Goal: Contribute content: Contribute content

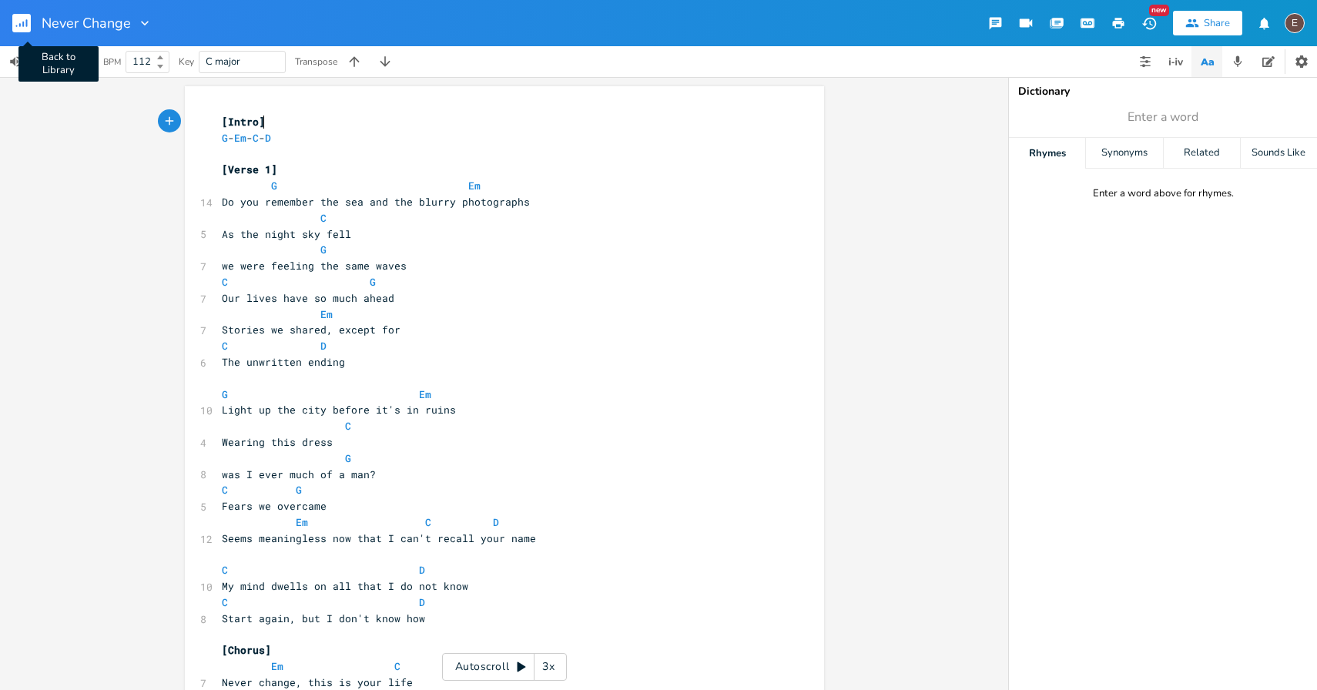
click at [29, 16] on rect "button" at bounding box center [21, 23] width 18 height 18
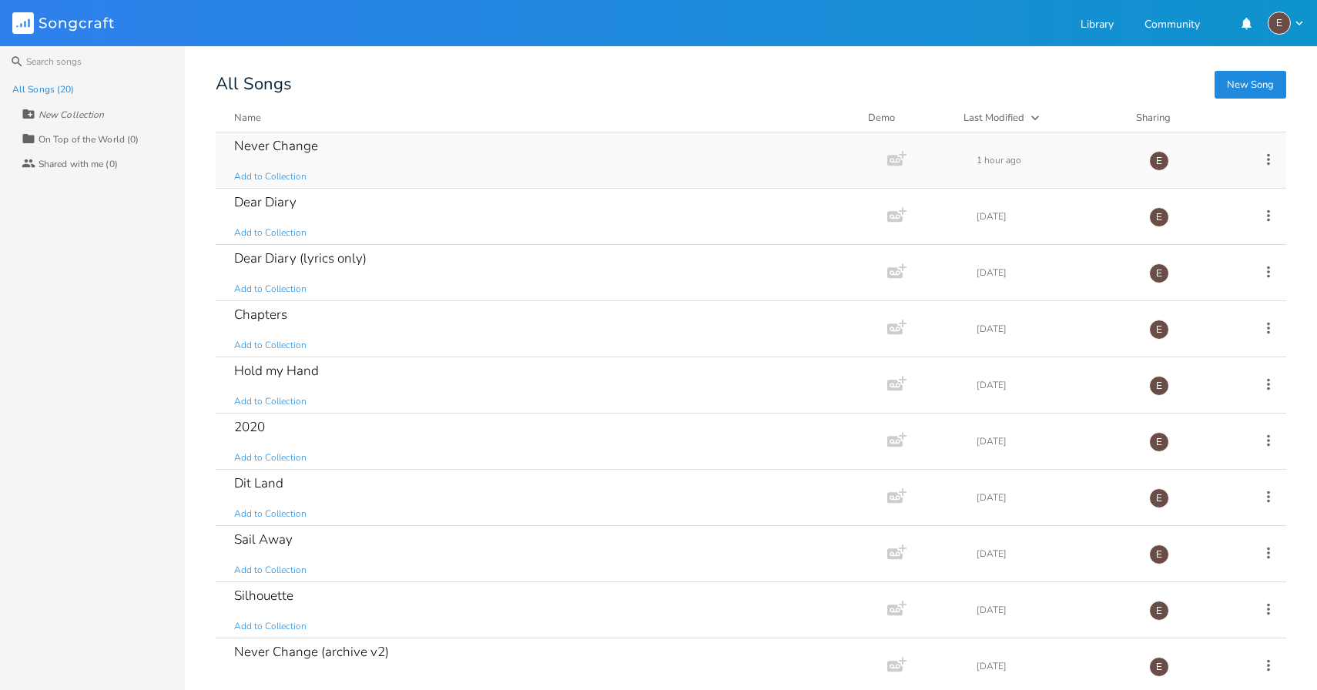
click at [558, 174] on div "Never Change Add to Collection" at bounding box center [548, 159] width 629 height 55
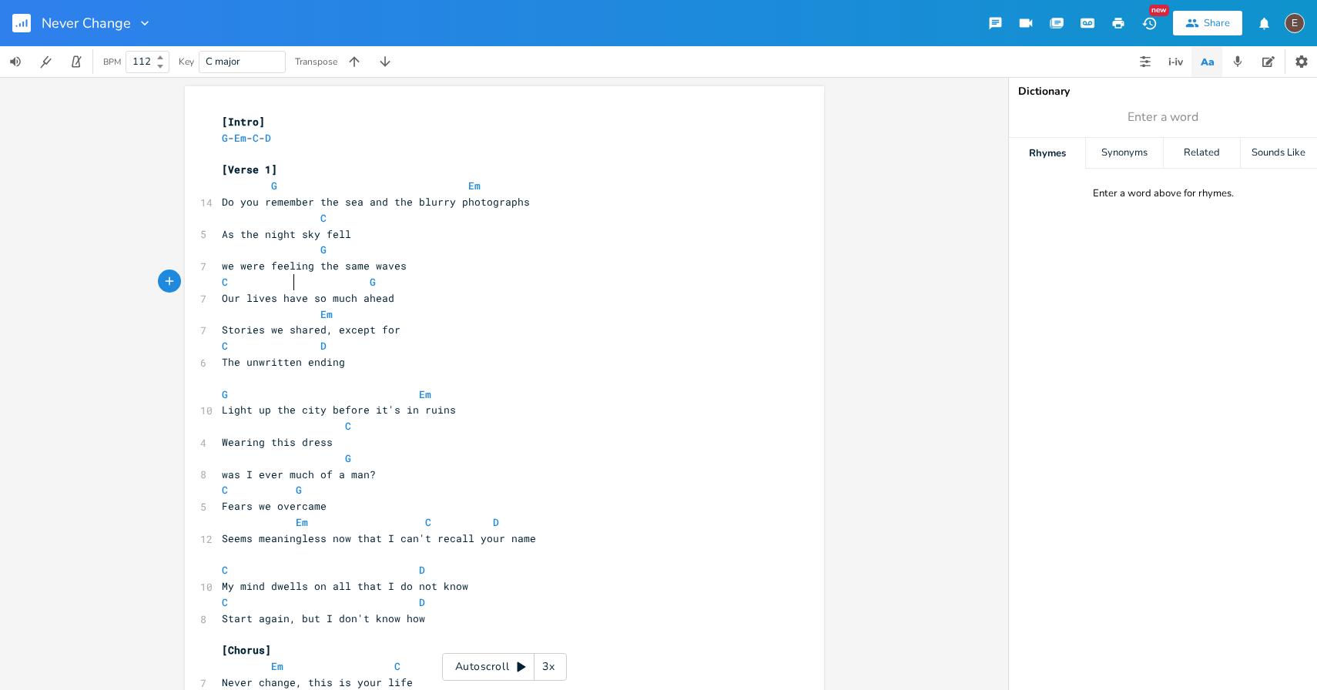
click at [297, 275] on span at bounding box center [308, 282] width 25 height 16
click at [294, 268] on span "we were feeling the same waves" at bounding box center [314, 266] width 185 height 14
type textarea "we were feeling the same waves"
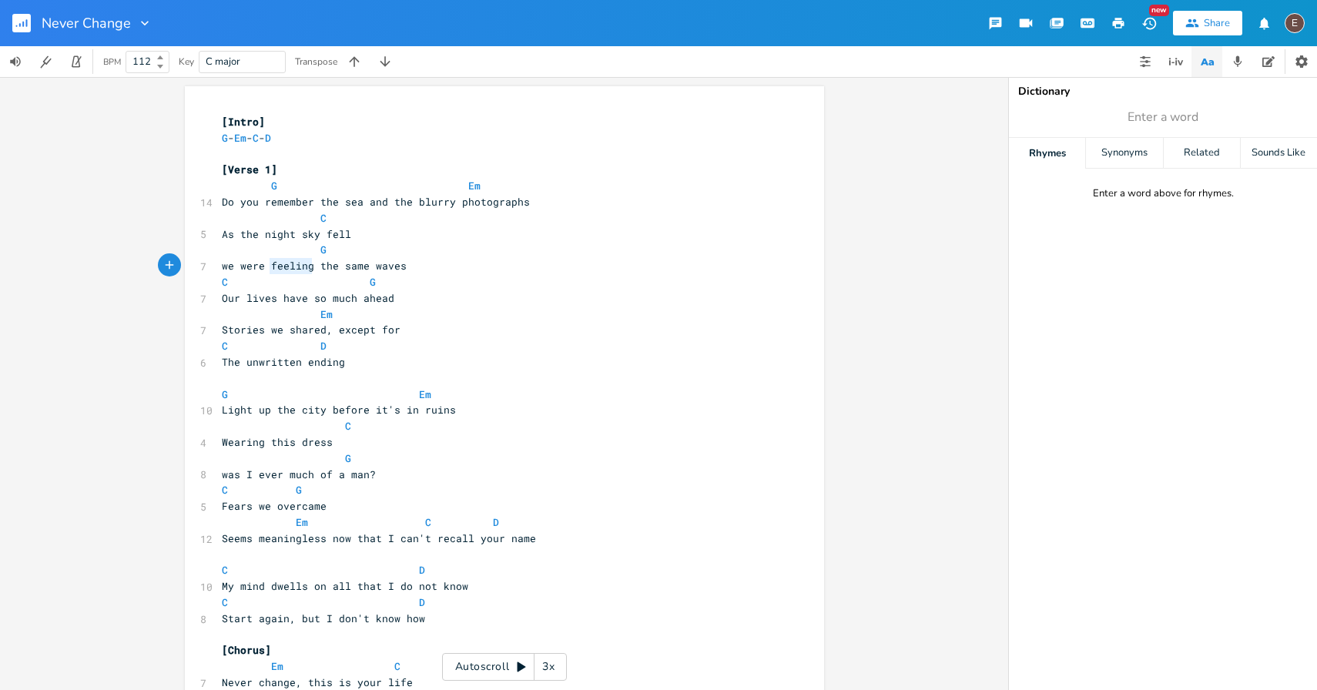
click at [294, 268] on span "we were feeling the same waves" at bounding box center [314, 266] width 185 height 14
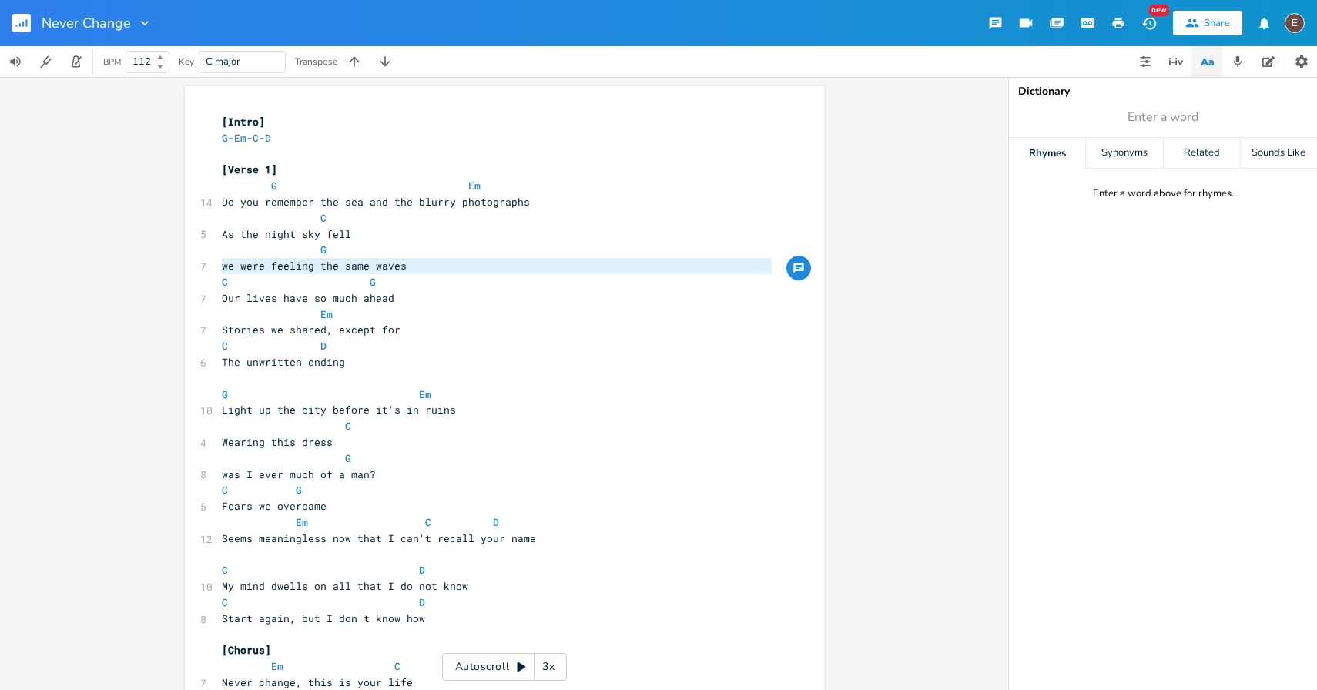
click at [222, 203] on span "Do you remember the sea and the blurry photographs" at bounding box center [376, 202] width 308 height 14
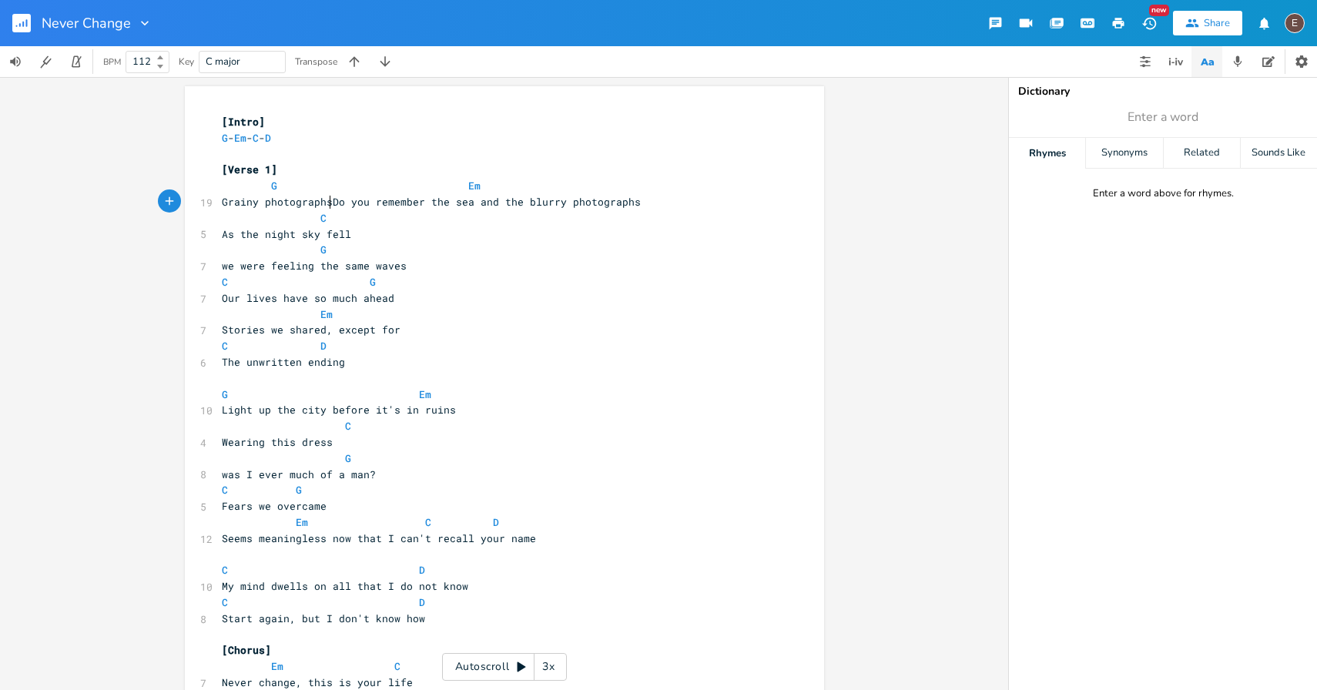
type textarea "Grainy photographs"
click at [317, 196] on span "Grainy photographs Do you remember the sea and the blurry photographs" at bounding box center [434, 202] width 425 height 14
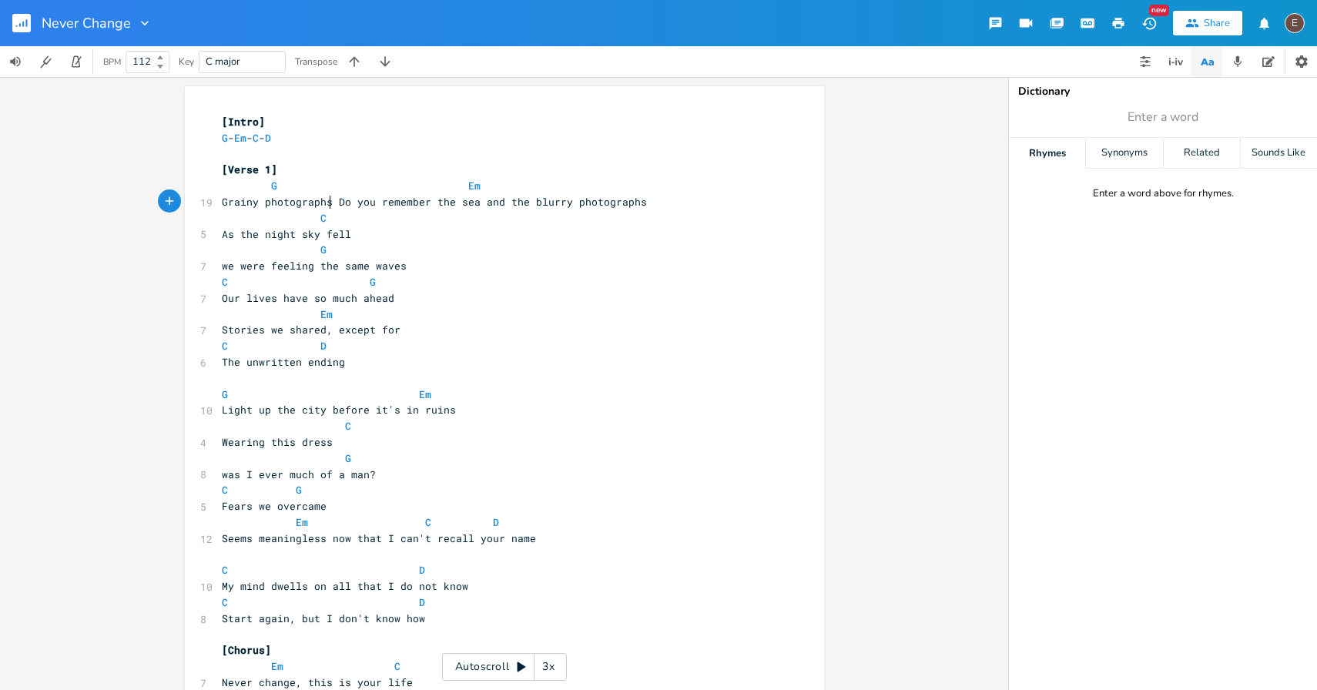
type textarea "photographs"
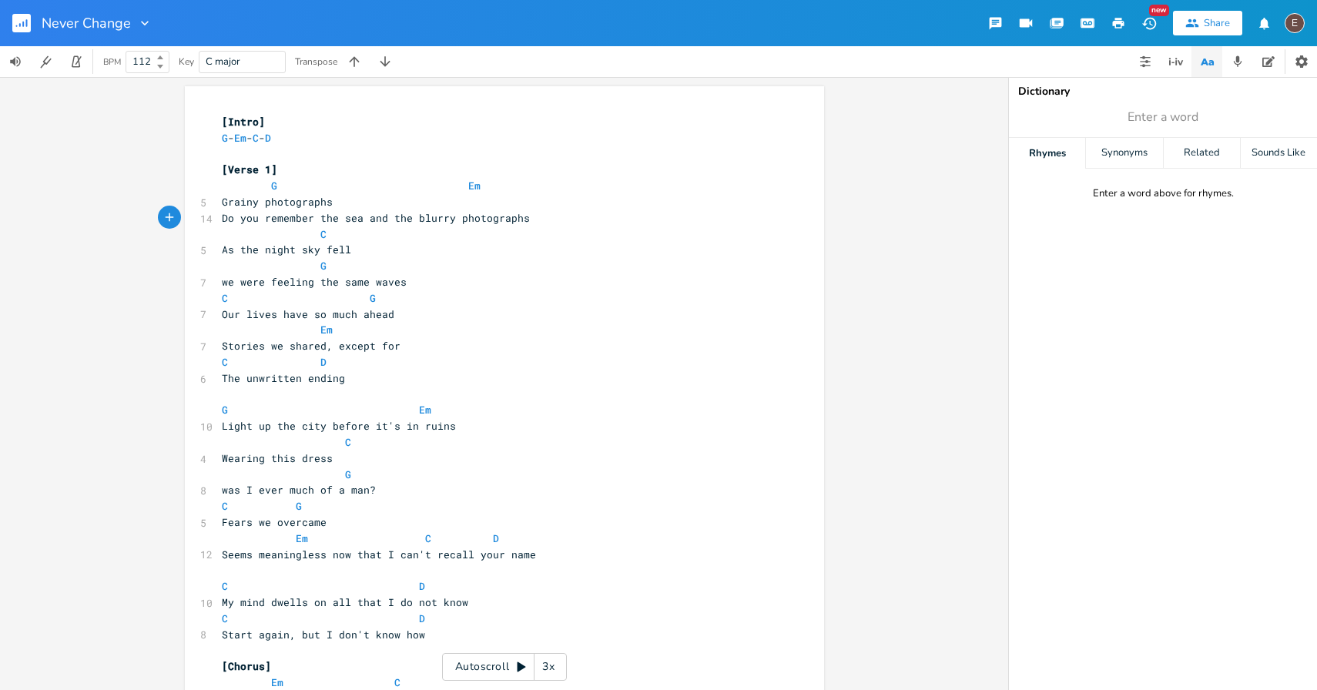
click at [377, 206] on pre "Grainy photographs" at bounding box center [497, 202] width 556 height 16
type textarea "is all we remember from the sea"
click at [336, 200] on span "Grainy photographs is all we remember from the sea" at bounding box center [376, 202] width 308 height 14
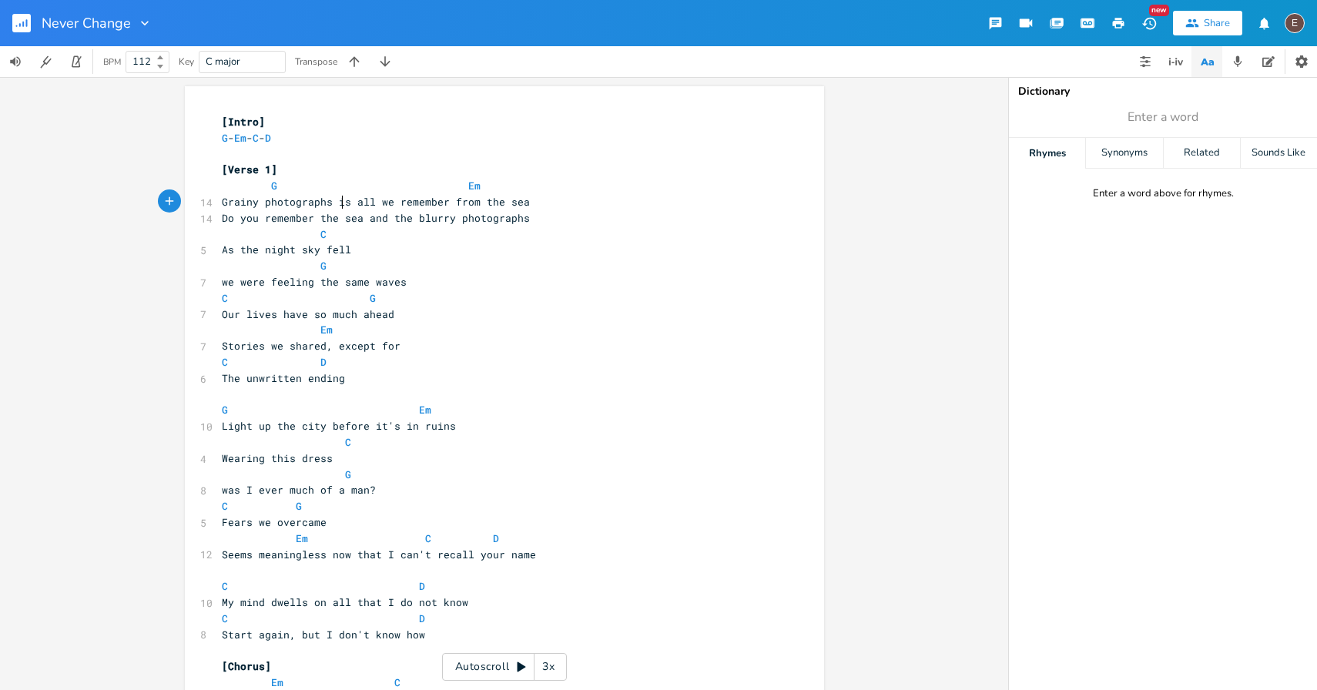
type textarea "is"
click at [336, 200] on span "Grainy photographs is all we remember from the sea" at bounding box center [376, 202] width 308 height 14
click at [222, 283] on span "we were feeling the same waves" at bounding box center [314, 282] width 185 height 14
type textarea "I know"
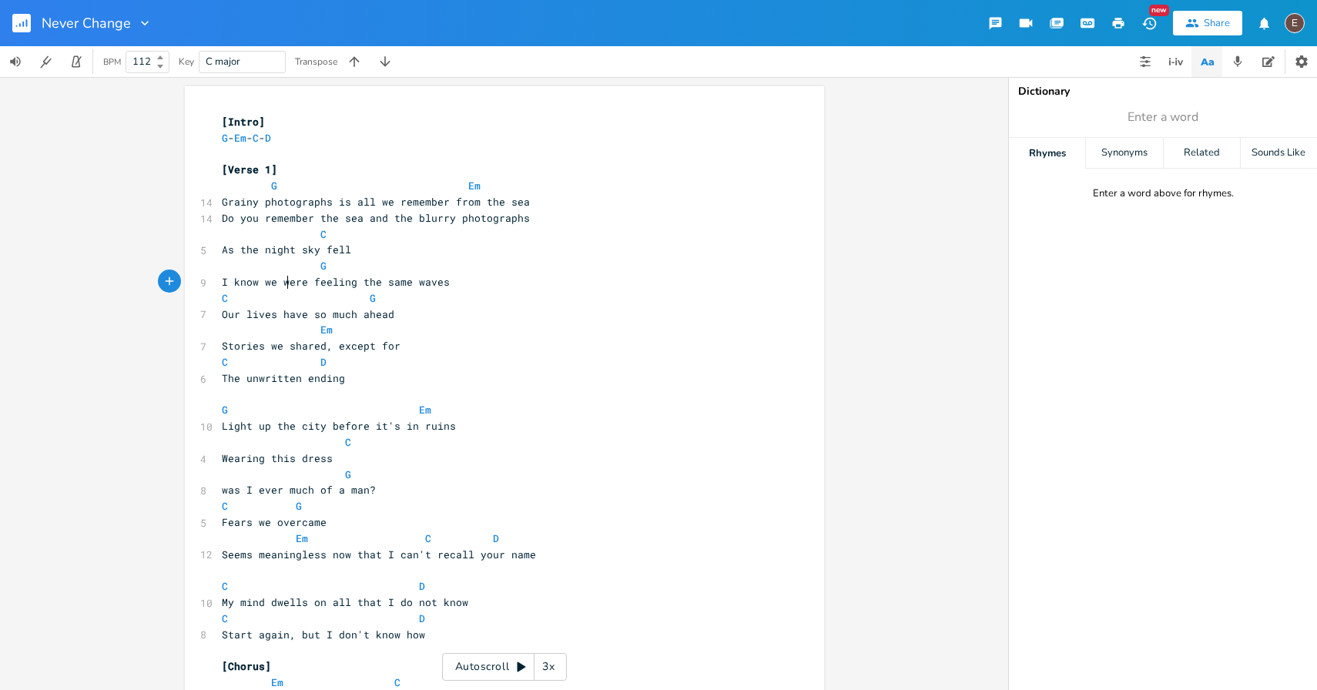
click at [281, 281] on span "I know we were feeling the same waves" at bounding box center [336, 282] width 228 height 14
type textarea "I know we were feeling the same waves"
click at [281, 281] on span "I know we were feeling the same waves" at bounding box center [336, 282] width 228 height 14
click at [222, 253] on span "As the night sky fell" at bounding box center [293, 250] width 142 height 14
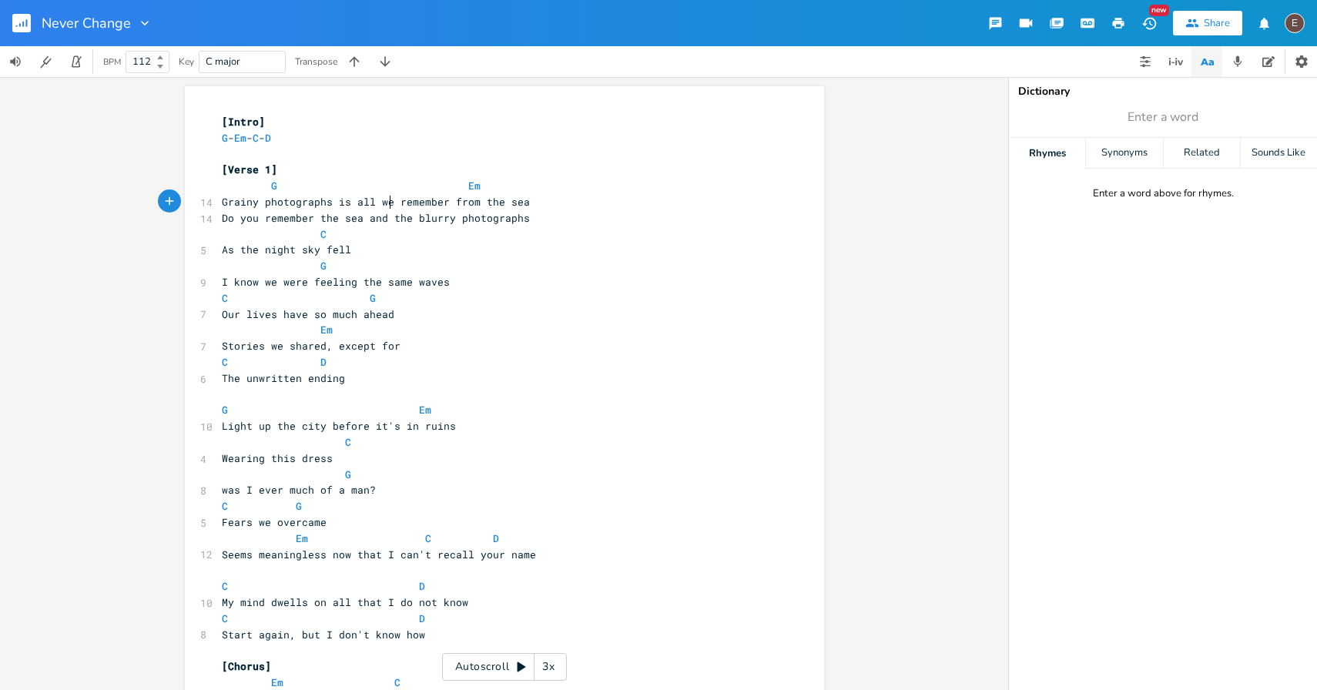
click at [386, 205] on span "Grainy photographs is all we remember from the sea" at bounding box center [376, 202] width 308 height 14
click at [405, 205] on span "Grainy photographs is all we remember from the sea" at bounding box center [376, 202] width 308 height 14
type textarea "remember"
click at [405, 205] on span "Grainy photographs is all we remember from the sea" at bounding box center [376, 202] width 308 height 14
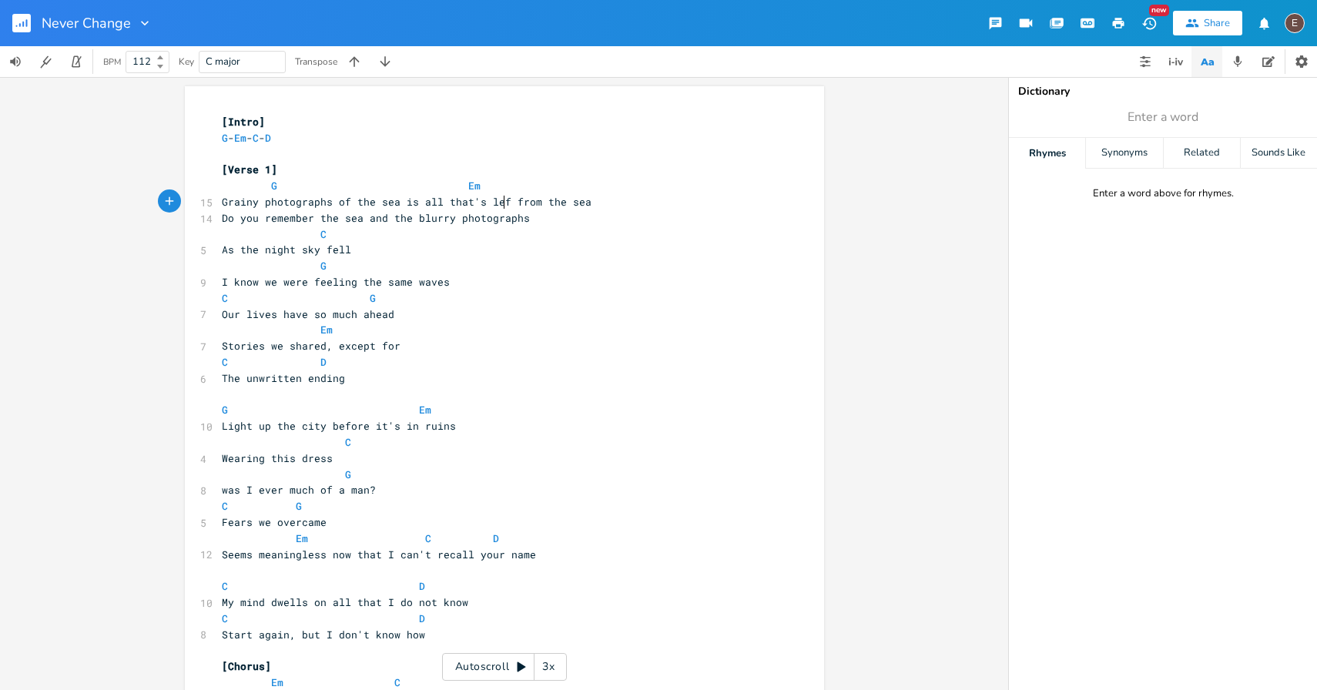
type textarea "of the sea is all that's left"
click at [405, 246] on pre "As the night sky fell" at bounding box center [497, 250] width 556 height 16
click at [497, 199] on span "Grainy photographs of the sea is all that's left from the sea" at bounding box center [413, 202] width 382 height 14
click at [501, 199] on span "Grainy photographs of the sea is all that's left from the sea" at bounding box center [413, 202] width 382 height 14
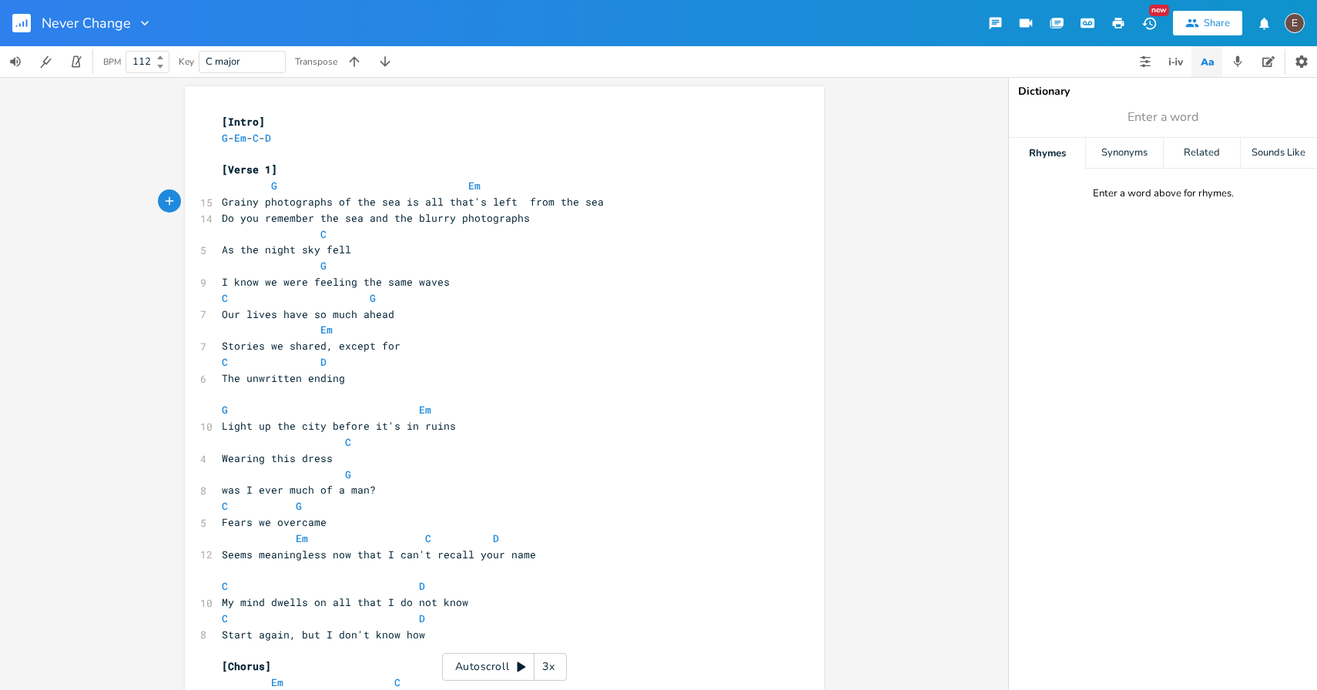
click at [333, 255] on span "As the night sky fell" at bounding box center [293, 250] width 142 height 14
type textarea "of the"
drag, startPoint x: 368, startPoint y: 204, endPoint x: 329, endPoint y: 203, distance: 39.3
click at [329, 203] on span "Grainy photographs of the sea is all that's left from the sea" at bounding box center [413, 202] width 382 height 14
click at [258, 201] on span "Grainy photographs of the sea is all that's left from the sea" at bounding box center [413, 202] width 382 height 14
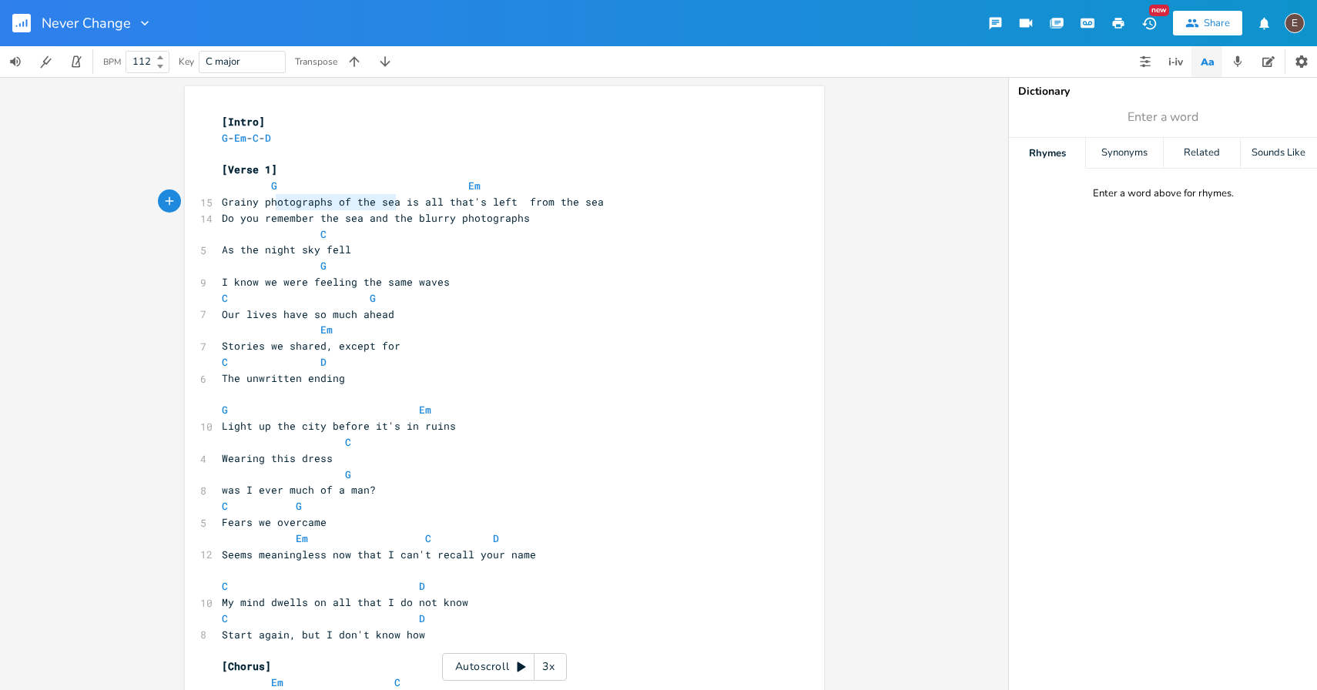
type textarea "hotographs of the sea"
drag, startPoint x: 391, startPoint y: 202, endPoint x: 264, endPoint y: 197, distance: 126.4
click at [264, 197] on span "Grainy photographs of the sea is all that's left from the sea" at bounding box center [413, 202] width 382 height 14
click at [248, 199] on span "Grainy photographs of the sea is all that's left from the sea" at bounding box center [413, 202] width 382 height 14
type textarea "Grainy"
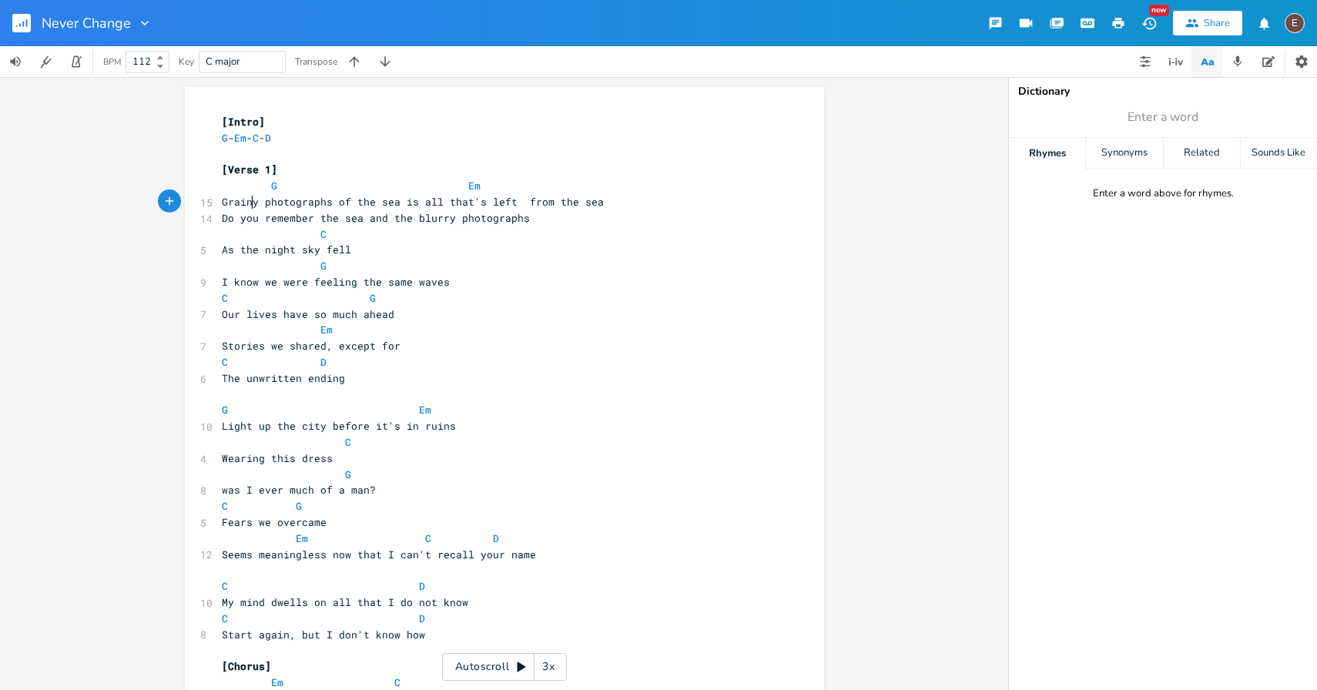
click at [248, 199] on span "Grainy photographs of the sea is all that's left from the sea" at bounding box center [413, 202] width 382 height 14
click at [321, 206] on span "Grainy photographs of the sea is all that's left from the sea" at bounding box center [413, 202] width 382 height 14
click at [1143, 127] on span "Enter a word" at bounding box center [1163, 117] width 308 height 28
type input "grainy"
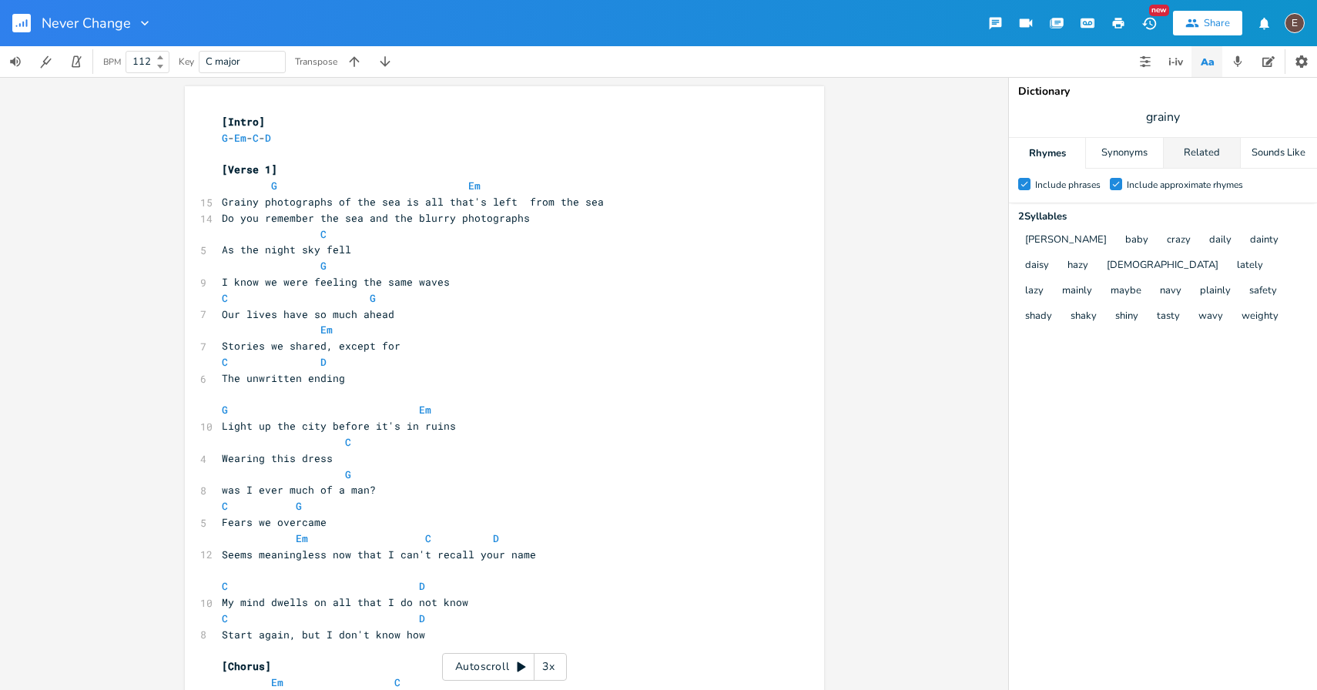
click at [1193, 144] on div "Related" at bounding box center [1202, 153] width 76 height 31
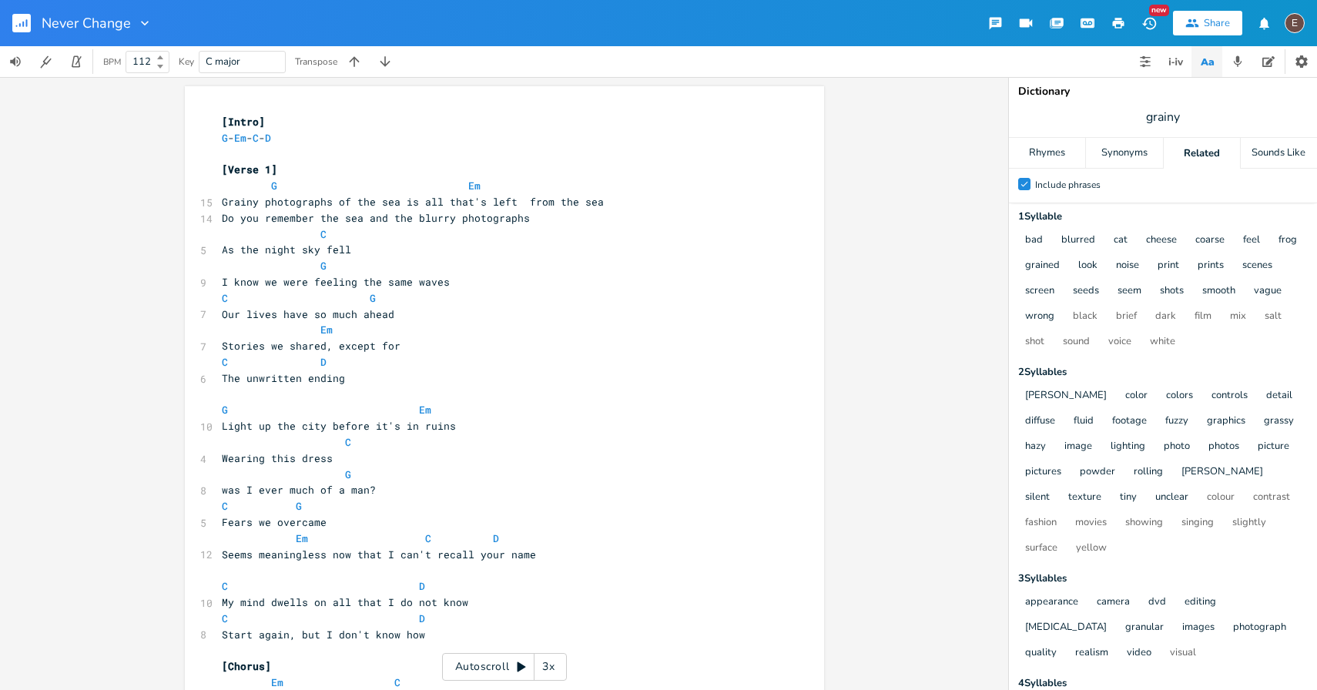
click at [1179, 126] on span "grainy" at bounding box center [1163, 117] width 308 height 28
click at [323, 202] on span "Grainy photographs of the sea is all that's left from the sea" at bounding box center [413, 202] width 382 height 14
click at [306, 203] on span "Grainy photographs of the sea is all that's left from the sea" at bounding box center [413, 202] width 382 height 14
type textarea "photographs"
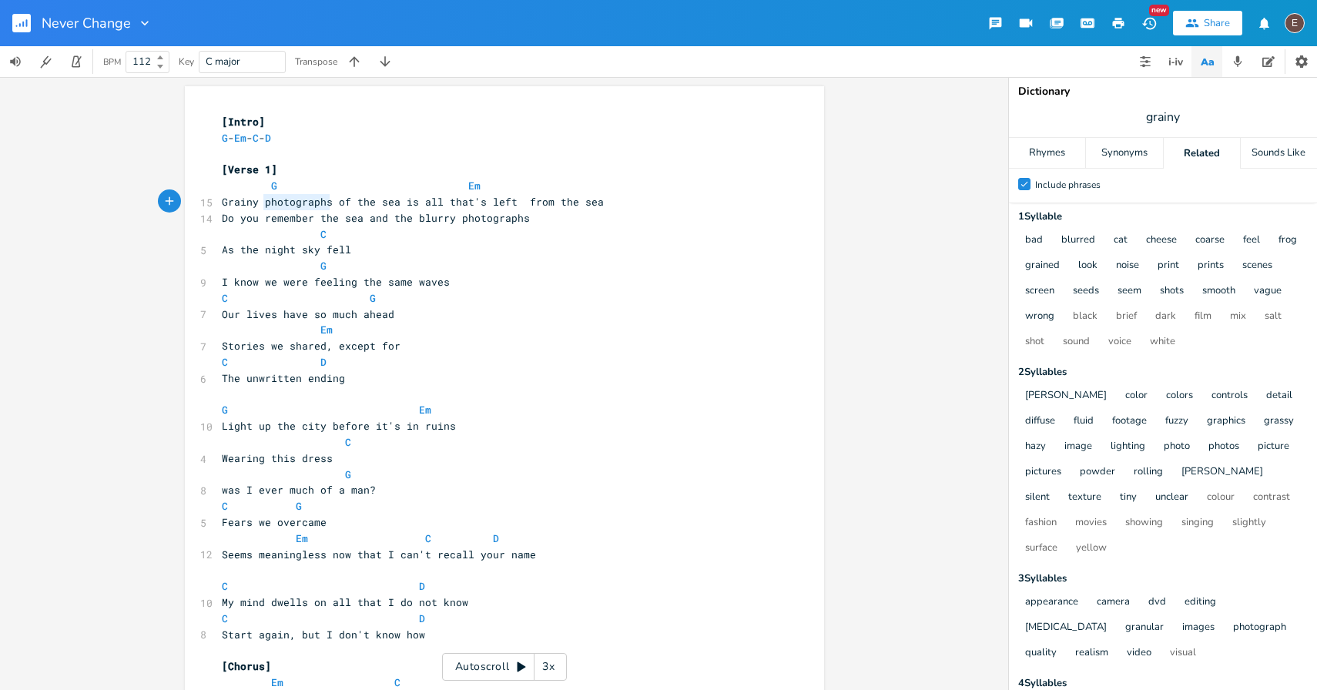
click at [306, 203] on span "Grainy photographs of the sea is all that's left from the sea" at bounding box center [413, 202] width 382 height 14
click at [354, 202] on span "Grainy photographs of the sea is all that's left from the sea" at bounding box center [413, 202] width 382 height 14
click at [340, 202] on span "Grainy photographs of the sea is all that's left from the sea" at bounding box center [413, 202] width 382 height 14
type textarea "of"
click at [340, 202] on span "Grainy photographs of the sea is all that's left from the sea" at bounding box center [413, 202] width 382 height 14
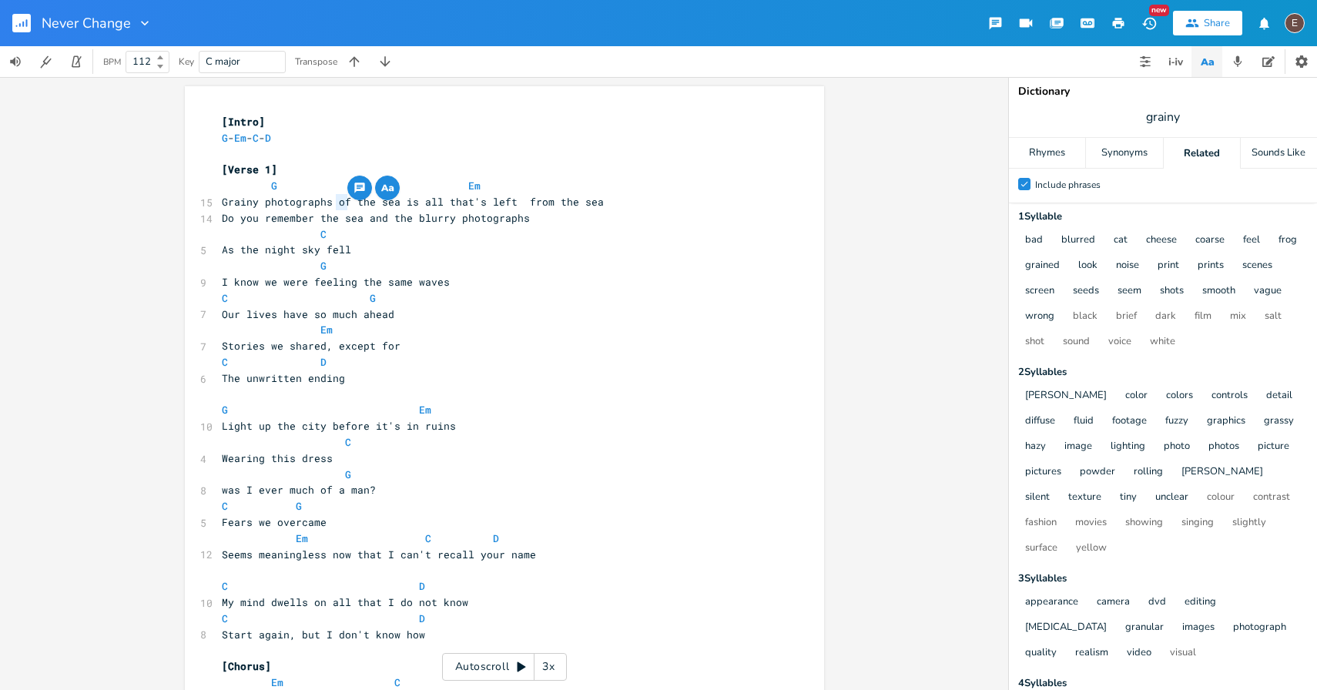
click at [353, 201] on span "Grainy photographs of the sea is all that's left from the sea" at bounding box center [413, 202] width 382 height 14
type textarea "the"
click at [353, 201] on span "Grainy photographs of the sea is all that's left from the sea" at bounding box center [413, 202] width 382 height 14
click at [413, 210] on pre "Do you remember the sea and the blurry photographs" at bounding box center [497, 218] width 556 height 16
click at [363, 205] on span "Grainy photographs of the sea is all that's left from the sea" at bounding box center [413, 202] width 382 height 14
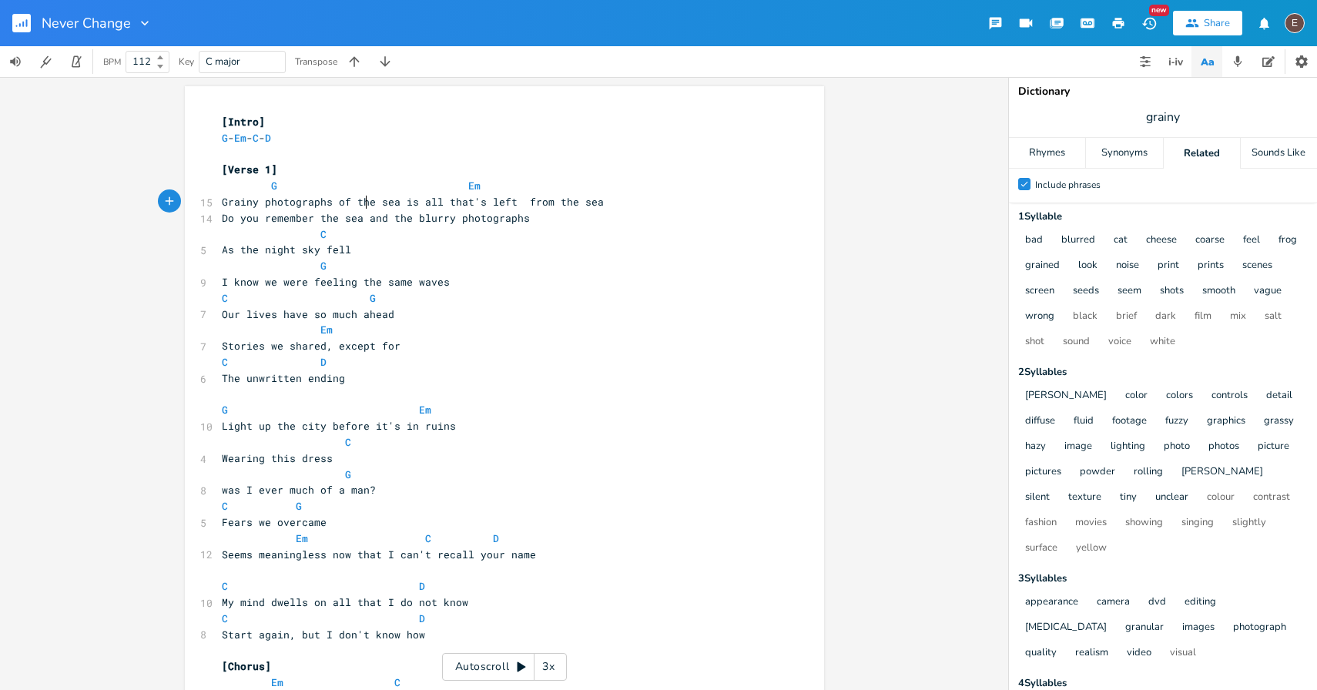
type textarea "the"
click at [363, 205] on span "Grainy photographs of the sea is all that's left from the sea" at bounding box center [413, 202] width 382 height 14
click at [374, 208] on span "Grainy photographs of the sea is all that's left from the sea" at bounding box center [413, 202] width 382 height 14
type textarea "calm"
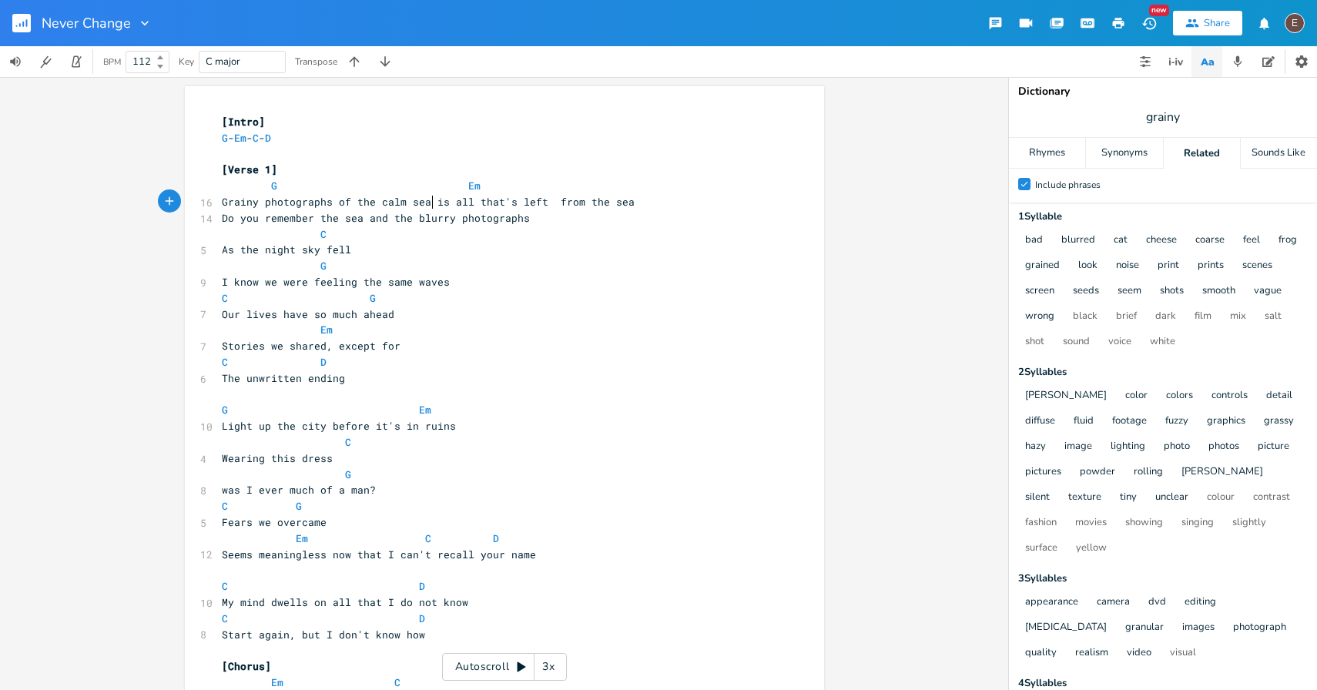
click at [427, 202] on span "Grainy photographs of the calm sea is all that's left from the sea" at bounding box center [428, 202] width 413 height 14
type textarea "is"
click at [427, 202] on span "Grainy photographs of the calm sea is all that's left from the sea" at bounding box center [428, 202] width 413 height 14
type textarea ","
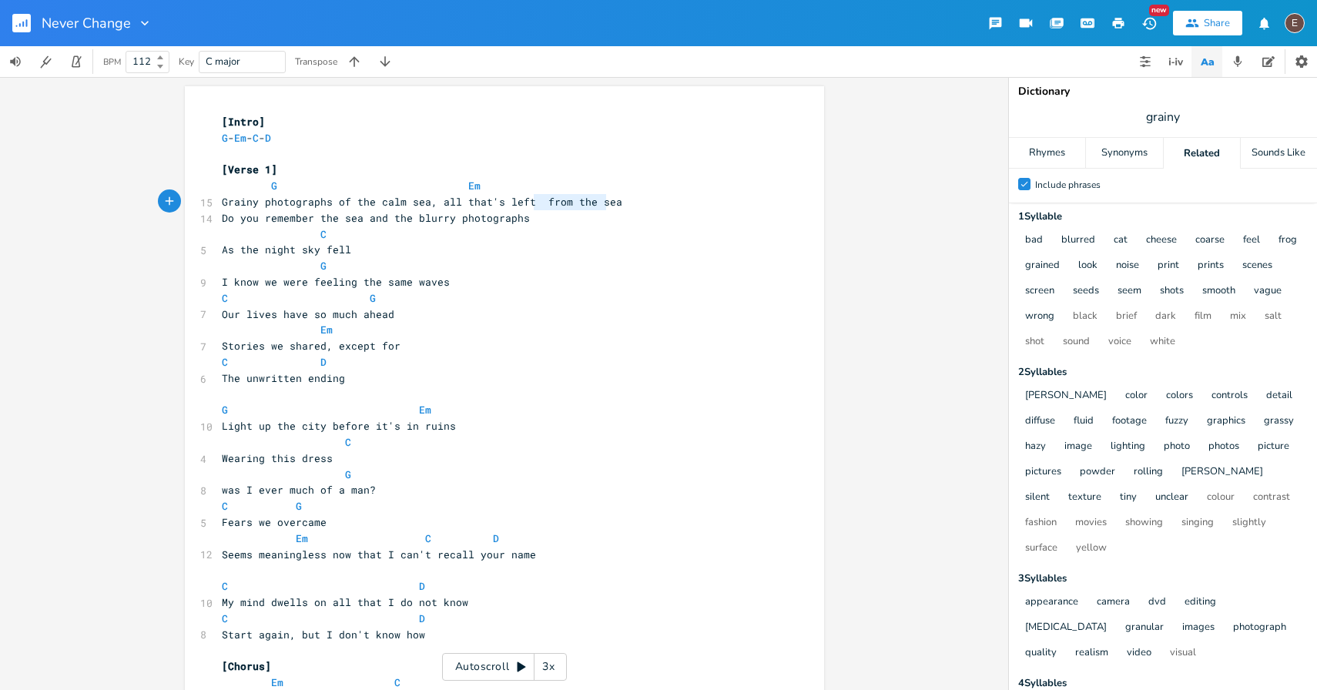
type textarea "from the sea"
drag, startPoint x: 532, startPoint y: 203, endPoint x: 605, endPoint y: 203, distance: 73.2
click at [605, 203] on span "Grainy photographs of the calm sea, all that's left from the sea" at bounding box center [422, 202] width 401 height 14
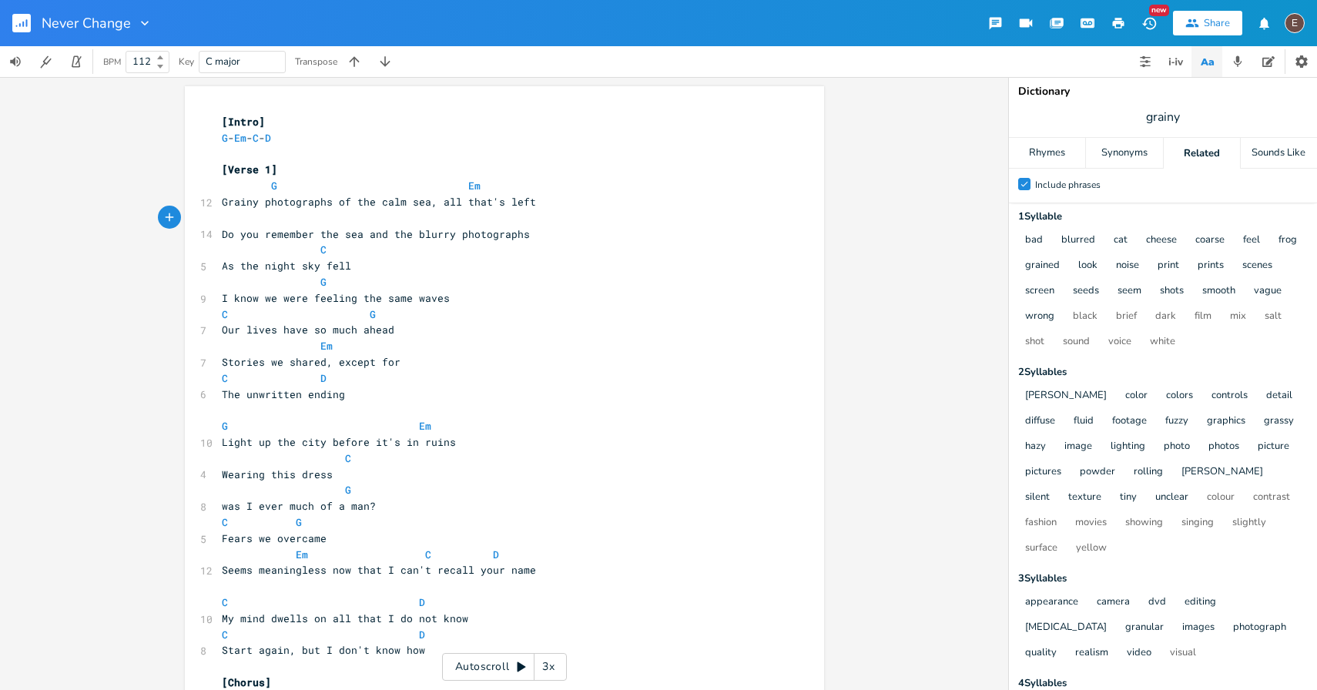
click at [528, 201] on pre "Grainy photographs of the calm sea, all that's left" at bounding box center [497, 202] width 556 height 16
click at [223, 269] on span "As the night sky fell" at bounding box center [293, 266] width 142 height 14
type textarea "As"
click at [223, 269] on span "As the night sky fell" at bounding box center [293, 266] width 142 height 14
click at [271, 295] on span "I know we were feeling the same waves" at bounding box center [336, 298] width 228 height 14
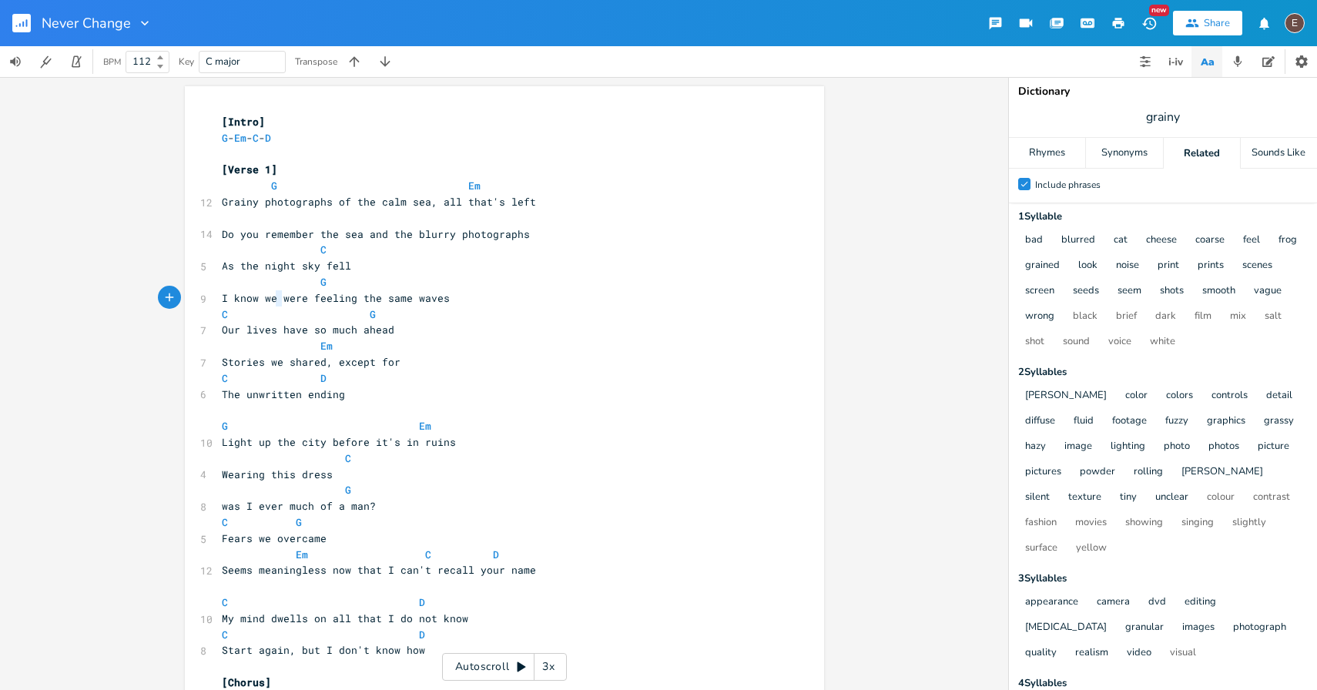
click at [271, 295] on span "I know we were feeling the same waves" at bounding box center [336, 298] width 228 height 14
type textarea "I know we were feeling the same waves"
click at [271, 295] on span "I know we were feeling the same waves" at bounding box center [336, 298] width 228 height 14
click at [222, 263] on span "As the night sky fell" at bounding box center [293, 266] width 142 height 14
click at [317, 331] on span "Our lives have so much ahead" at bounding box center [308, 330] width 173 height 14
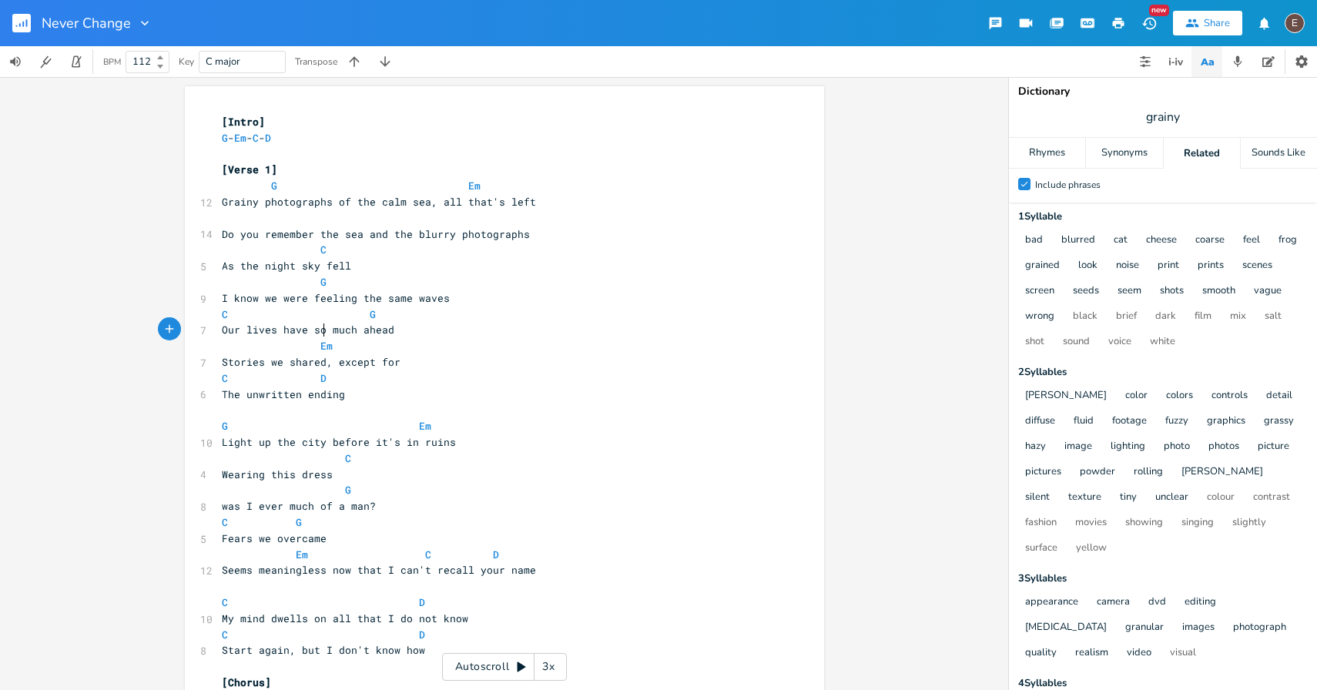
click at [317, 331] on span "Our lives have so much ahead" at bounding box center [308, 330] width 173 height 14
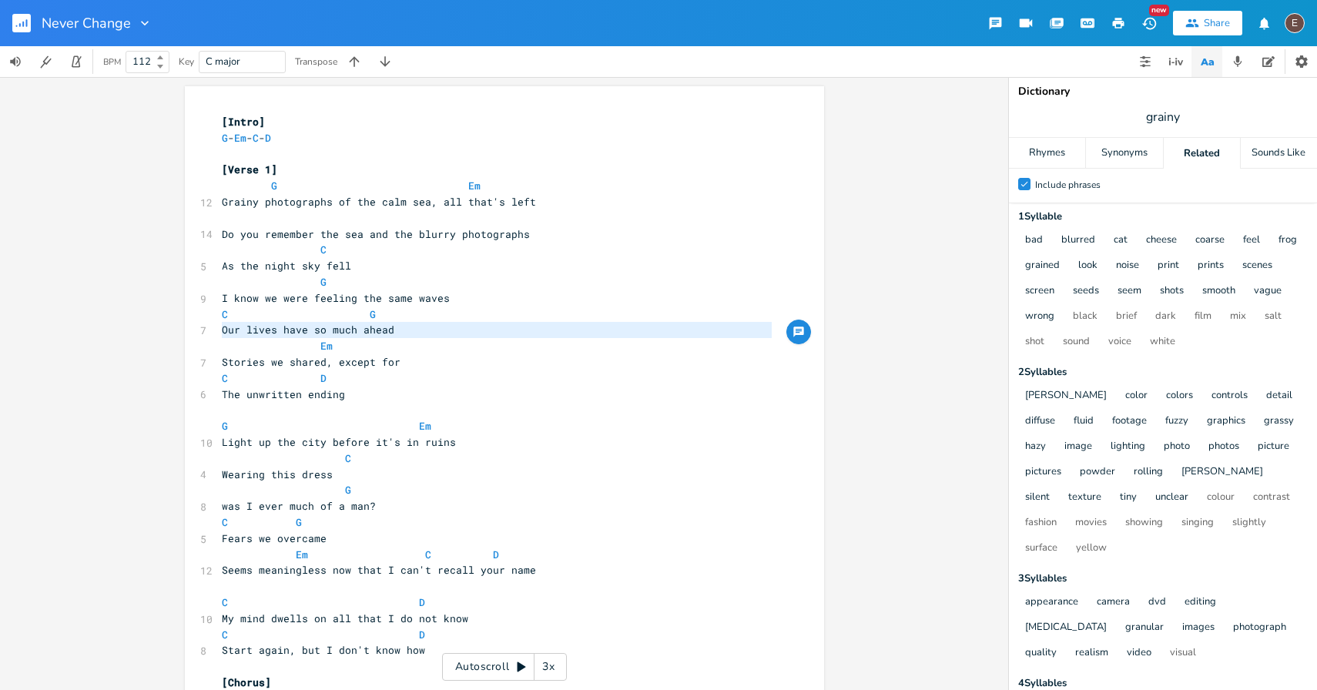
type textarea "Our lives have so much ahead"
click at [340, 336] on span "Our lives have so much ahead" at bounding box center [308, 330] width 173 height 14
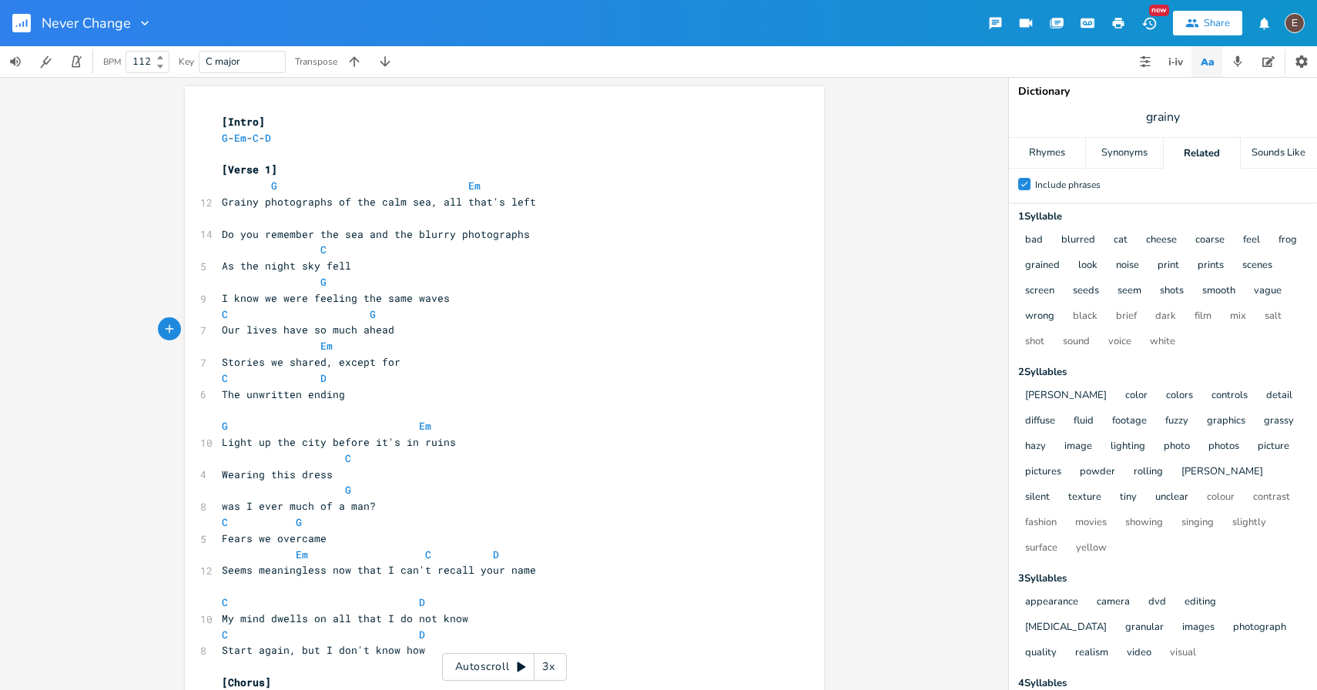
click at [250, 327] on span "Our lives have so much ahead" at bounding box center [308, 330] width 173 height 14
type textarea "Our lives have so much ahead"
click at [250, 327] on span "Our lives have so much ahead" at bounding box center [308, 330] width 173 height 14
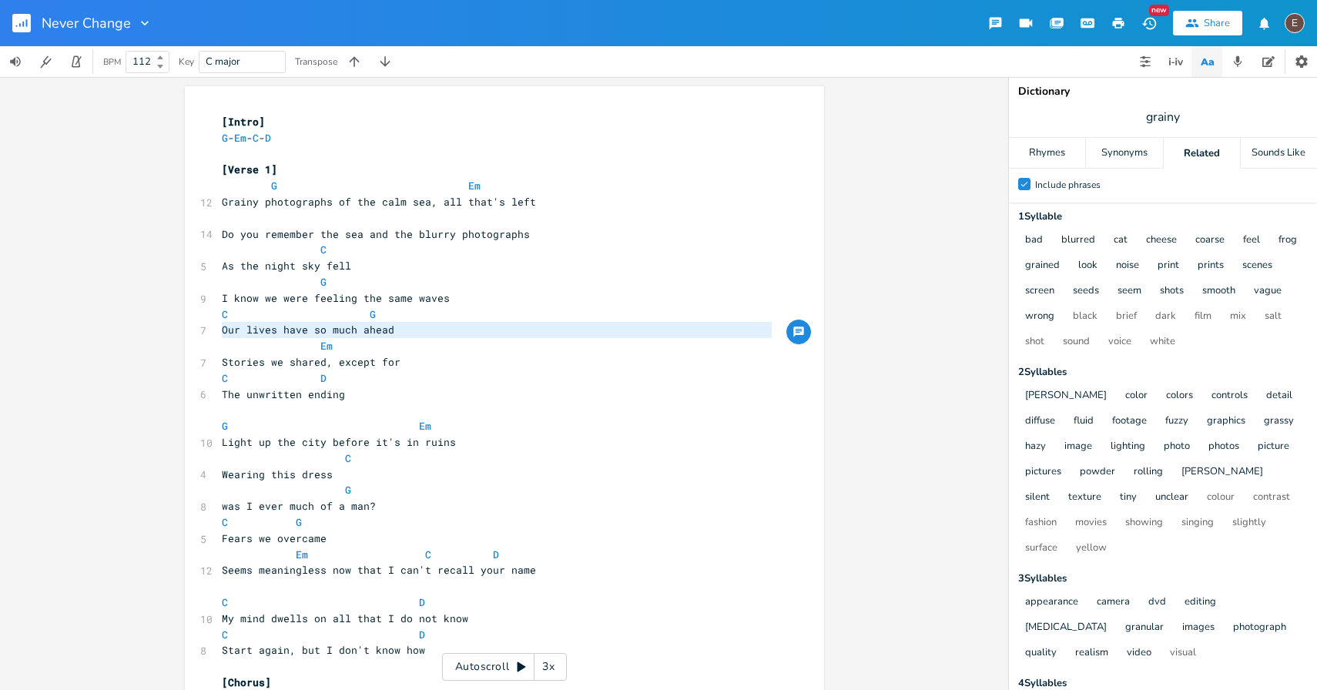
click at [374, 333] on span "Our lives have so much ahead" at bounding box center [308, 330] width 173 height 14
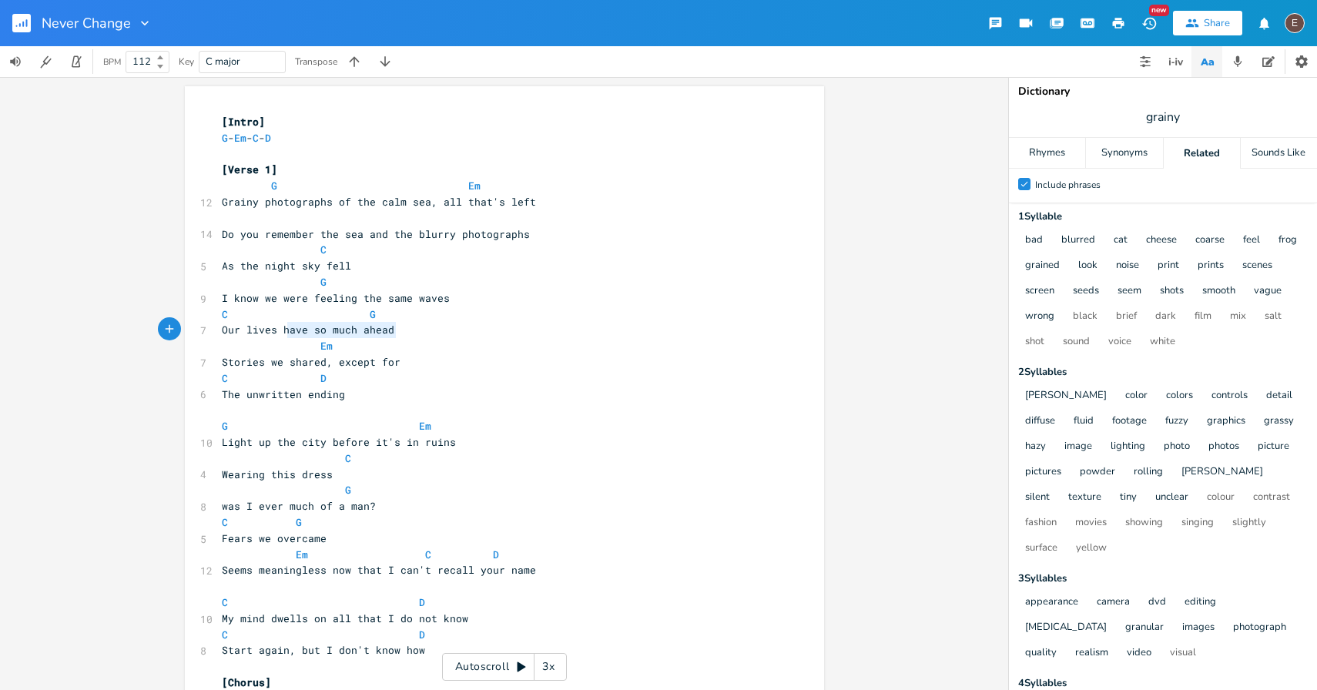
type textarea "s have so much ahead"
drag, startPoint x: 391, startPoint y: 333, endPoint x: 267, endPoint y: 330, distance: 124.0
click at [267, 330] on span "Our lives have so much ahead" at bounding box center [308, 330] width 173 height 14
click at [222, 326] on span "Our lives have so much ahead" at bounding box center [308, 330] width 173 height 14
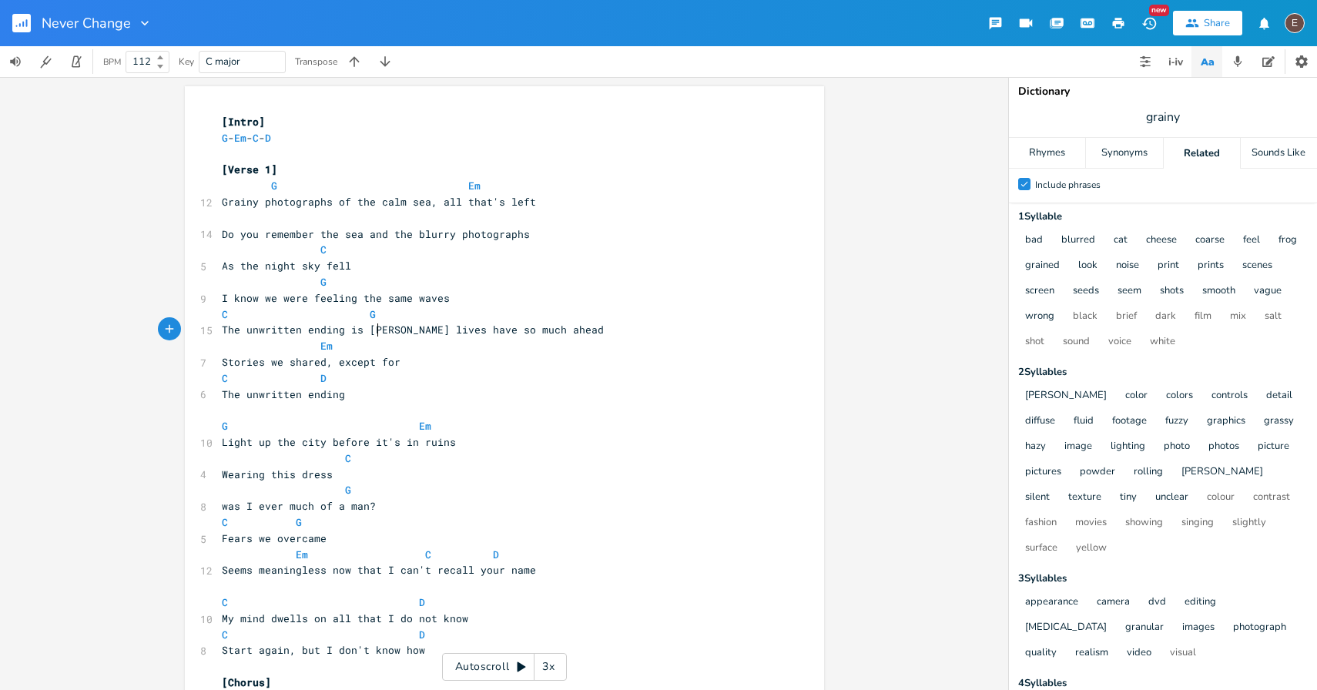
type textarea "The unwritten ending is lost"
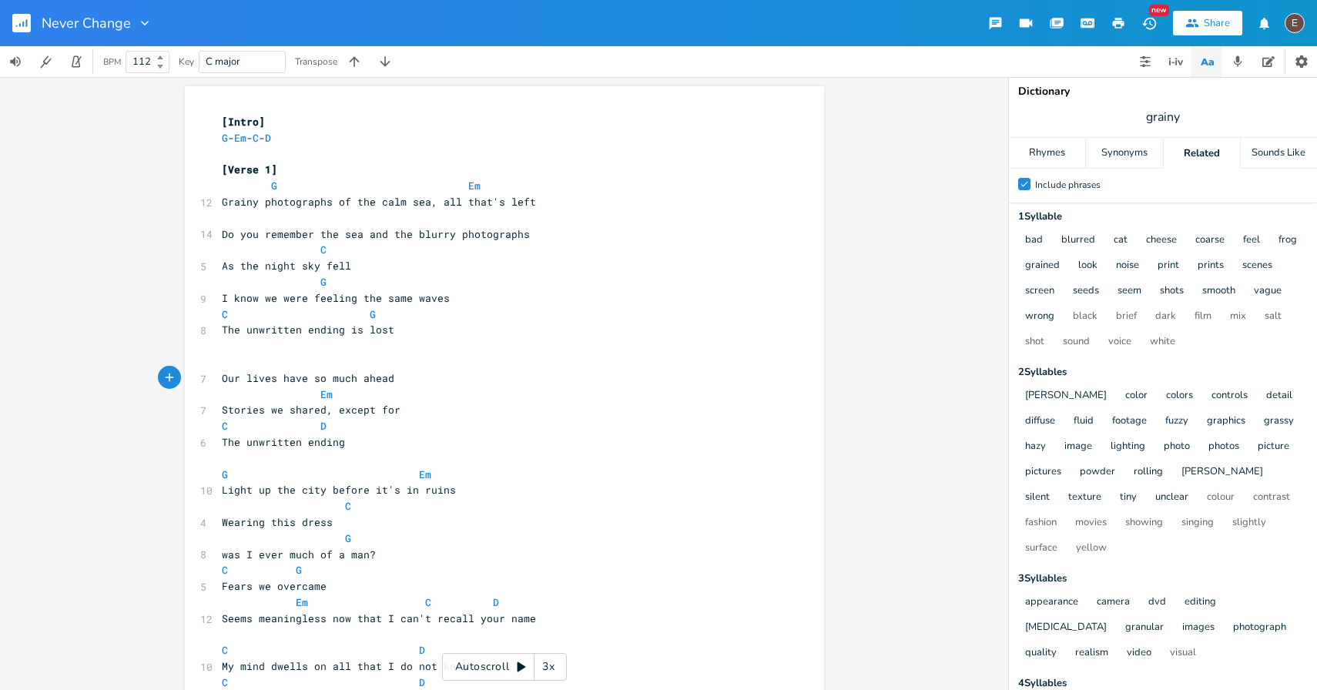
click at [390, 340] on pre "​" at bounding box center [497, 346] width 556 height 16
type textarea "Em"
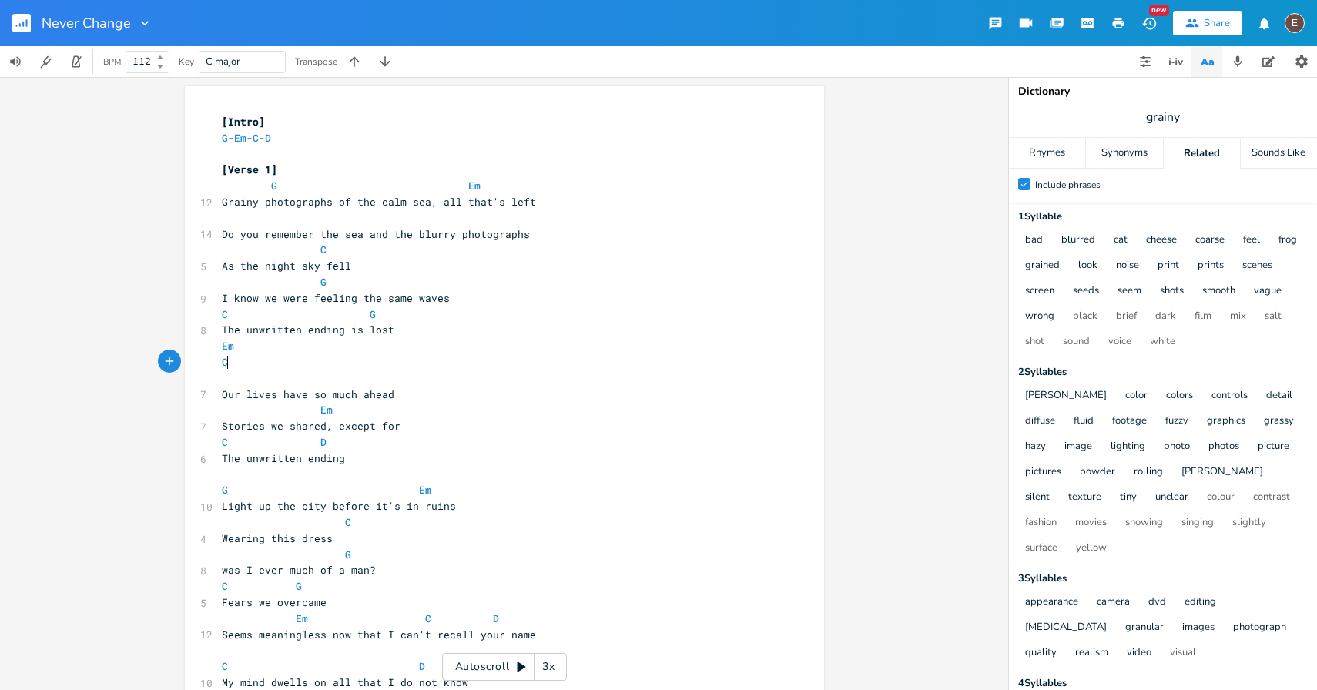
type textarea "C"
type textarea "D"
click at [397, 340] on pre "Em" at bounding box center [497, 346] width 556 height 16
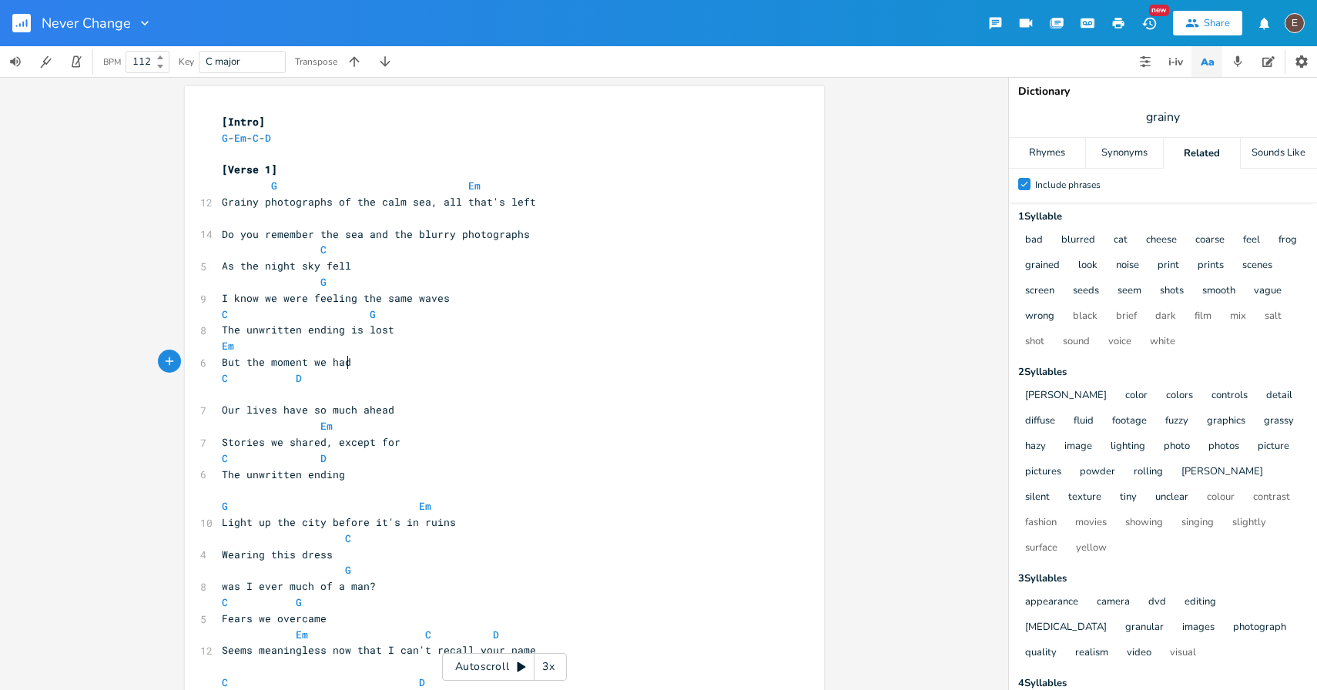
type textarea "But the moment we had"
click at [390, 385] on pre "C D" at bounding box center [497, 378] width 556 height 16
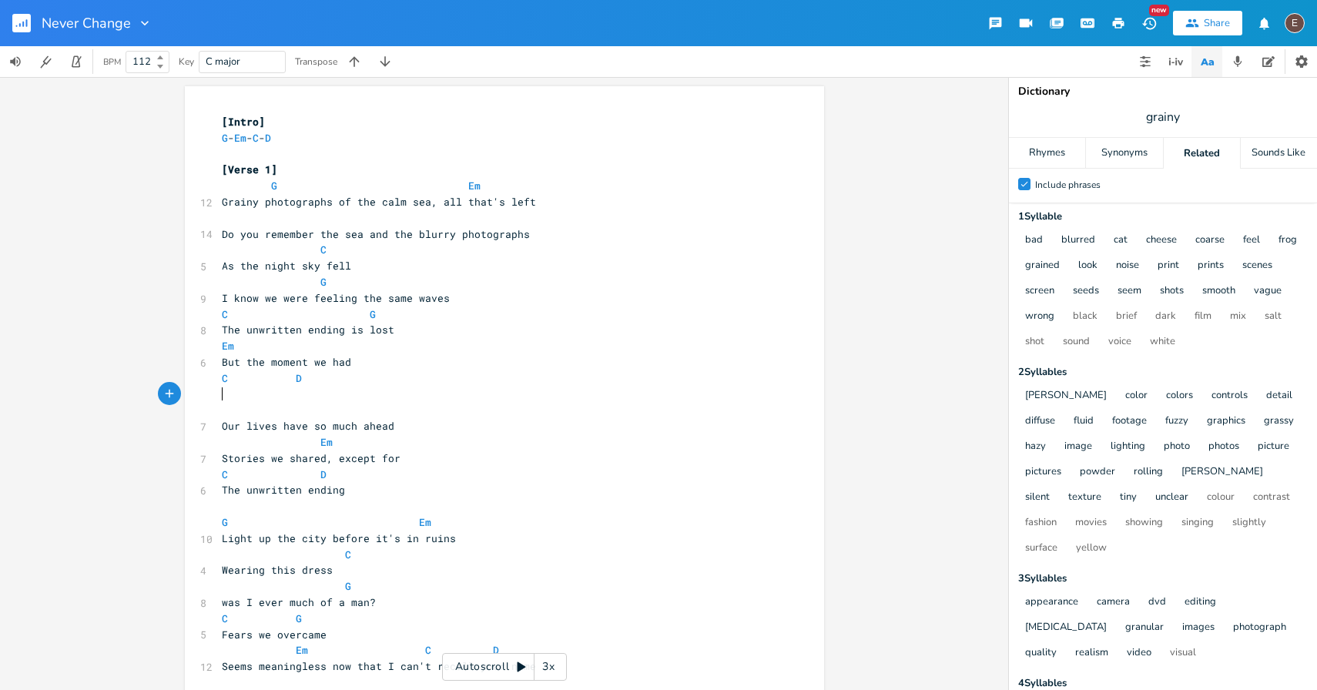
click at [219, 342] on pre "Em" at bounding box center [497, 346] width 556 height 16
click at [236, 391] on pre "​" at bounding box center [497, 395] width 556 height 16
type textarea "Was magical and I know it"
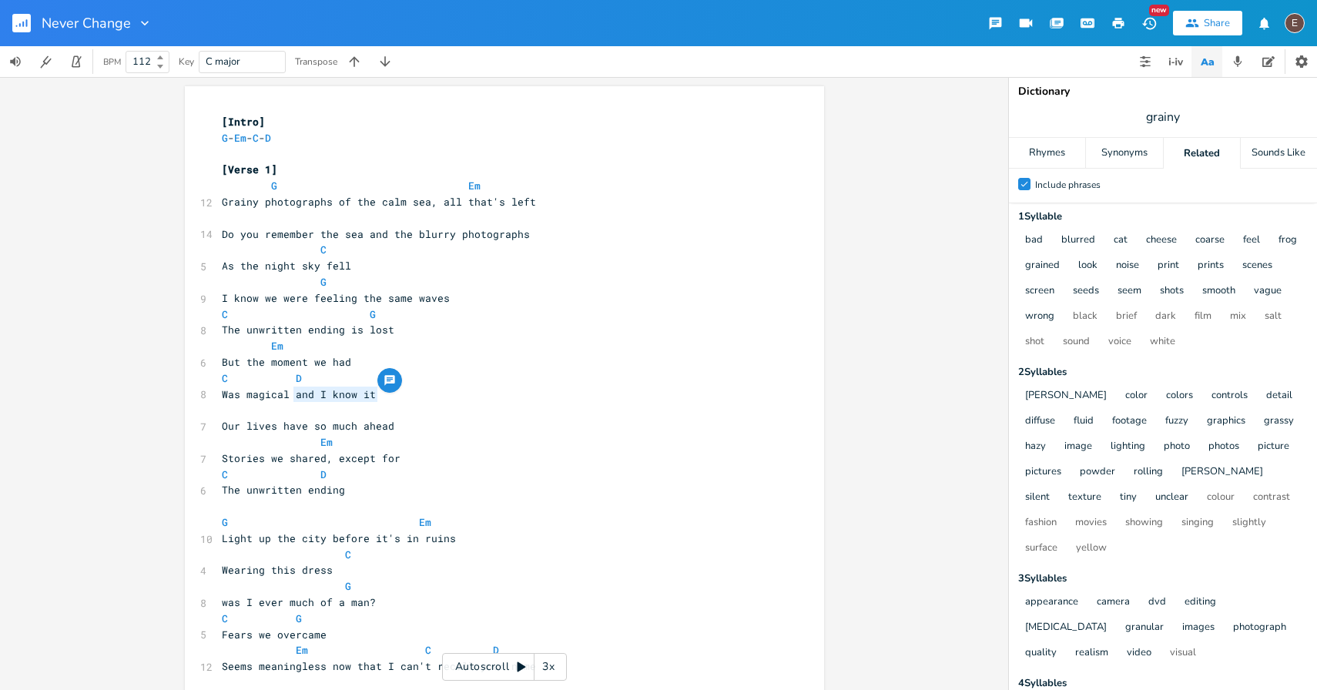
drag, startPoint x: 389, startPoint y: 398, endPoint x: 289, endPoint y: 398, distance: 100.1
click at [289, 398] on pre "Was magical and I know it" at bounding box center [497, 395] width 556 height 16
type textarea "we both know it"
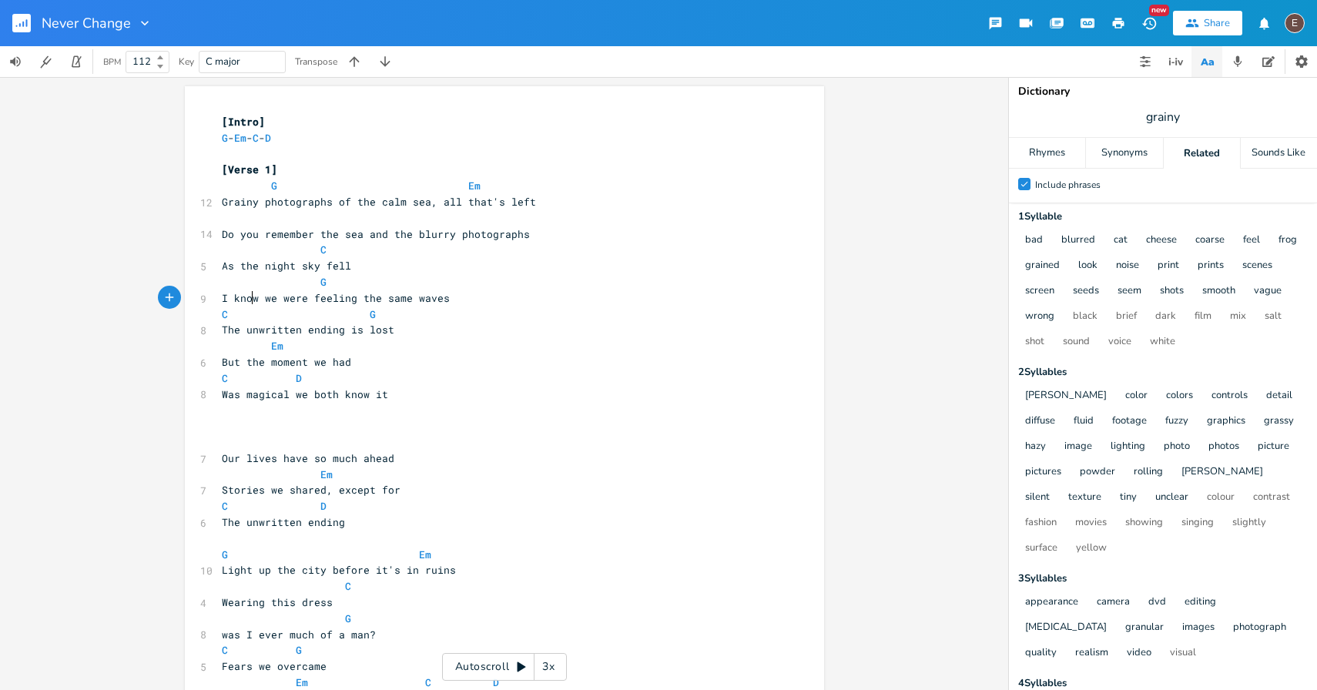
click at [246, 297] on span "I know we were feeling the same waves" at bounding box center [336, 298] width 228 height 14
type textarea "know"
click at [246, 297] on span "I know we were feeling the same waves" at bounding box center [336, 298] width 228 height 14
click at [262, 304] on span "I know we were feeling the same waves" at bounding box center [336, 298] width 228 height 14
click at [258, 301] on span "I know we were feeling the same waves" at bounding box center [336, 298] width 228 height 14
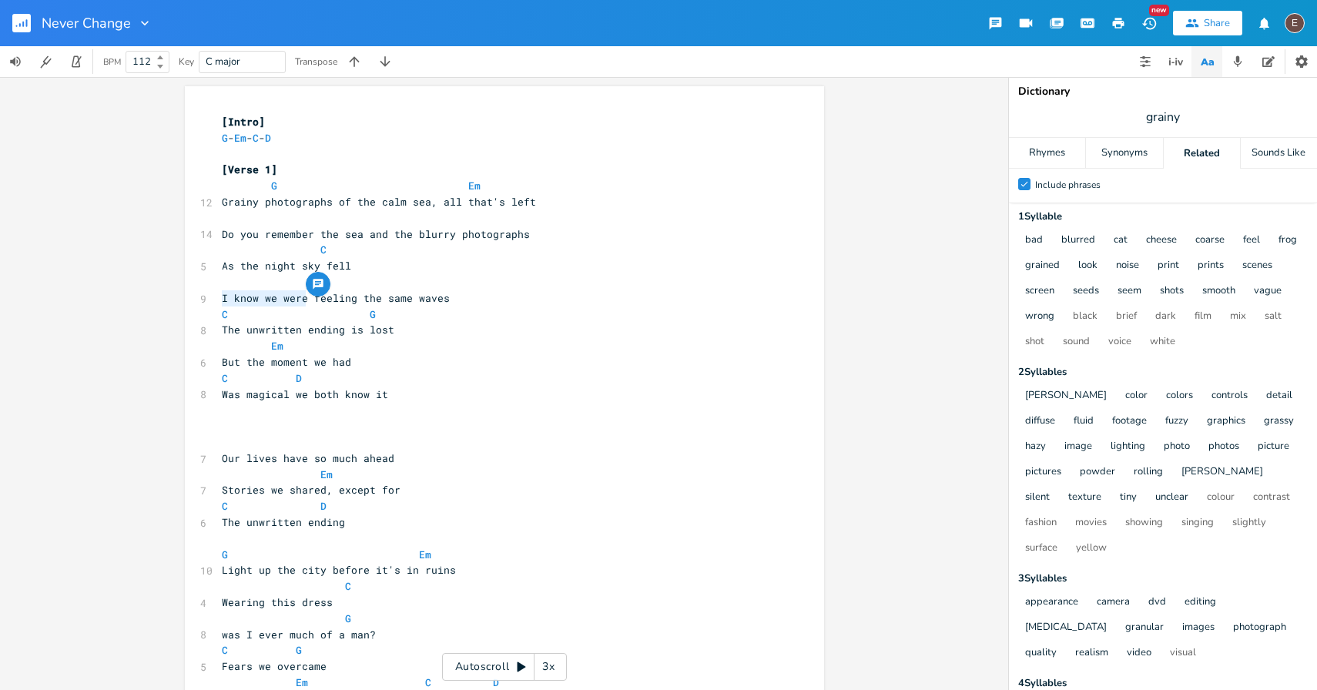
drag, startPoint x: 303, startPoint y: 299, endPoint x: 203, endPoint y: 293, distance: 101.0
type textarea "We were"
drag, startPoint x: 283, startPoint y: 392, endPoint x: 186, endPoint y: 391, distance: 97.1
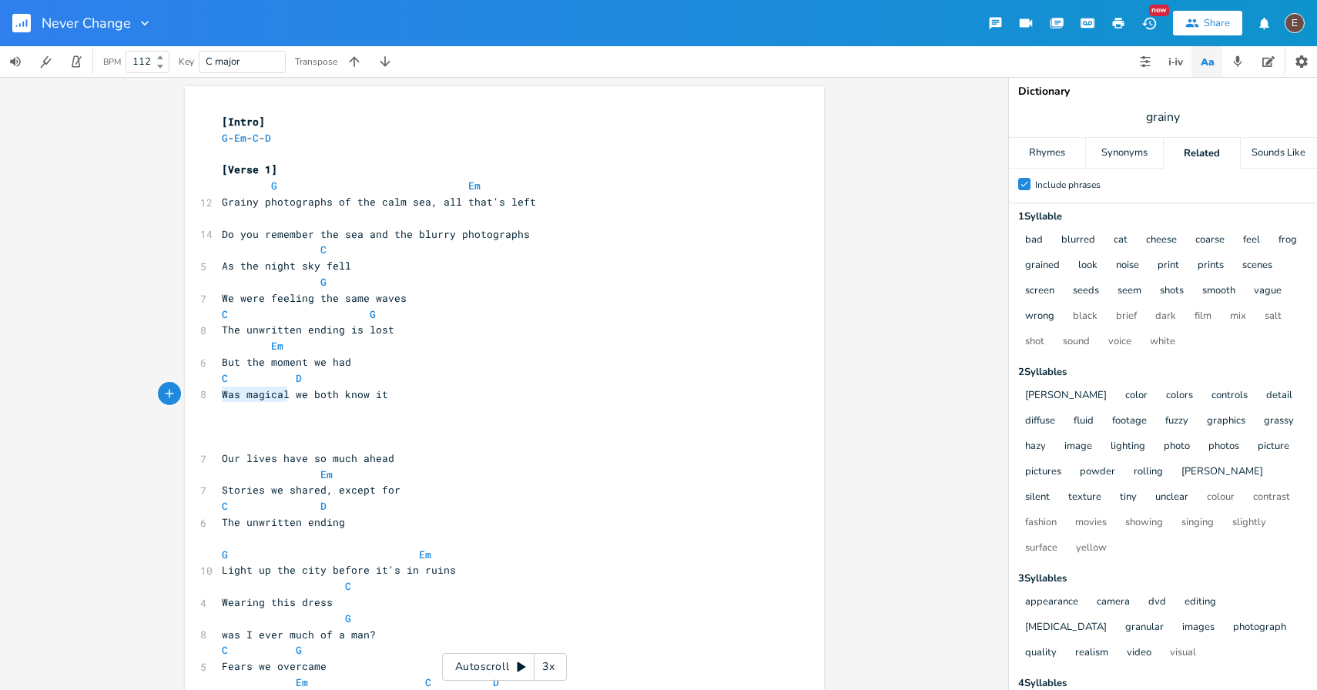
type textarea "Was magical"
drag, startPoint x: 17, startPoint y: 25, endPoint x: 816, endPoint y: 49, distance: 799.9
click at [0, 0] on div "Never Change" at bounding box center [76, 23] width 153 height 46
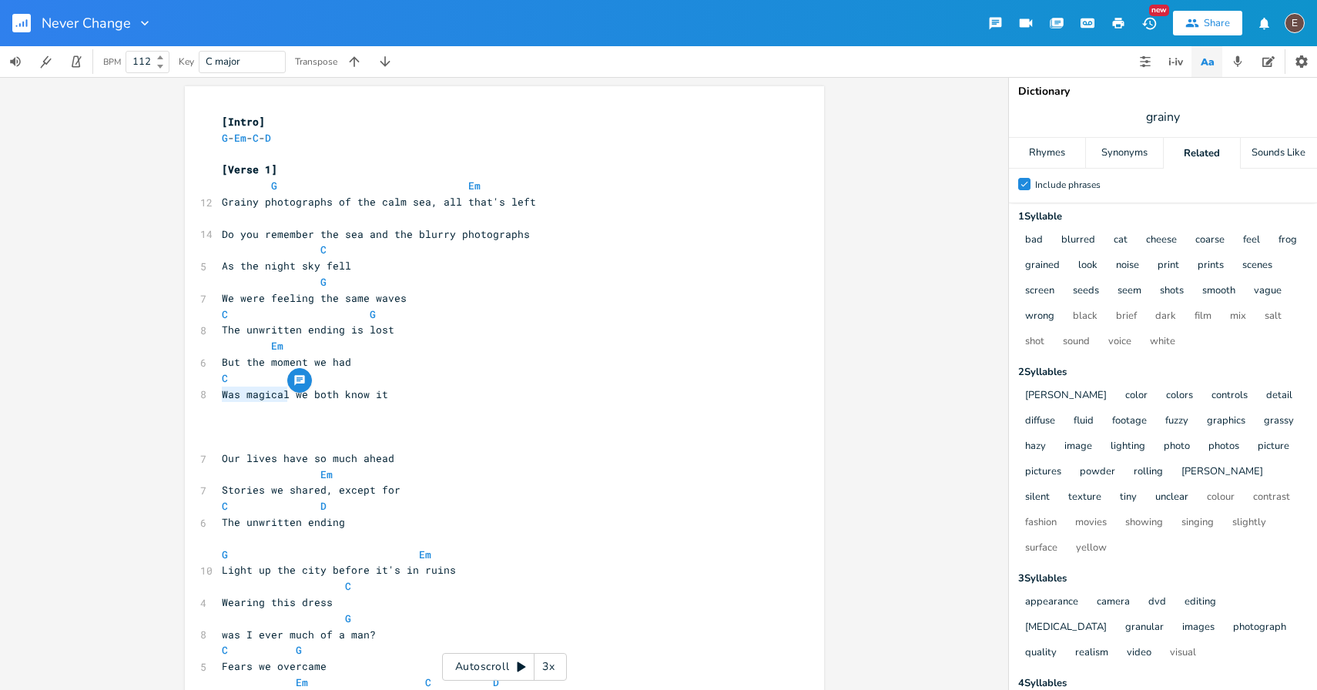
click at [222, 360] on span "But the moment we had" at bounding box center [286, 362] width 129 height 14
click at [475, 239] on span "Do you remember the sea and the blurry photographs" at bounding box center [376, 234] width 308 height 14
type textarea "Do you remember the sea and the blurry photographs"
click at [475, 239] on span "Do you remember the sea and the blurry photographs" at bounding box center [376, 234] width 308 height 14
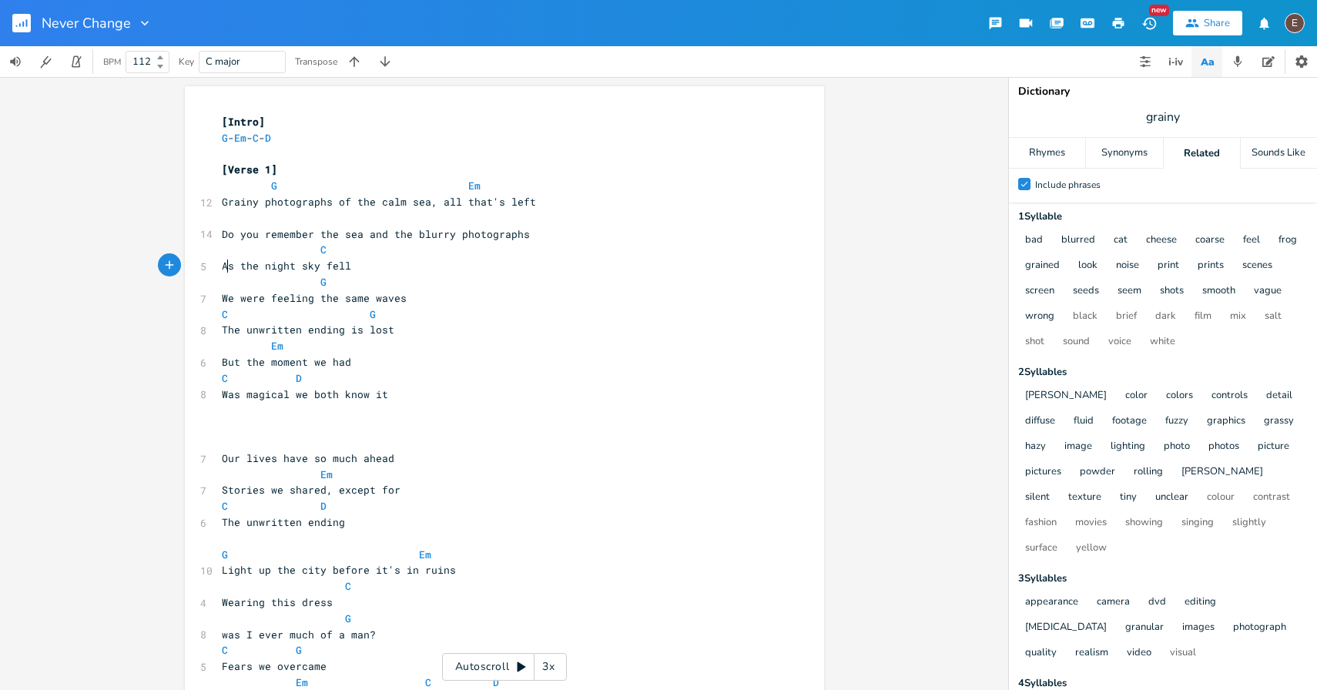
click at [225, 269] on span "As the night sky fell" at bounding box center [293, 266] width 142 height 14
type textarea "From when"
click at [250, 233] on span "Do you remember the sea and the blurry photographs" at bounding box center [376, 234] width 308 height 14
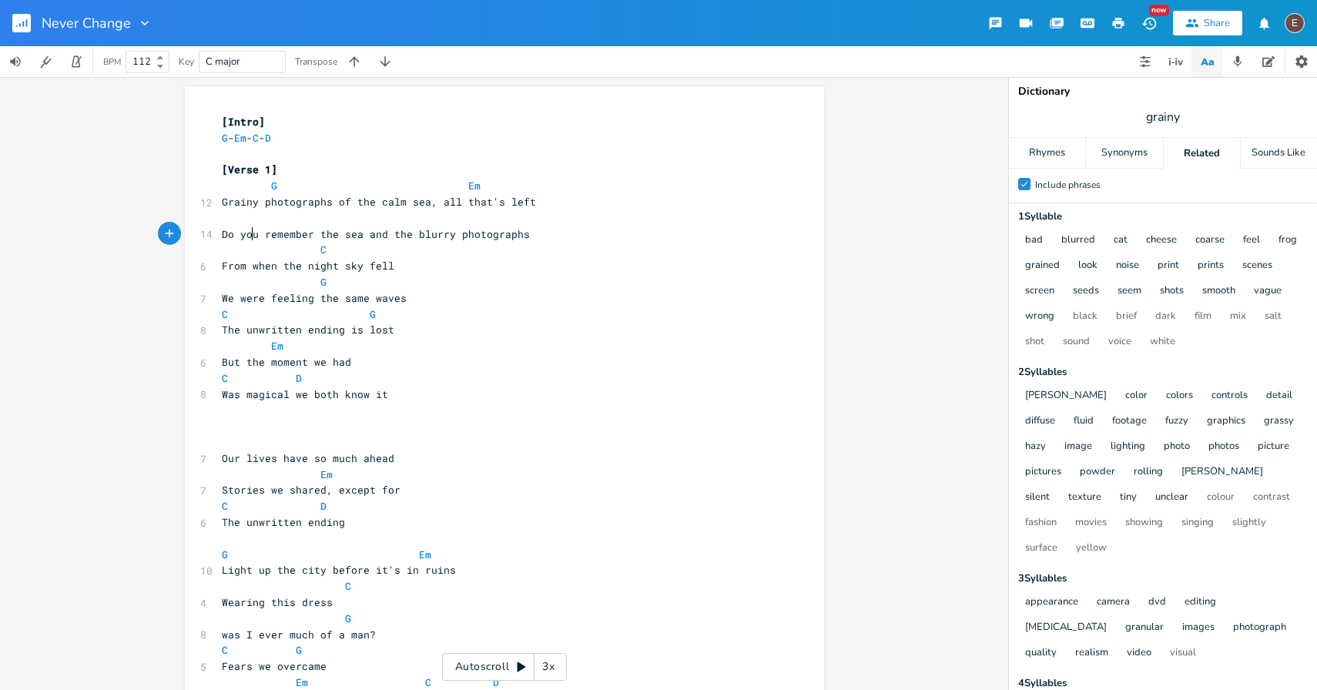
click at [250, 233] on span "Do you remember the sea and the blurry photographs" at bounding box center [376, 234] width 308 height 14
type textarea "Do you remember the sea and the blurry photographs"
click at [250, 233] on span "Do you remember the sea and the blurry photographs" at bounding box center [376, 234] width 308 height 14
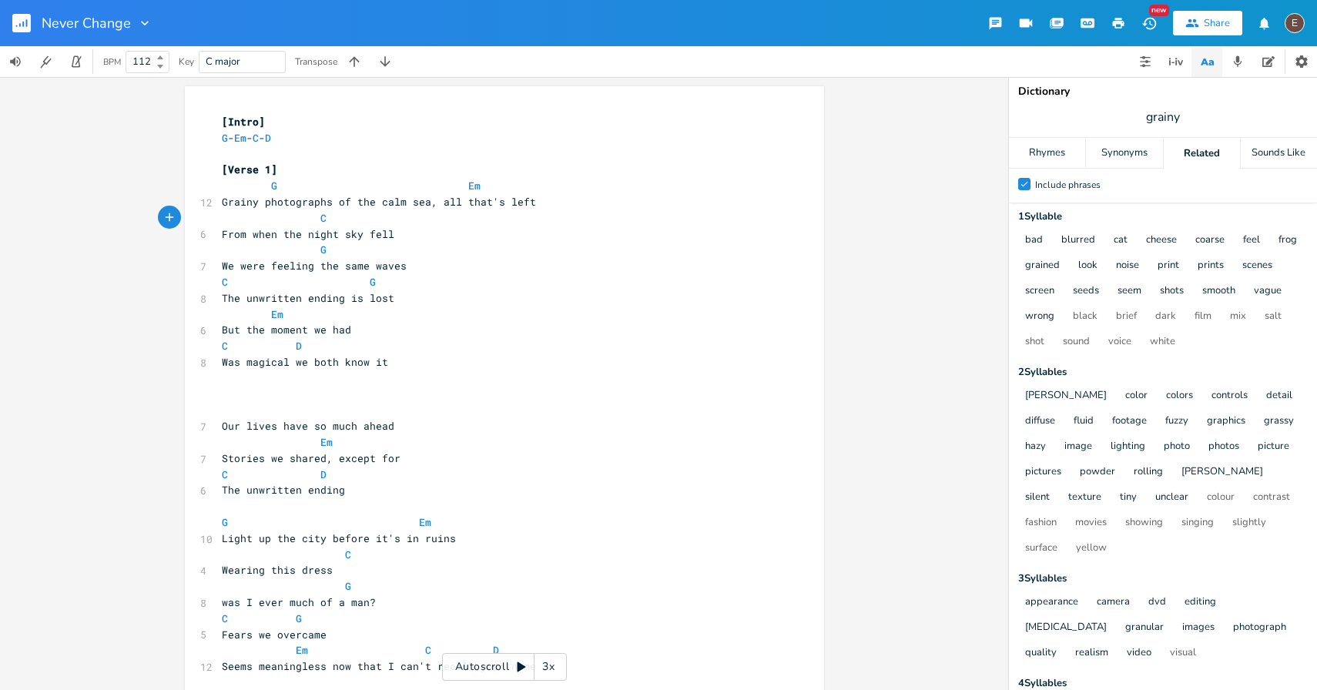
click at [222, 270] on span "We were feeling the same waves" at bounding box center [314, 266] width 185 height 14
click at [374, 305] on pre "The unwritten ending is lost" at bounding box center [497, 298] width 556 height 16
click at [363, 327] on pre "But the moment we had" at bounding box center [497, 330] width 556 height 16
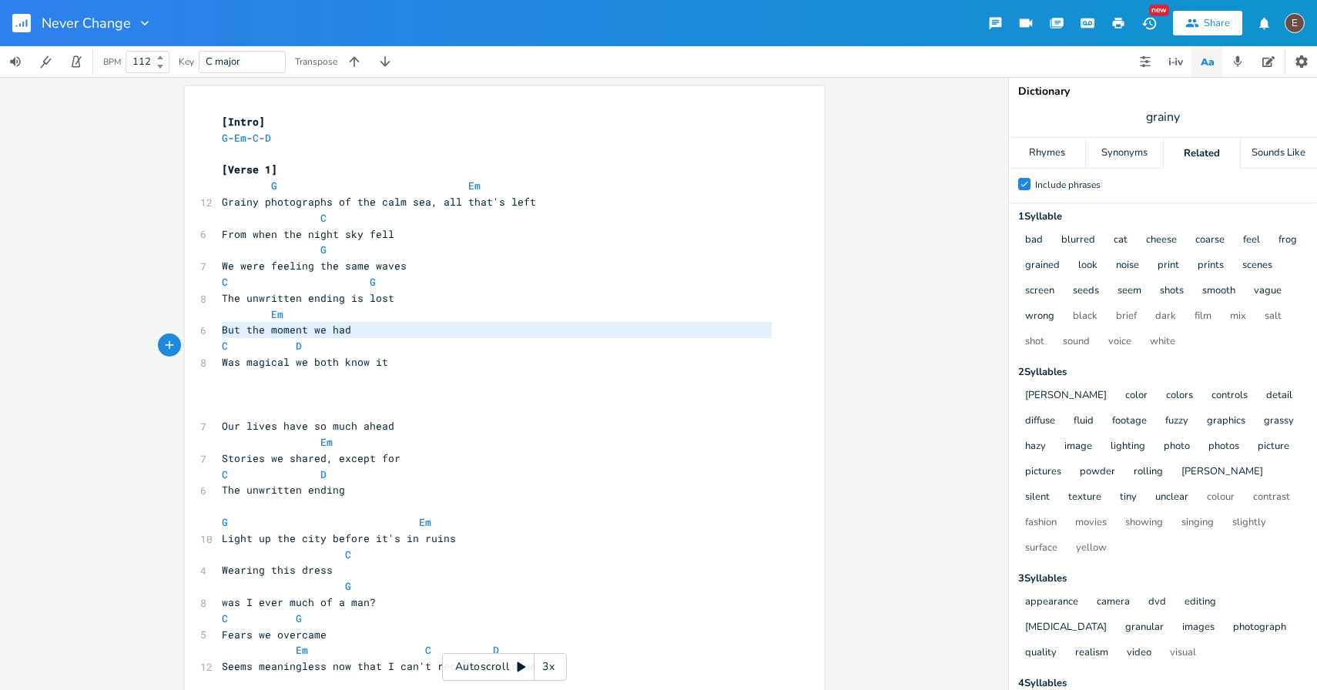
click at [363, 327] on pre "But the moment we had" at bounding box center [497, 330] width 556 height 16
type textarea "But the moment we had"
click at [373, 337] on pre "But the moment we had" at bounding box center [497, 330] width 556 height 16
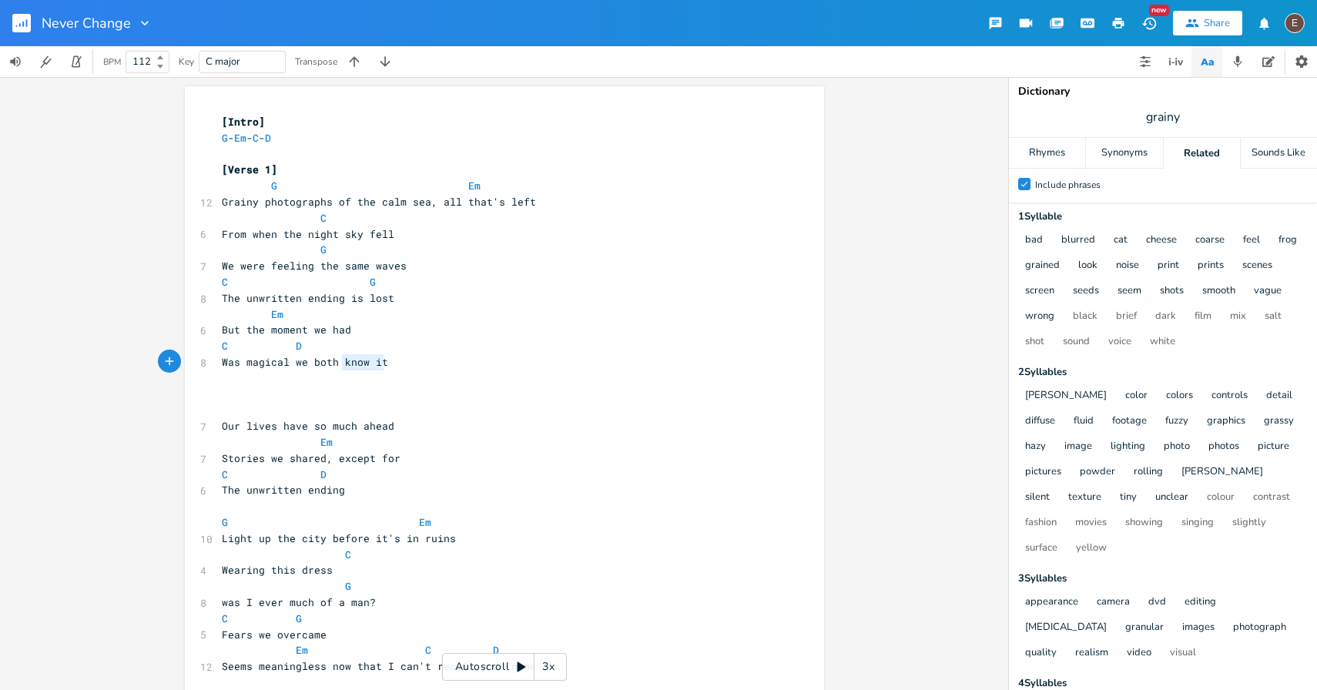
type textarea "as magical we both know it"
drag, startPoint x: 382, startPoint y: 365, endPoint x: 223, endPoint y: 369, distance: 159.5
click at [223, 369] on pre "Was magical we both know it" at bounding box center [497, 362] width 556 height 16
drag, startPoint x: 340, startPoint y: 332, endPoint x: 302, endPoint y: 337, distance: 38.8
click at [302, 337] on pre "But the moment we had" at bounding box center [497, 330] width 556 height 16
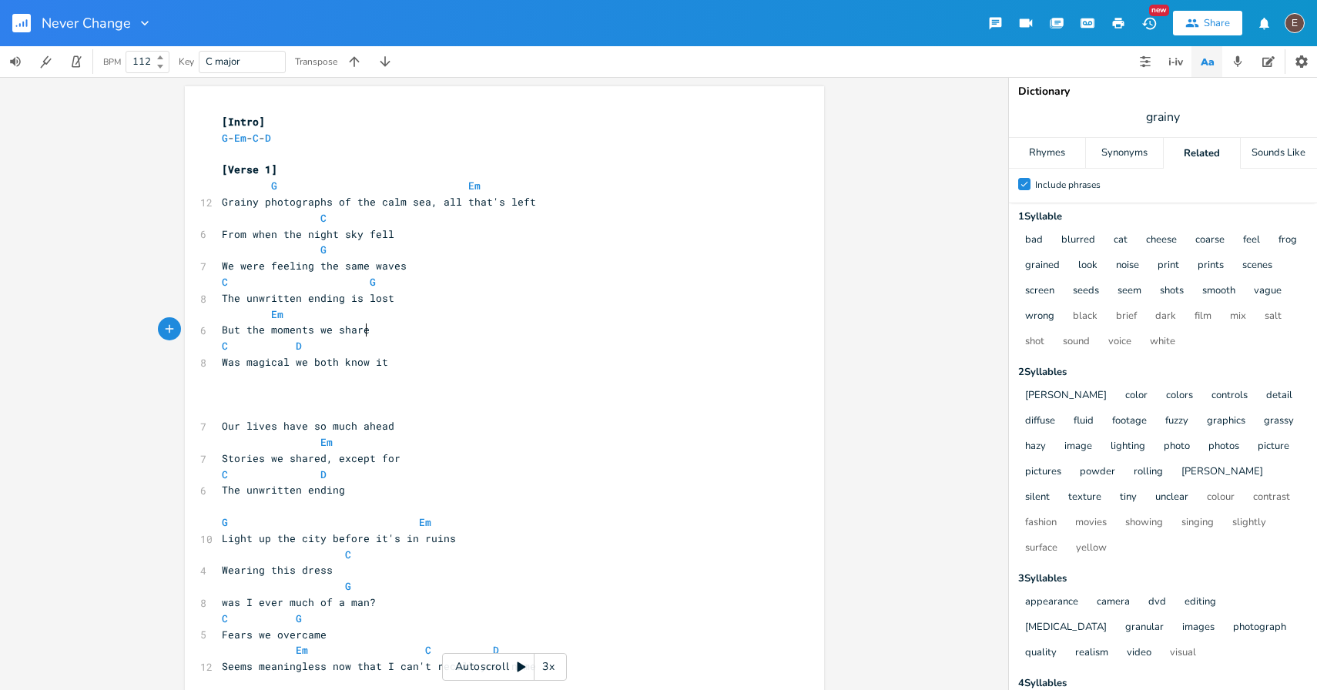
scroll to position [0, 55]
type textarea "s we shared"
drag, startPoint x: 284, startPoint y: 364, endPoint x: 220, endPoint y: 364, distance: 64.7
click at [222, 364] on span "Was magical we both know it" at bounding box center [305, 362] width 166 height 14
type textarea "Was magical"
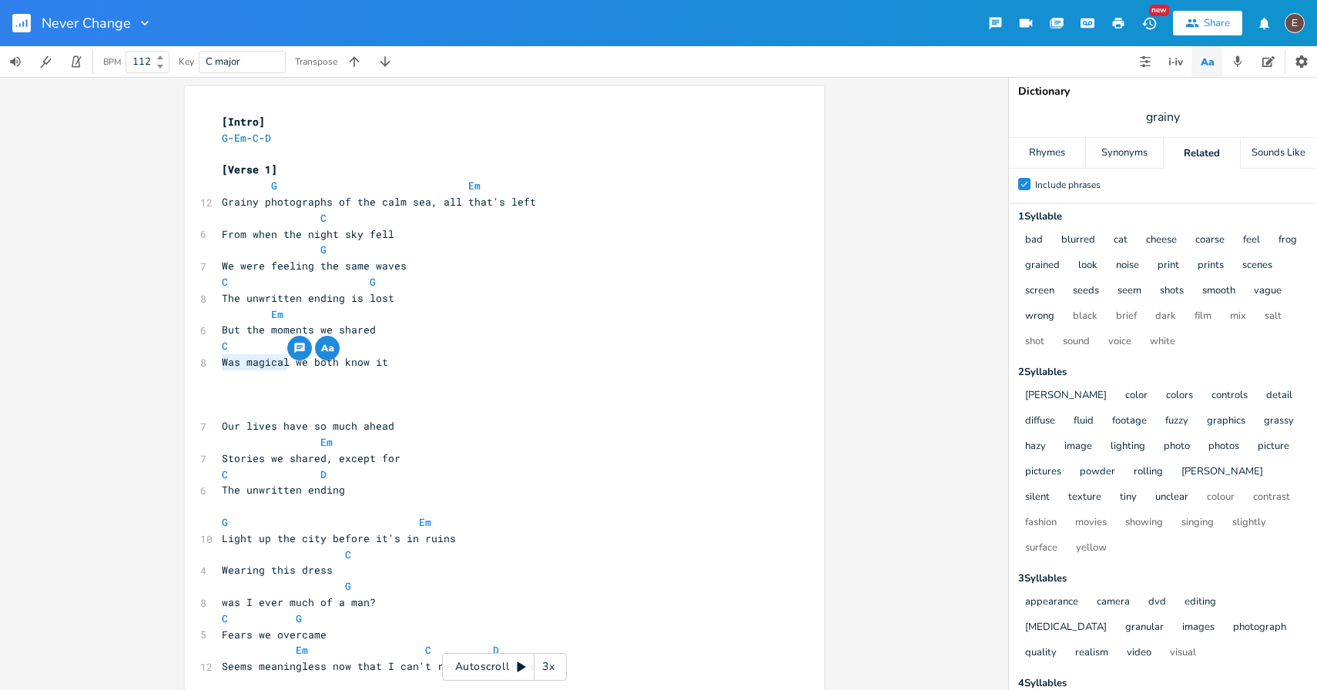
click at [388, 361] on pre "Was magical we both know it" at bounding box center [497, 362] width 556 height 16
drag, startPoint x: 384, startPoint y: 360, endPoint x: 202, endPoint y: 357, distance: 182.6
type textarea "How do they fade away with the night"
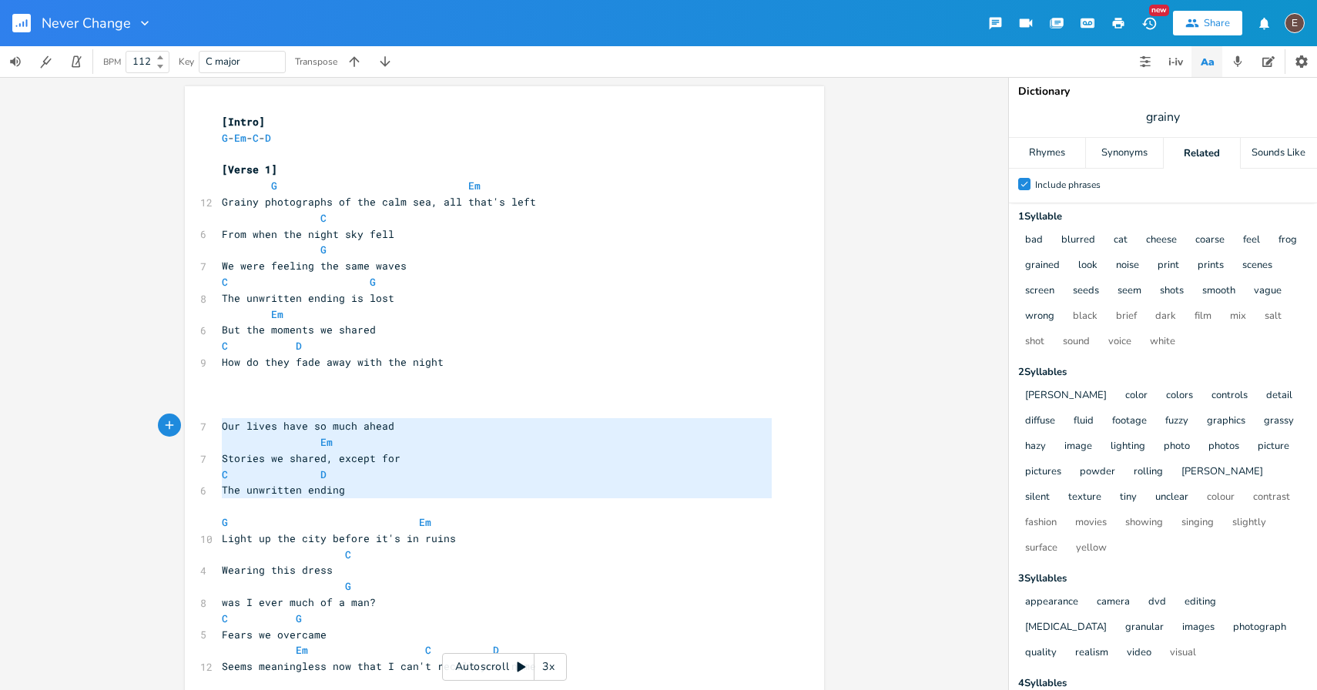
type textarea "Our lives have so much ahead Em Stories we shared, except for C D The unwritten…"
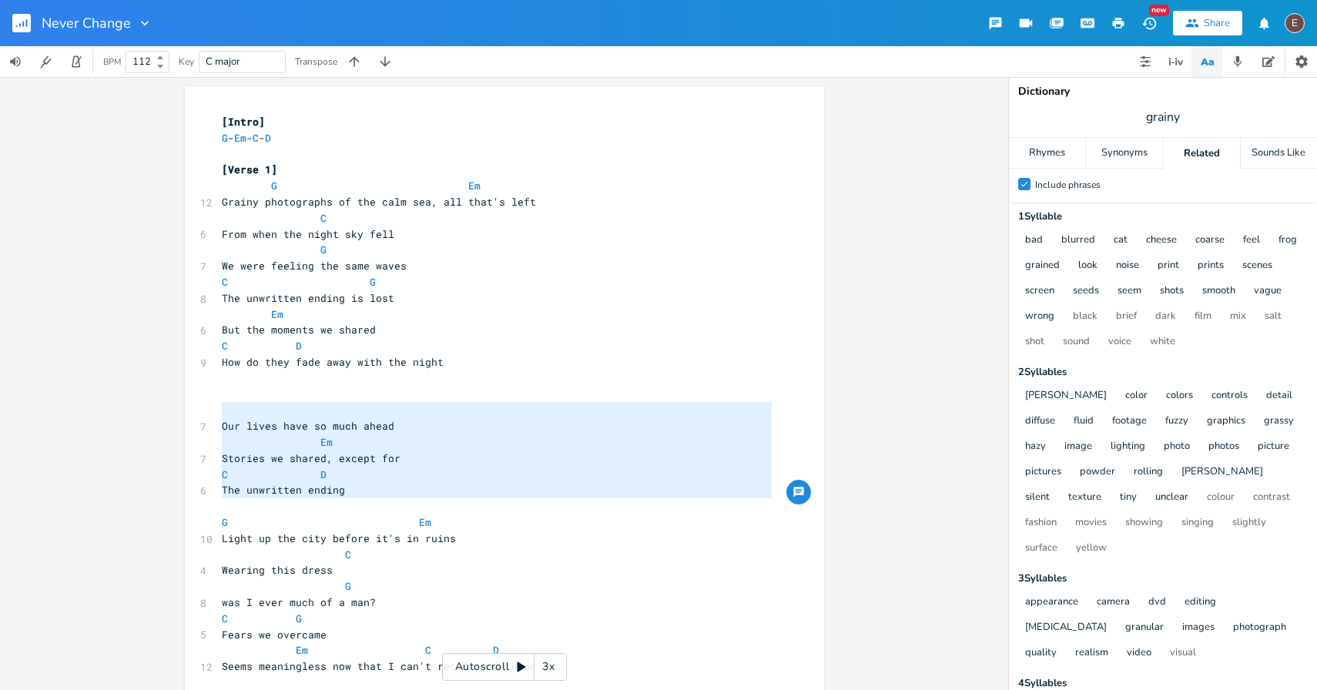
drag, startPoint x: 317, startPoint y: 514, endPoint x: 183, endPoint y: 406, distance: 172.0
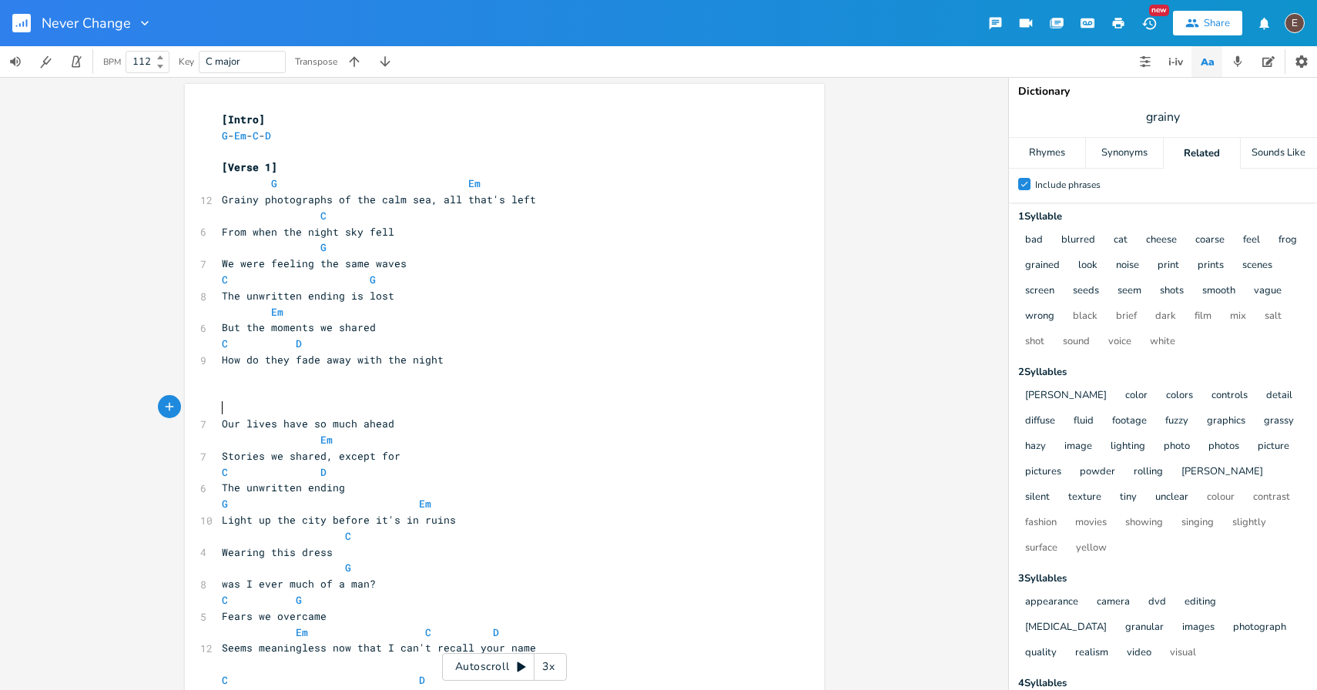
scroll to position [3, 0]
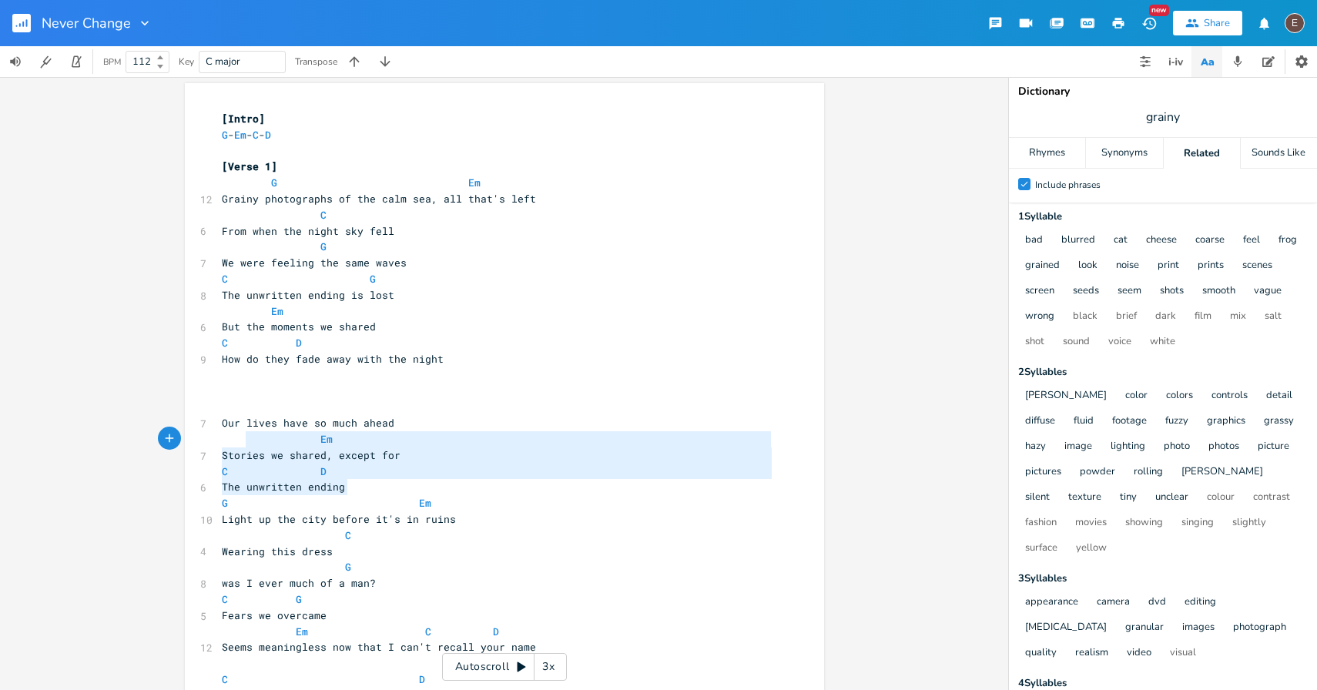
type textarea "Our lives have so much ahead Em Stories we shared, except for C D The unwritten…"
drag, startPoint x: 357, startPoint y: 488, endPoint x: 213, endPoint y: 421, distance: 159.2
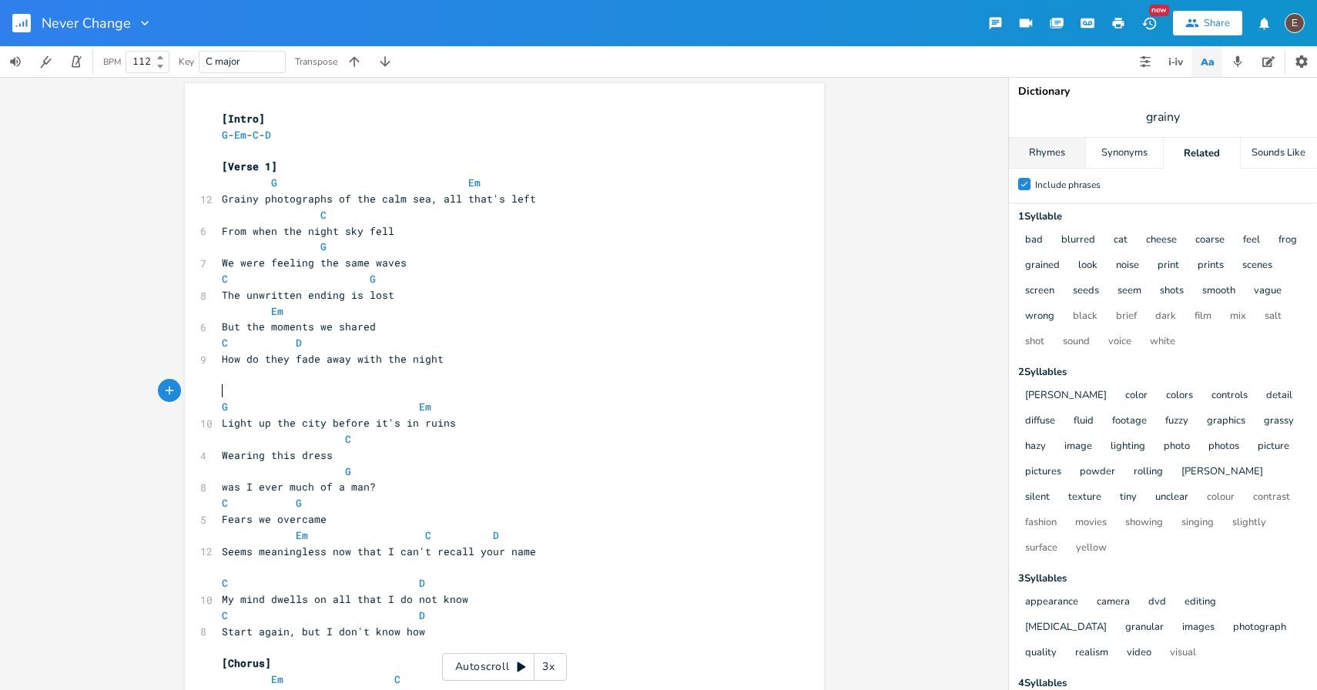
click at [1057, 150] on div "Rhymes" at bounding box center [1047, 153] width 76 height 31
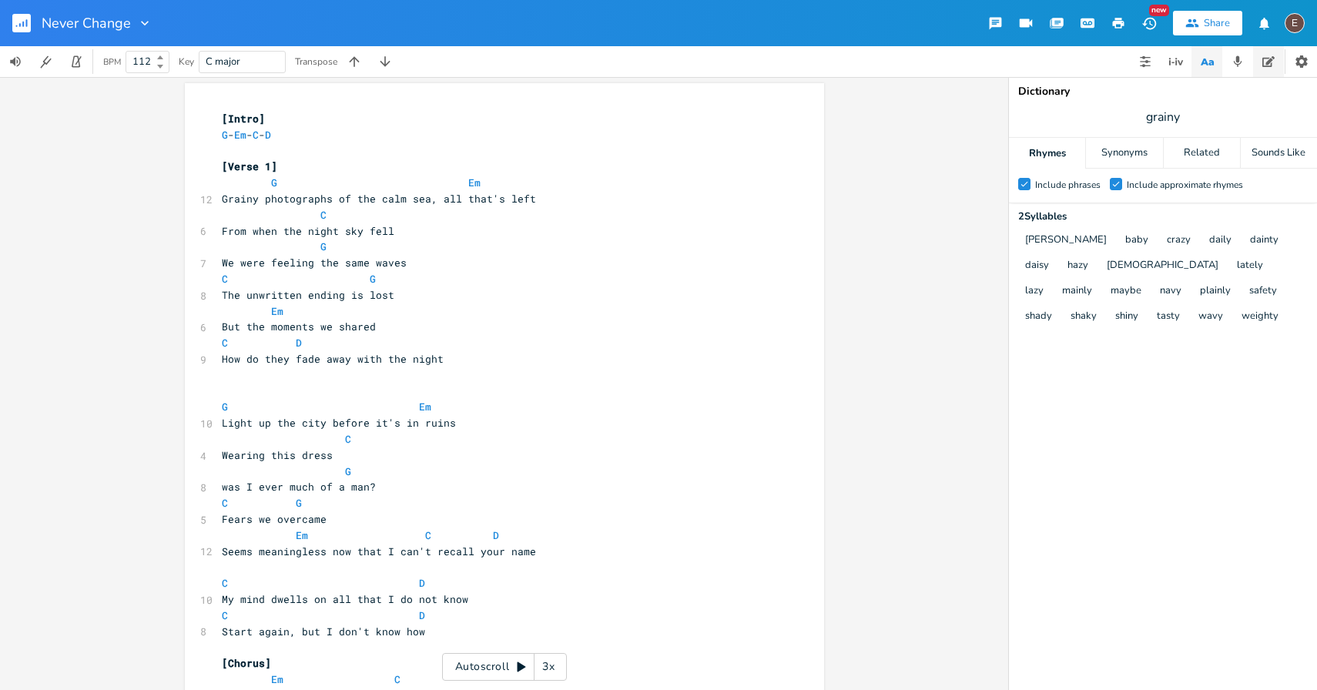
click at [1256, 68] on button "button" at bounding box center [1268, 61] width 31 height 31
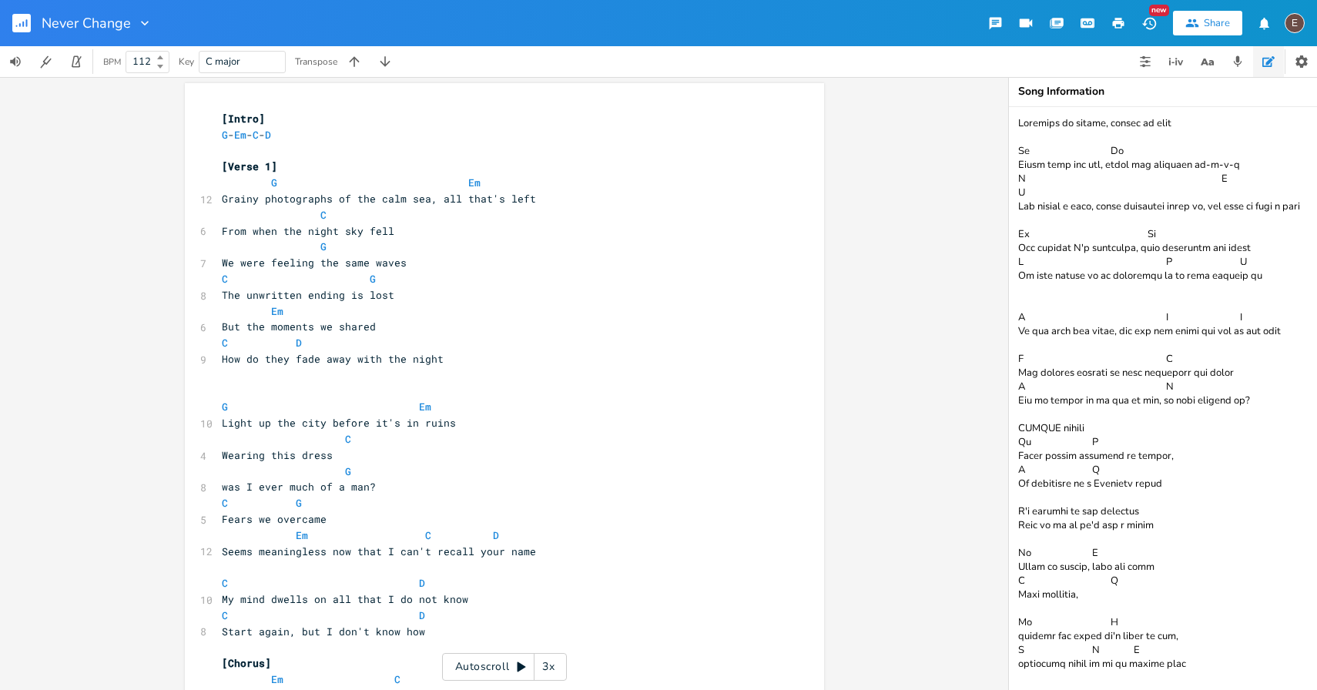
click at [1182, 164] on textarea at bounding box center [1163, 398] width 308 height 583
click at [1207, 129] on textarea at bounding box center [1163, 398] width 308 height 583
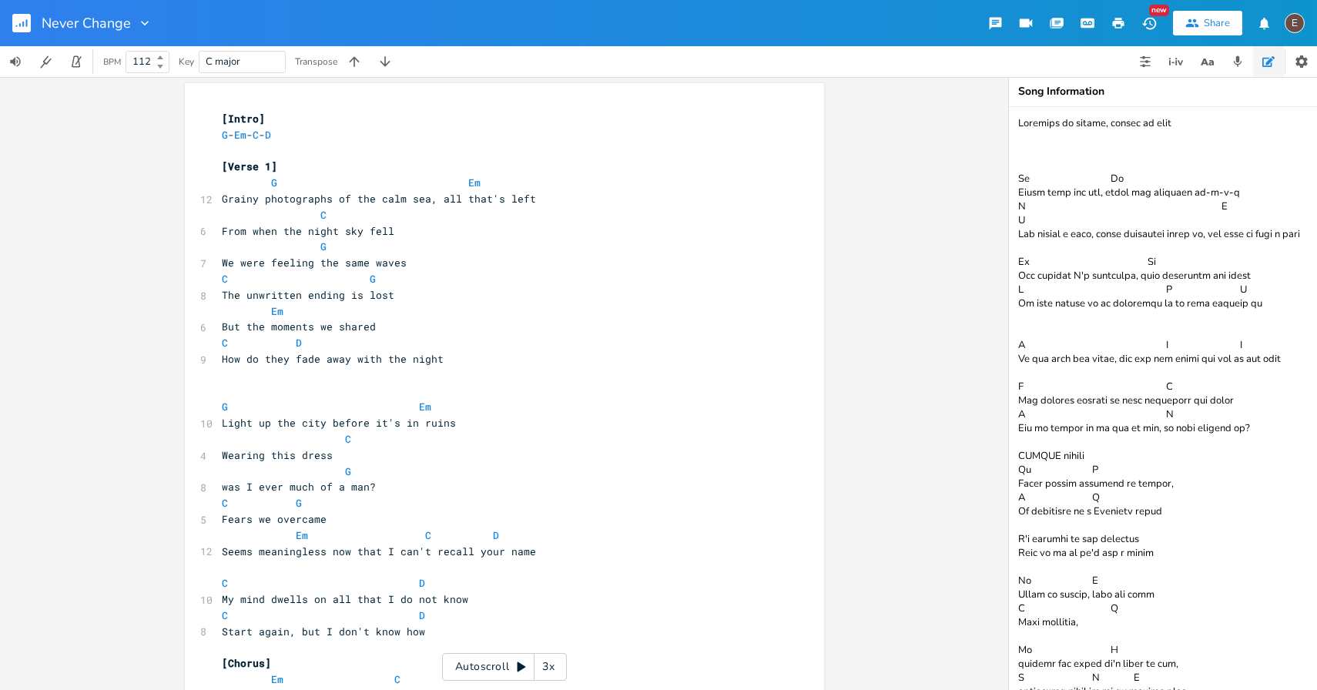
paste textarea "Our lives have so much ahead Em Stories we shared, except for C D The unwritten…"
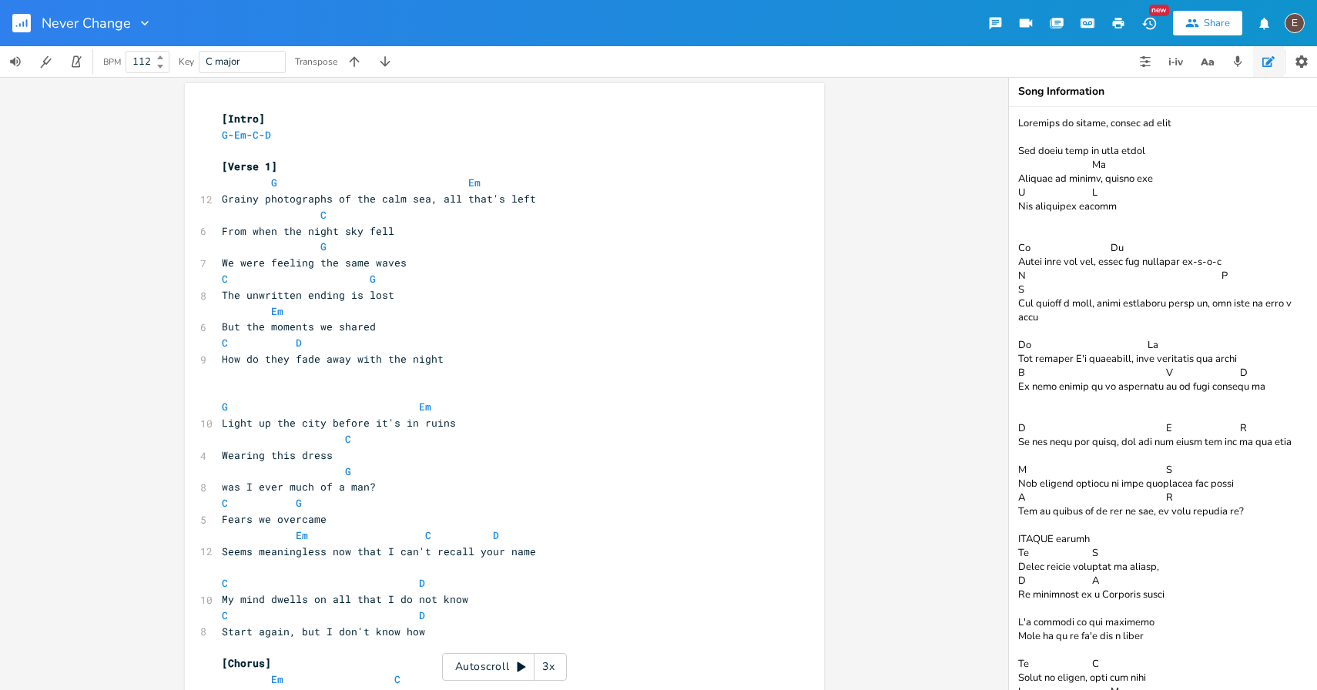
type textarea "Screamed in stereo, fueled by wine Our lives have so much ahead Em Stories we s…"
click at [428, 317] on pre "Em" at bounding box center [497, 311] width 556 height 16
type textarea "moments we shared"
drag, startPoint x: 415, startPoint y: 322, endPoint x: 267, endPoint y: 331, distance: 148.9
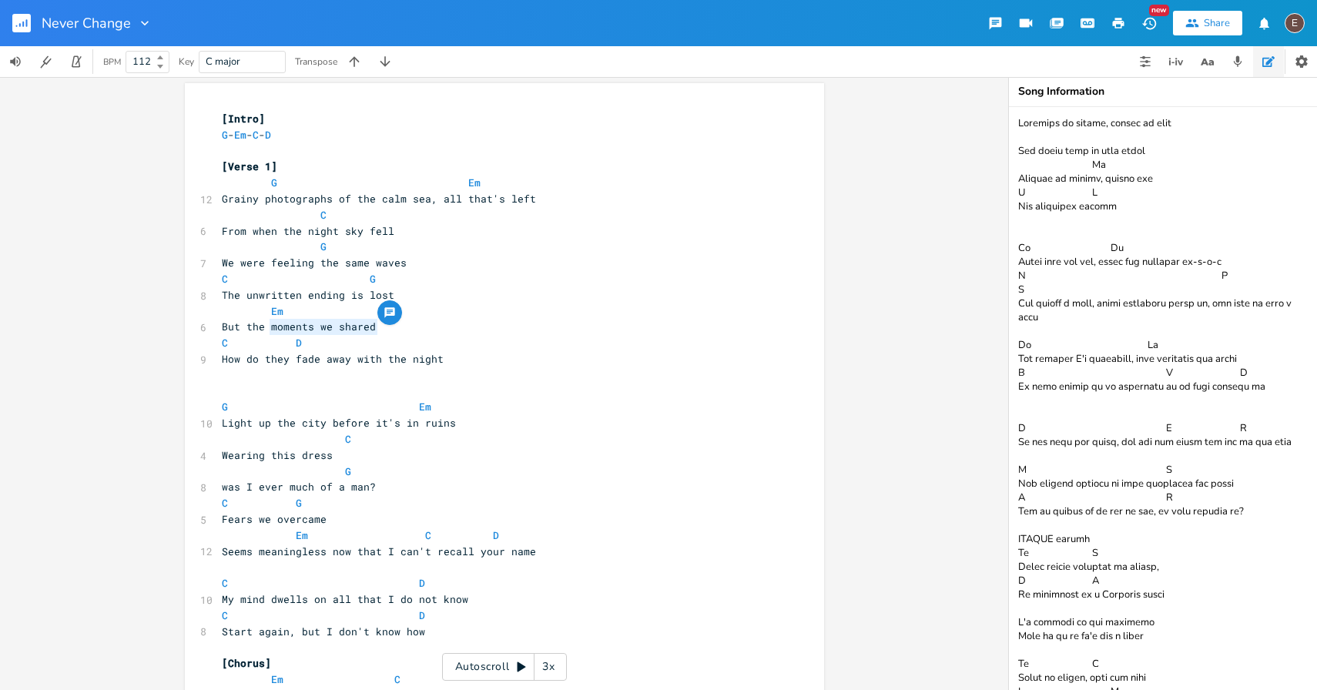
click at [267, 331] on pre "But the moments we shared" at bounding box center [497, 327] width 556 height 16
drag, startPoint x: 266, startPoint y: 359, endPoint x: 200, endPoint y: 360, distance: 65.5
click at [219, 360] on div "9 How do they fade away with the night" at bounding box center [497, 359] width 556 height 16
type textarea "T"
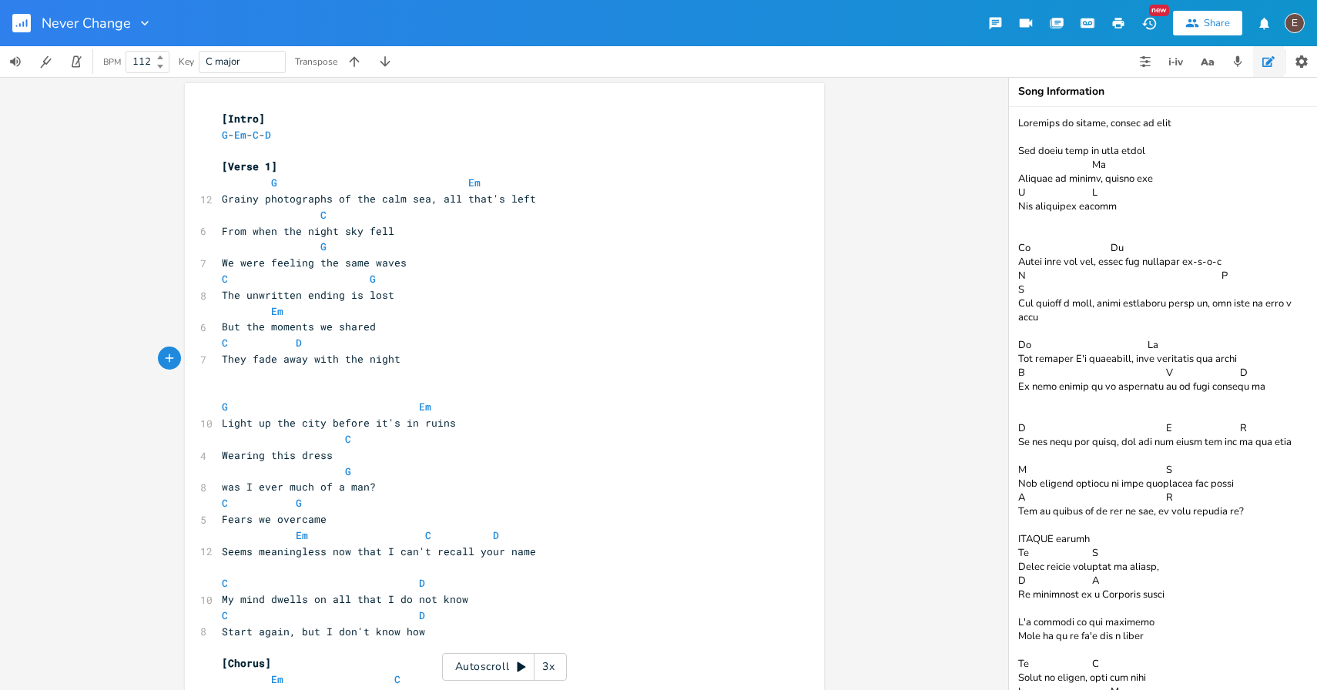
click at [340, 317] on pre "Em" at bounding box center [497, 311] width 556 height 16
type textarea "Em"
click at [340, 317] on pre "Em" at bounding box center [497, 311] width 556 height 16
click at [339, 324] on span "But the moments we shared" at bounding box center [299, 327] width 154 height 14
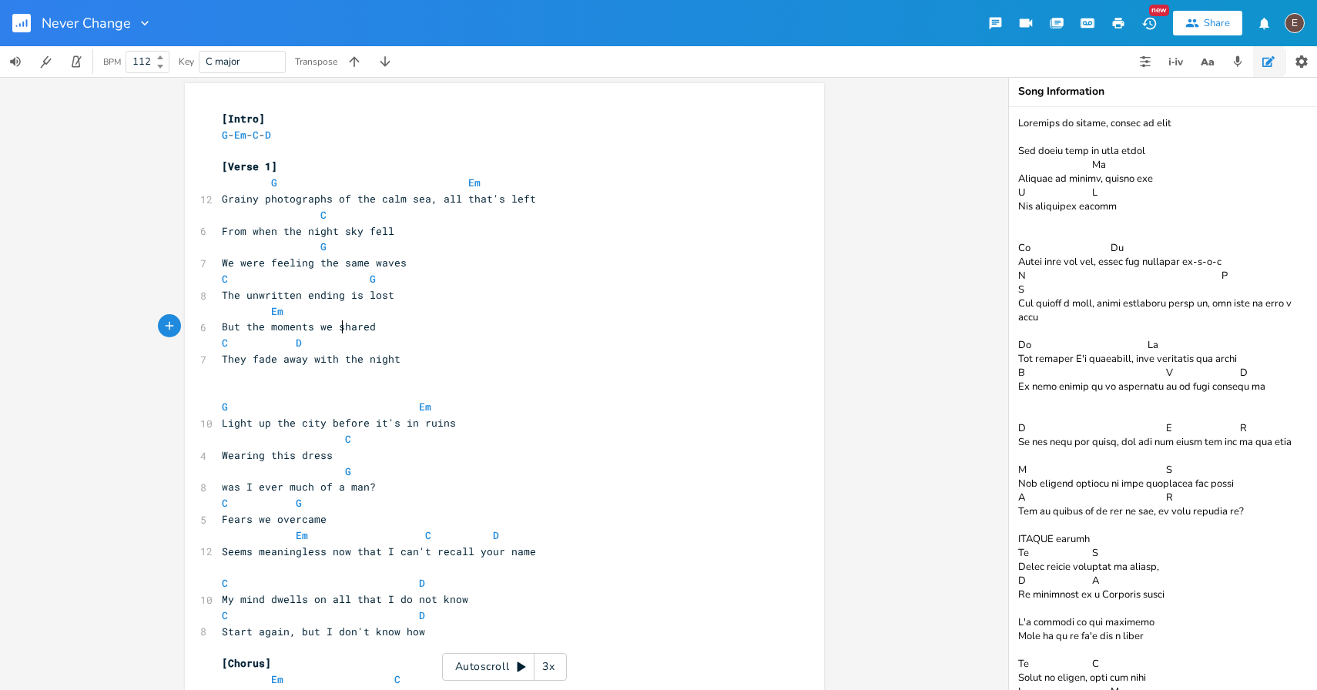
click at [340, 324] on span "But the moments we shared" at bounding box center [299, 327] width 154 height 14
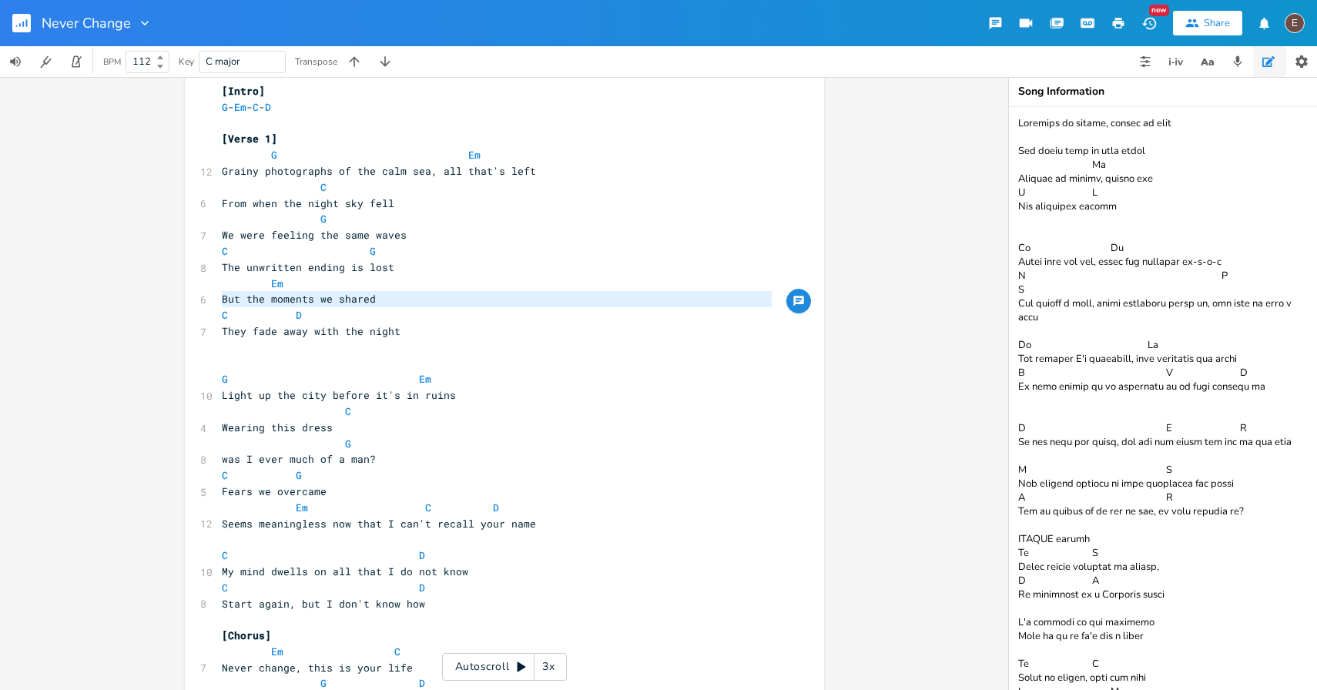
scroll to position [67, 0]
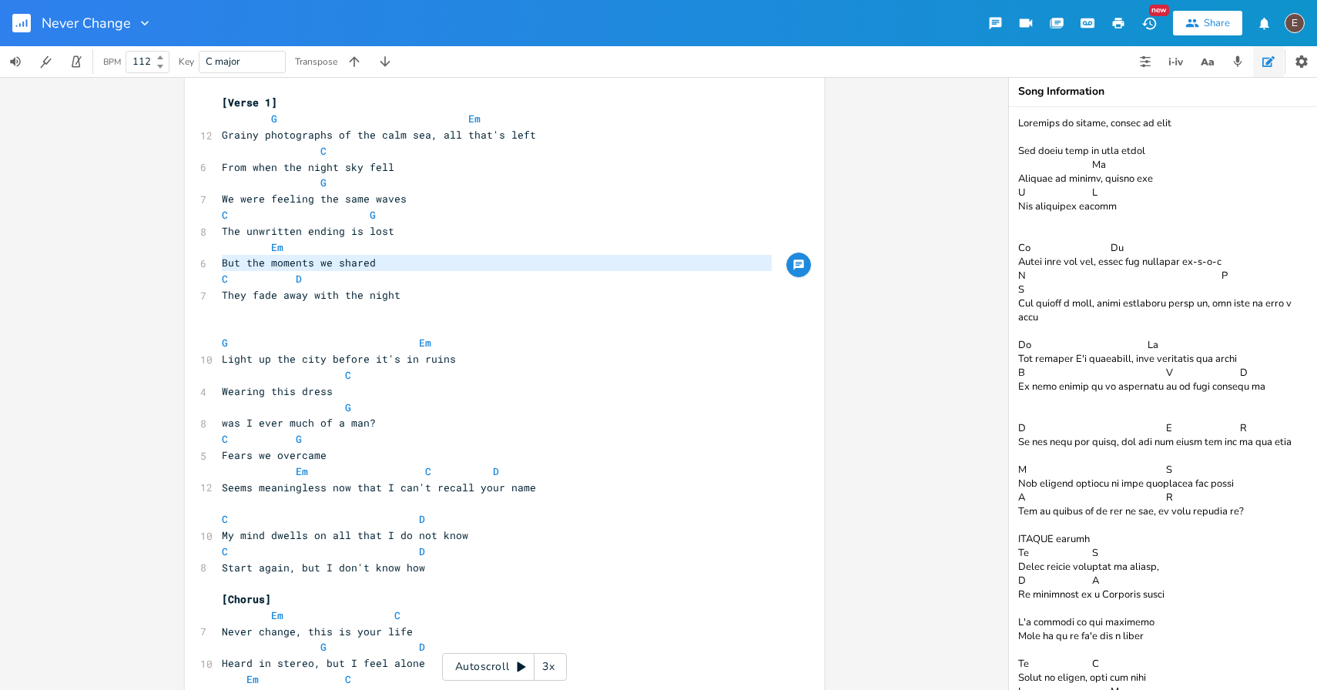
type textarea "But the moments we shared"
click at [334, 262] on span "But the moments we shared" at bounding box center [299, 263] width 154 height 14
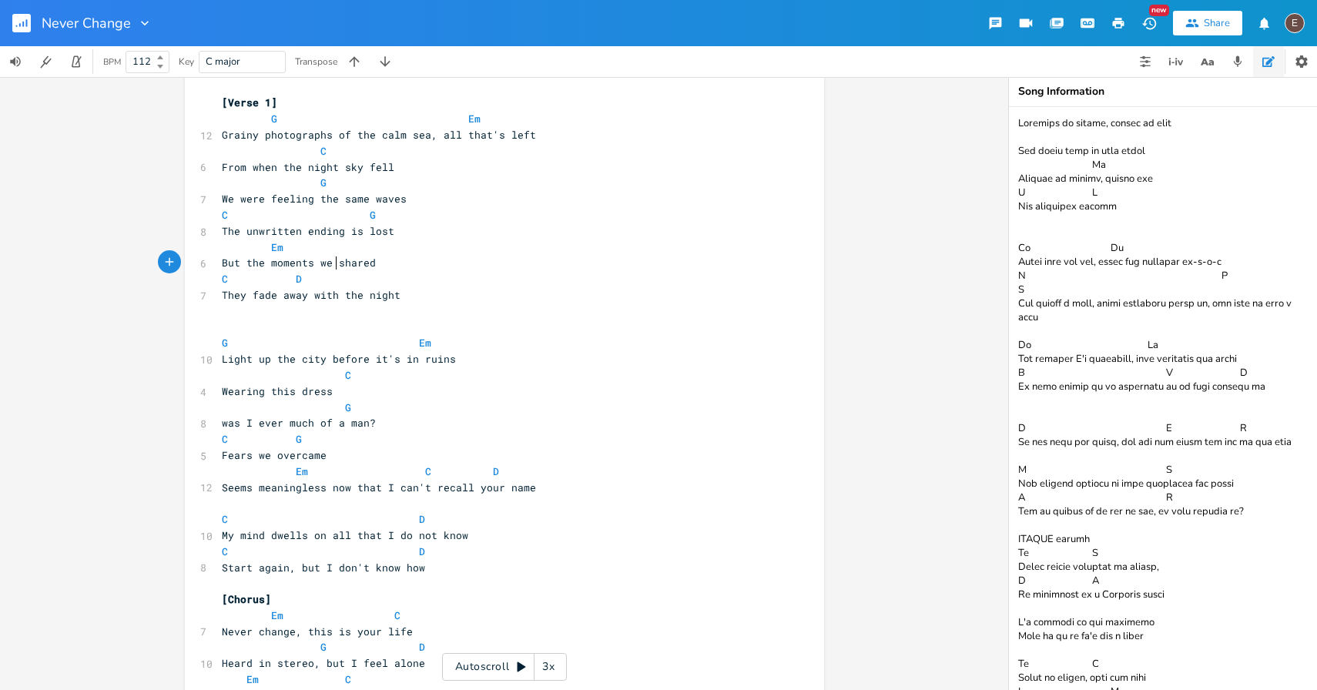
click at [307, 262] on span "But the moments we shared" at bounding box center [299, 263] width 154 height 14
type textarea "But the moments we shared"
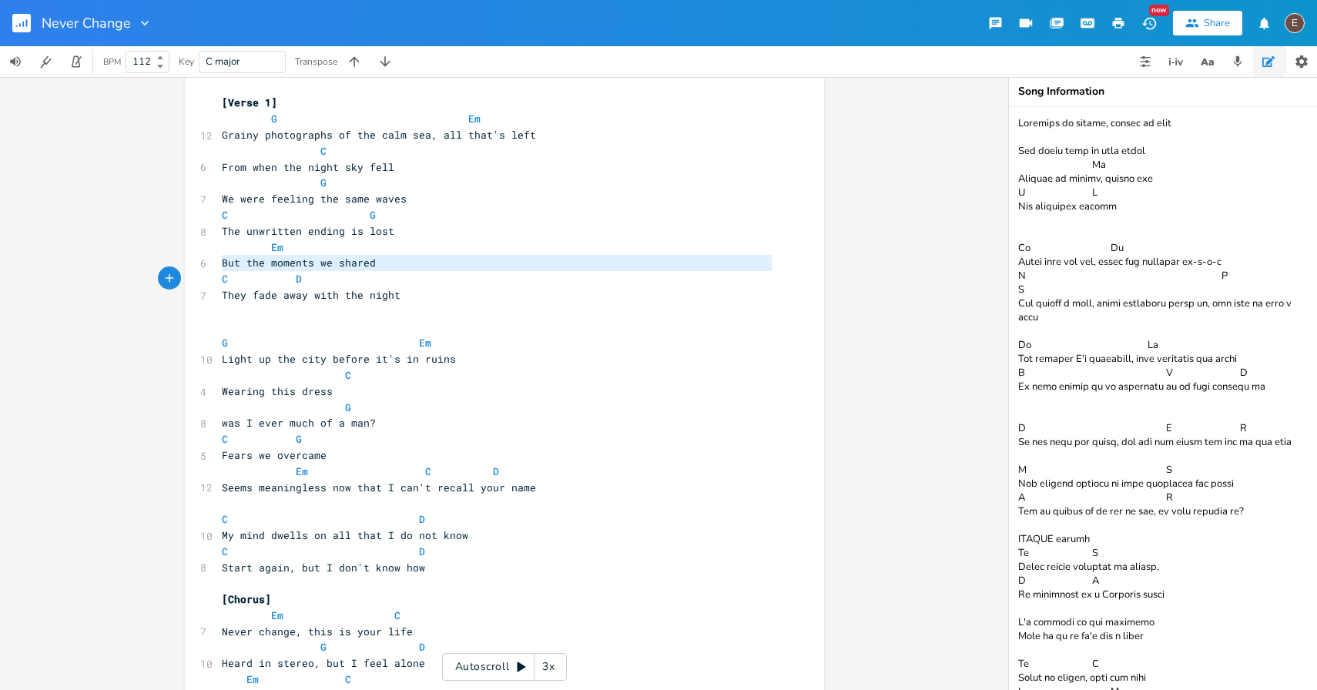
click at [307, 262] on span "But the moments we shared" at bounding box center [299, 263] width 154 height 14
click at [350, 264] on span "But the moments we shared" at bounding box center [299, 263] width 154 height 14
drag, startPoint x: 367, startPoint y: 263, endPoint x: 180, endPoint y: 263, distance: 186.4
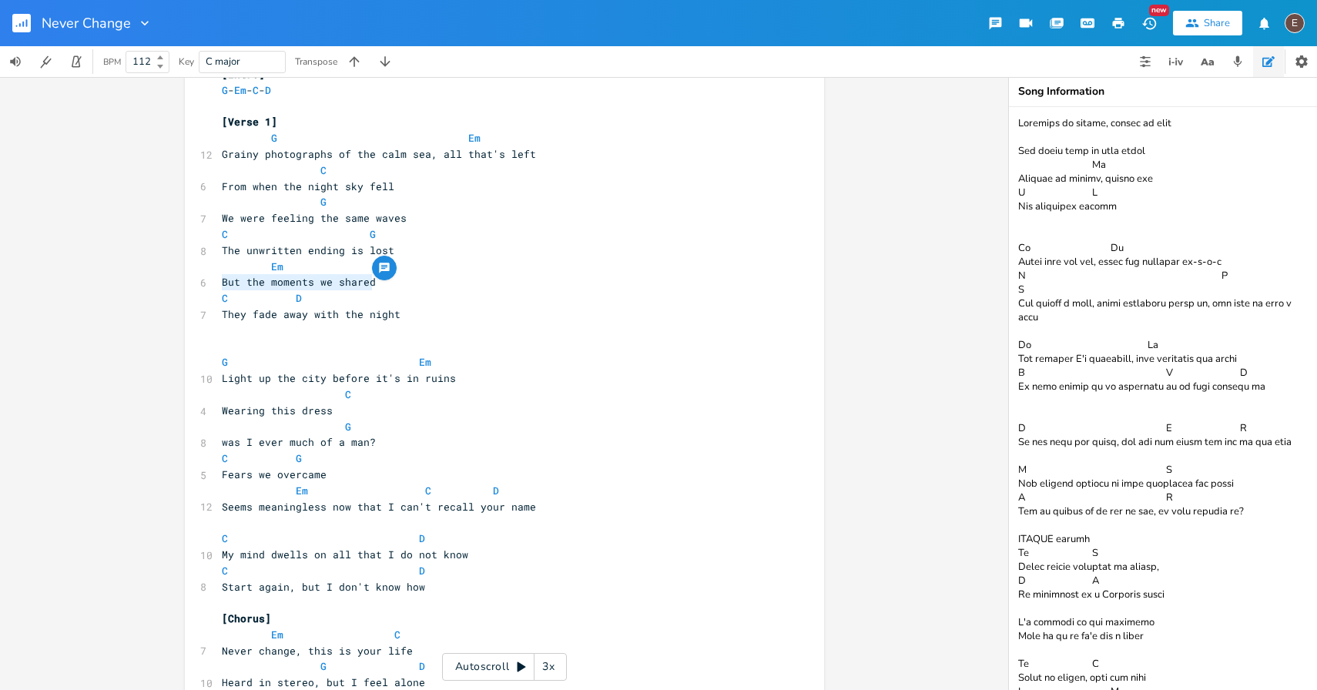
scroll to position [33, 0]
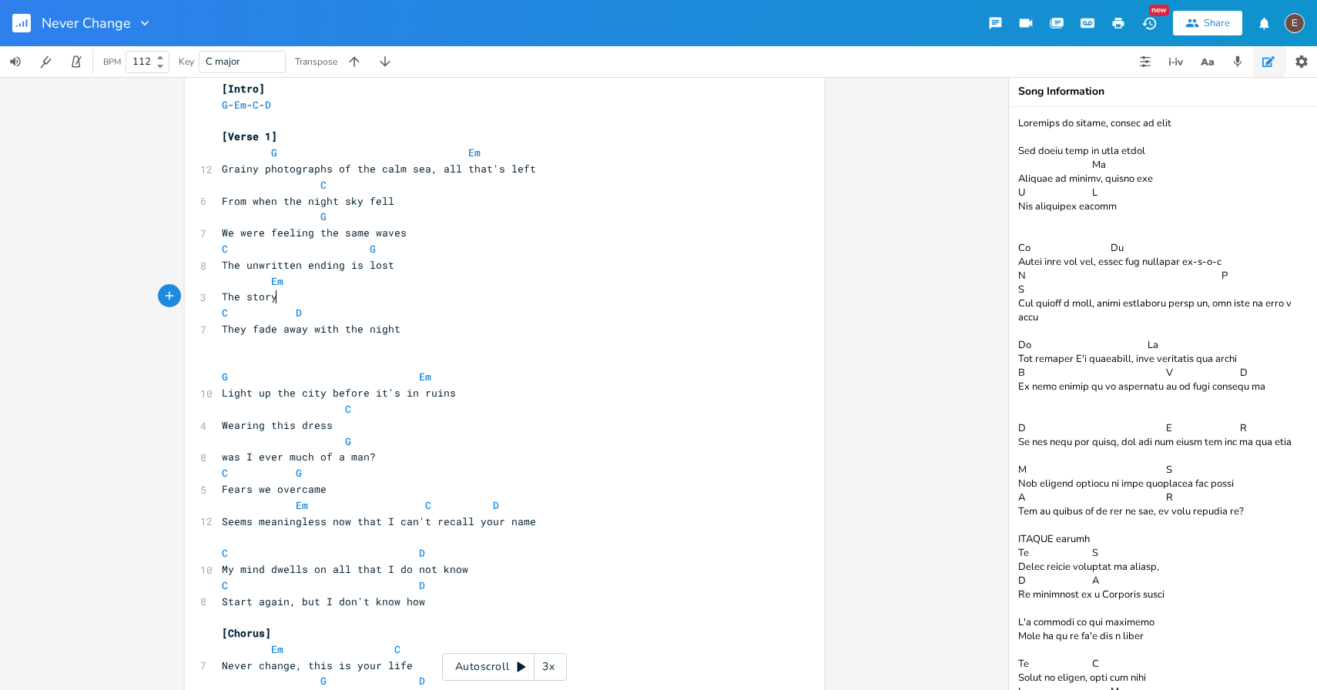
type textarea "The story="
type textarea "ies"
click at [233, 334] on span "They fade away with the night" at bounding box center [311, 329] width 179 height 14
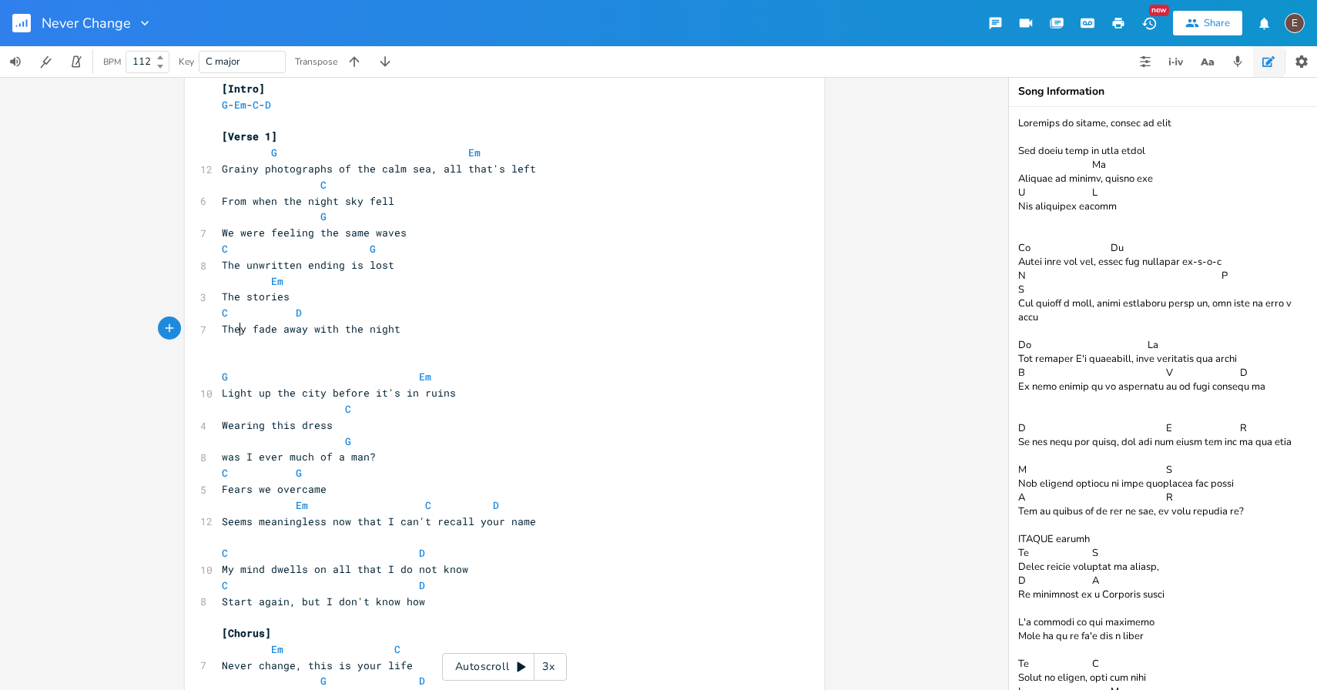
type textarea "They"
click at [233, 334] on span "They fade away with the night" at bounding box center [311, 329] width 179 height 14
type textarea "they"
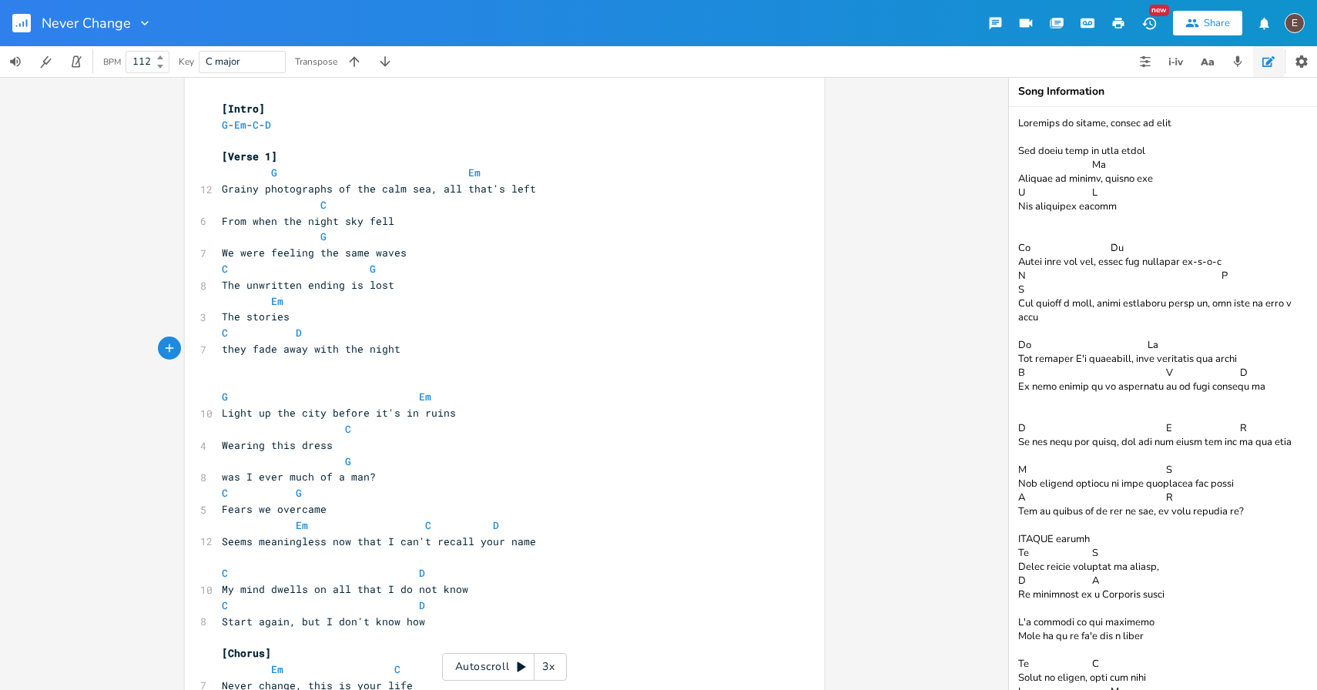
scroll to position [0, 0]
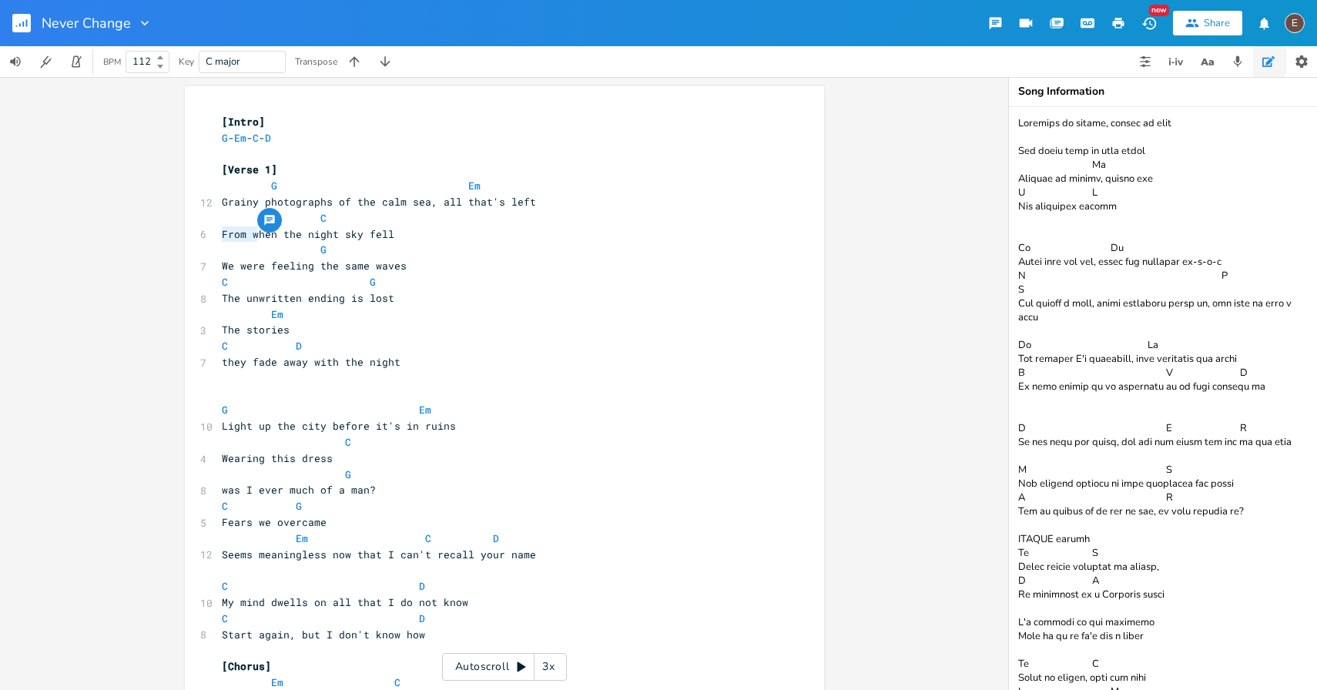
drag, startPoint x: 252, startPoint y: 233, endPoint x: 216, endPoint y: 232, distance: 36.2
click at [219, 232] on pre "From when the night sky fell" at bounding box center [497, 234] width 556 height 16
type textarea "W"
click at [227, 267] on span "We were feeling the same waves" at bounding box center [314, 266] width 185 height 14
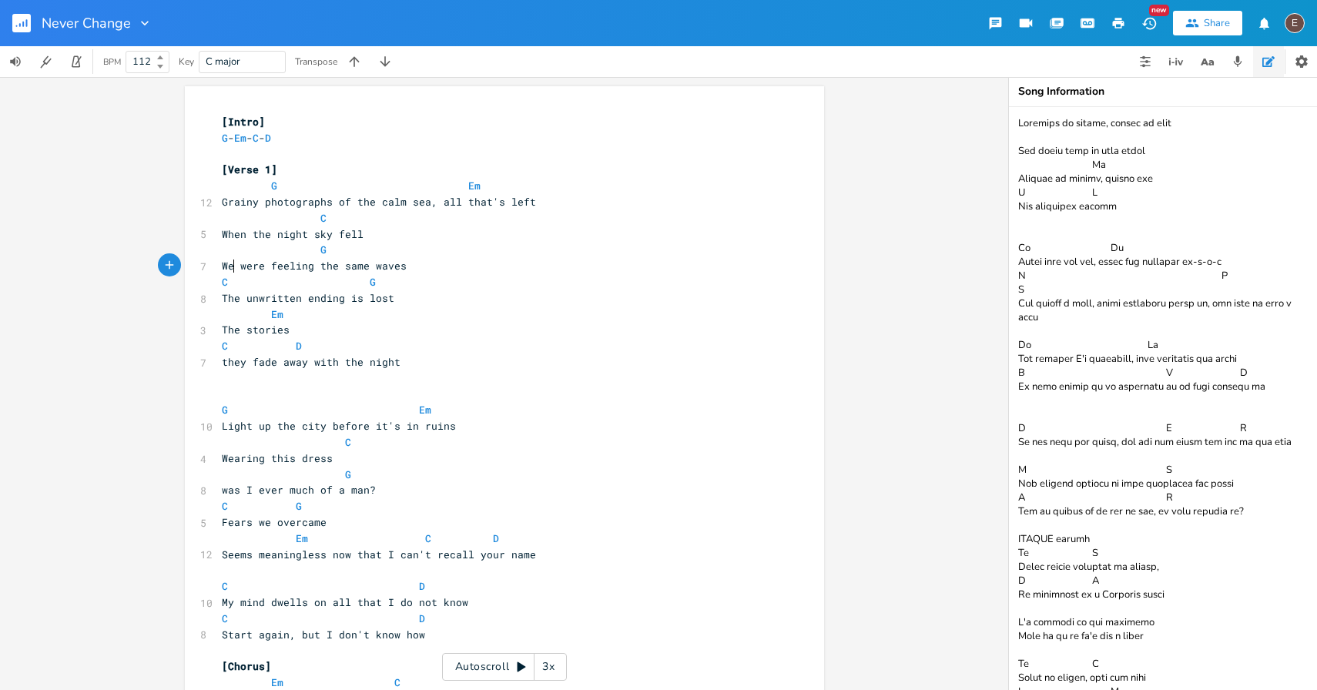
type textarea "We"
click at [227, 267] on span "We were feeling the same waves" at bounding box center [314, 266] width 185 height 14
click at [300, 271] on span "We were feeling the same waves" at bounding box center [314, 266] width 185 height 14
click at [384, 200] on span "Grainy photographs of the calm sea, all that's left" at bounding box center [379, 202] width 314 height 14
type textarea "calm"
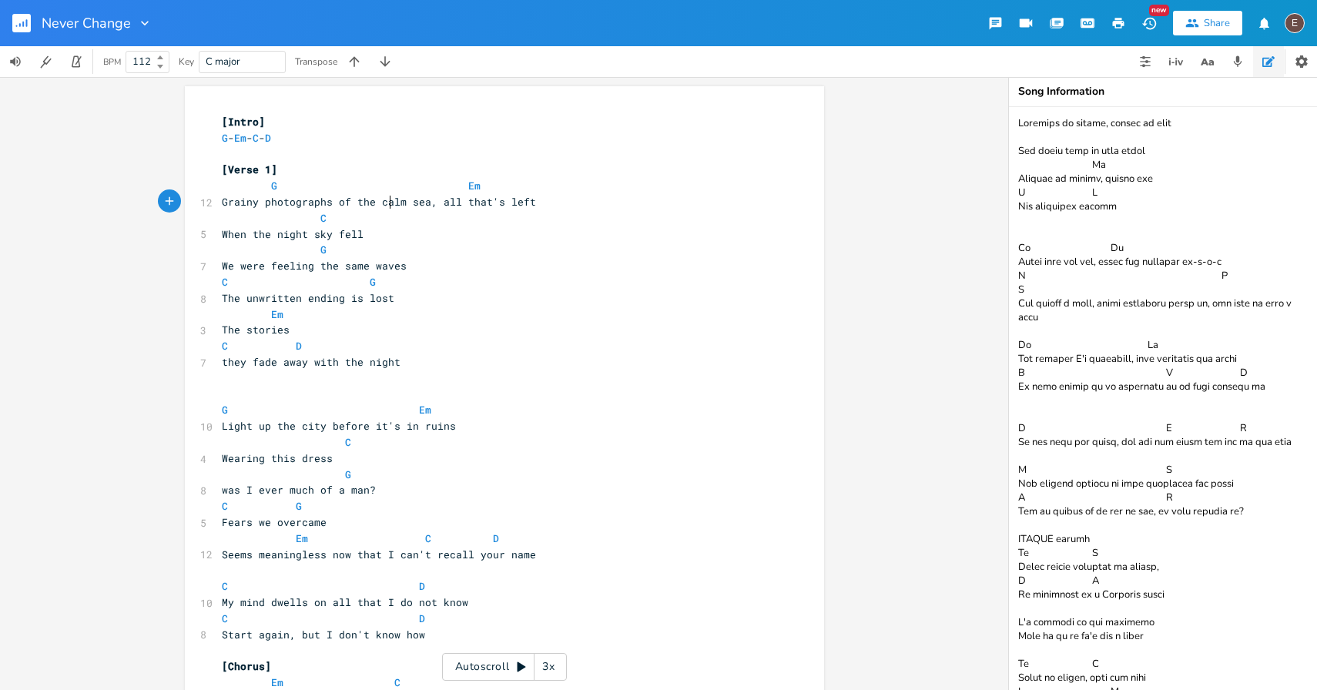
click at [384, 200] on span "Grainy photographs of the calm sea, all that's left" at bounding box center [379, 202] width 314 height 14
click at [374, 371] on pre "​" at bounding box center [497, 378] width 556 height 16
click at [375, 365] on span "they fade away with the night" at bounding box center [311, 362] width 179 height 14
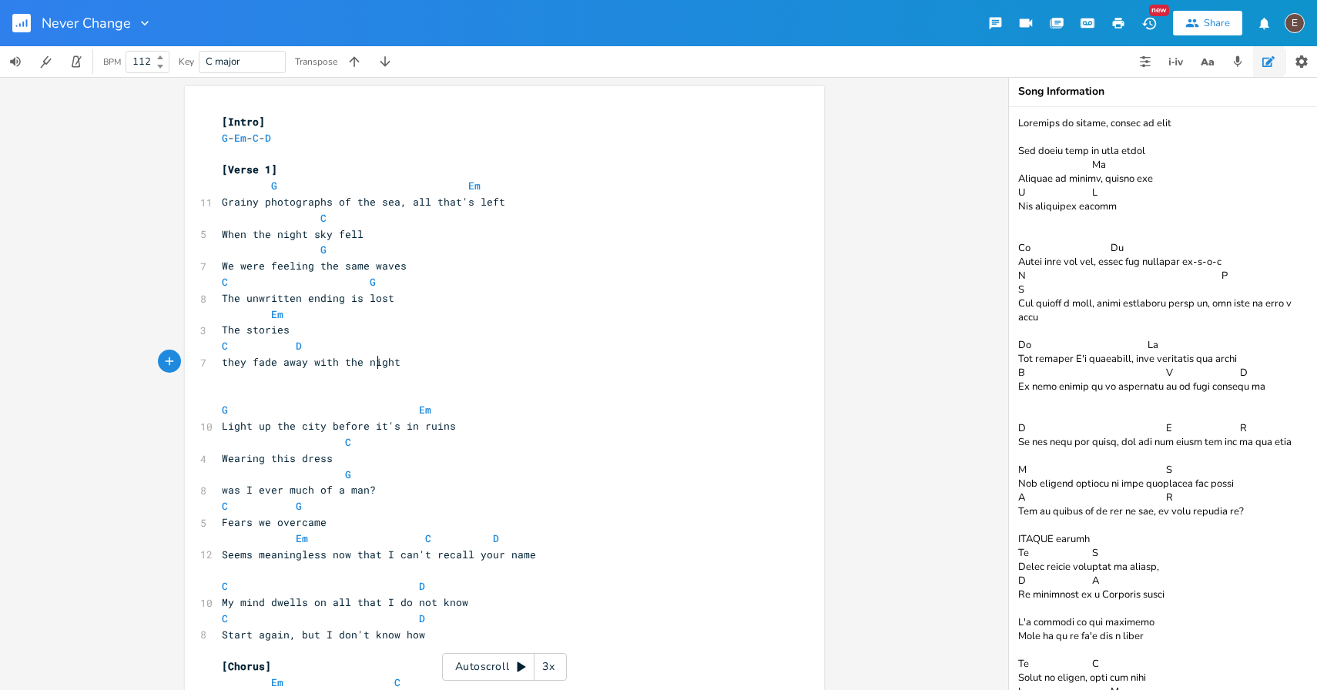
click at [375, 365] on span "they fade away with the night" at bounding box center [311, 362] width 179 height 14
type textarea "tide"
click at [444, 334] on pre "The stories" at bounding box center [497, 330] width 556 height 16
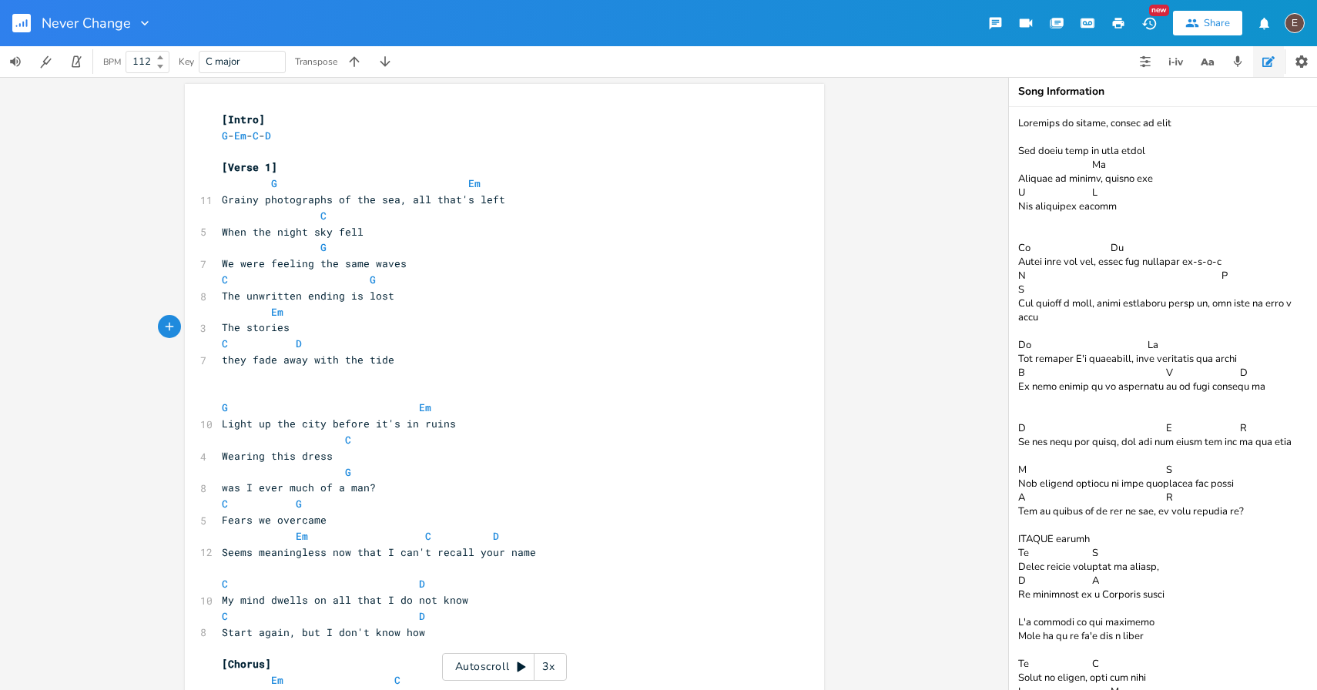
click at [277, 324] on span "The stories" at bounding box center [256, 327] width 68 height 14
type textarea "stories"
click at [277, 324] on span "The stories" at bounding box center [256, 327] width 68 height 14
click at [290, 329] on span "The stories" at bounding box center [256, 327] width 68 height 14
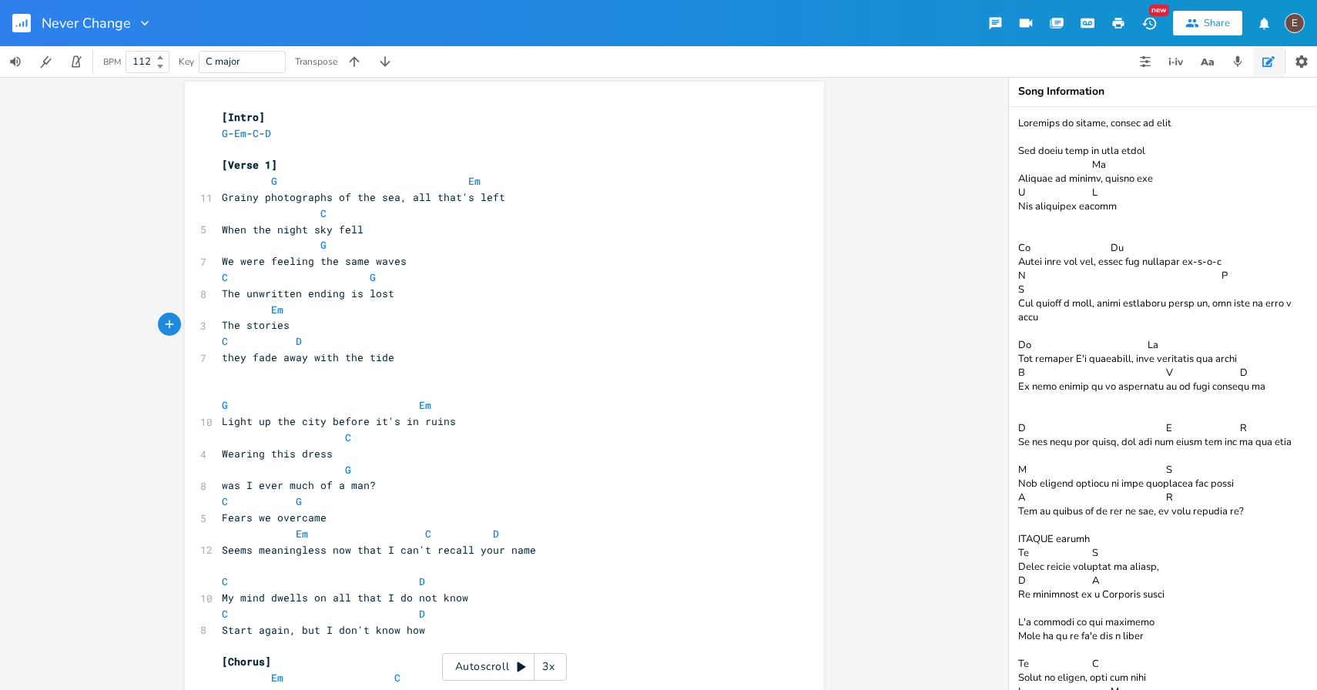
click at [347, 294] on span "The unwritten ending is lost" at bounding box center [308, 294] width 173 height 14
type textarea "is"
click at [347, 294] on span "The unwritten ending is lost" at bounding box center [308, 294] width 173 height 14
click at [374, 332] on pre "The stories" at bounding box center [497, 325] width 556 height 16
drag, startPoint x: 389, startPoint y: 296, endPoint x: 243, endPoint y: 297, distance: 146.3
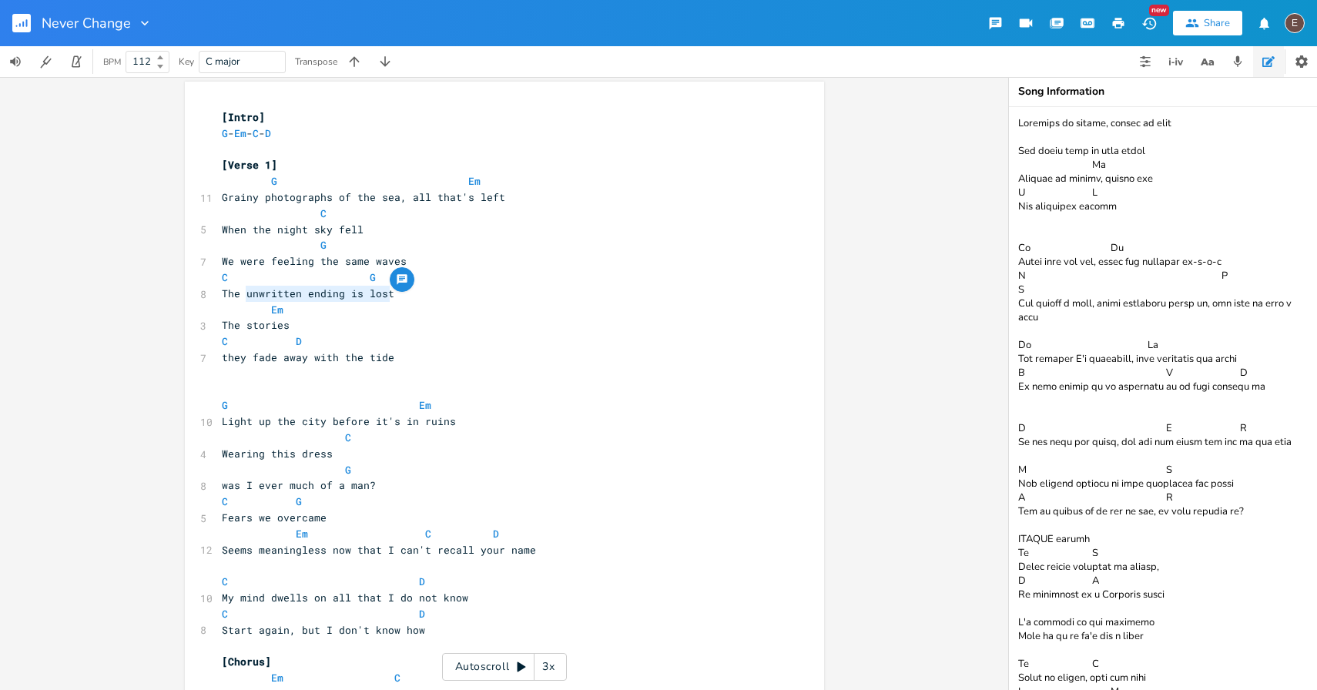
click at [243, 297] on pre "The unwritten ending is lost" at bounding box center [497, 294] width 556 height 16
type textarea "unwritten ending is lost"
click at [1205, 61] on icon "button" at bounding box center [1207, 61] width 19 height 19
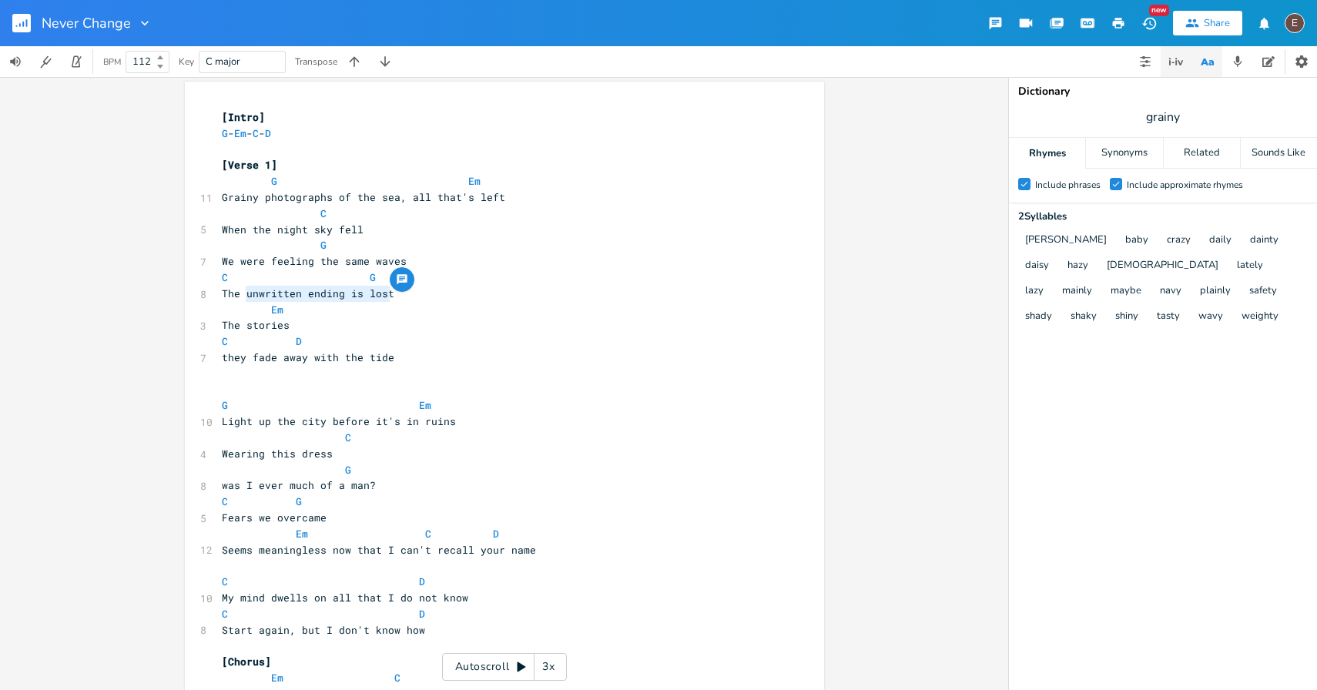
click at [1178, 61] on icon "button" at bounding box center [1180, 62] width 5 height 5
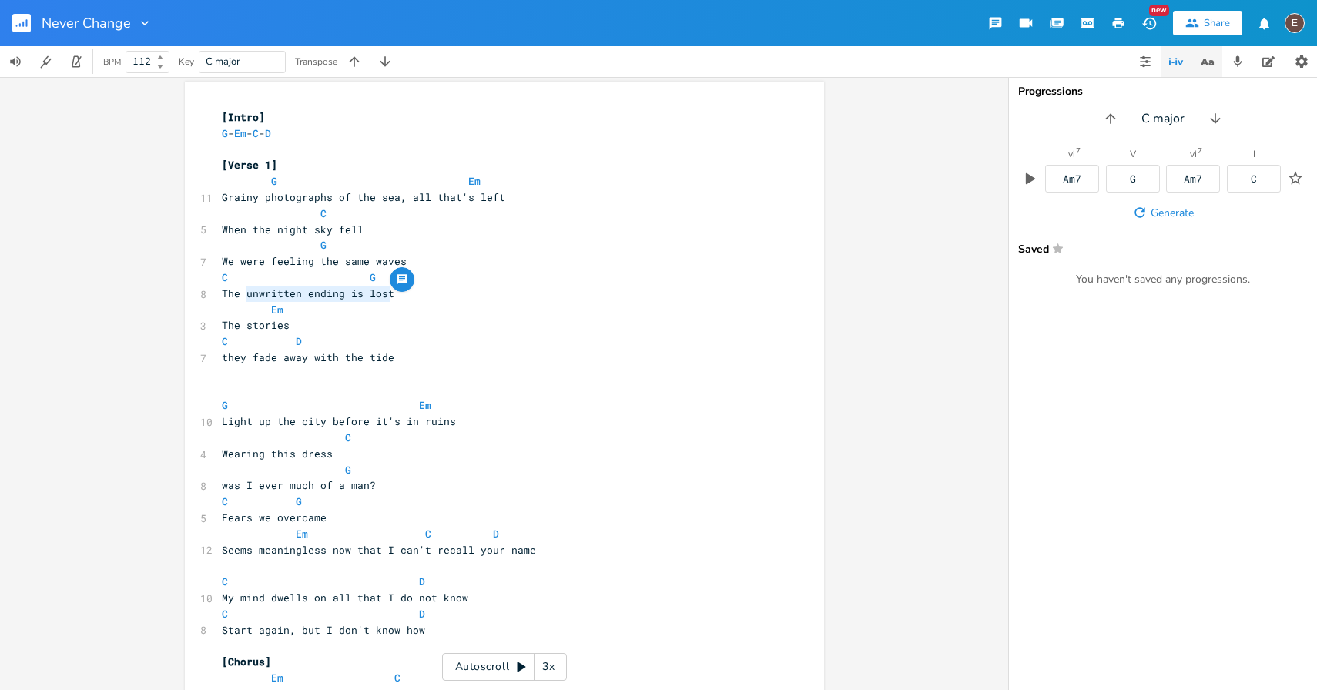
click at [1203, 59] on icon "button" at bounding box center [1204, 62] width 8 height 7
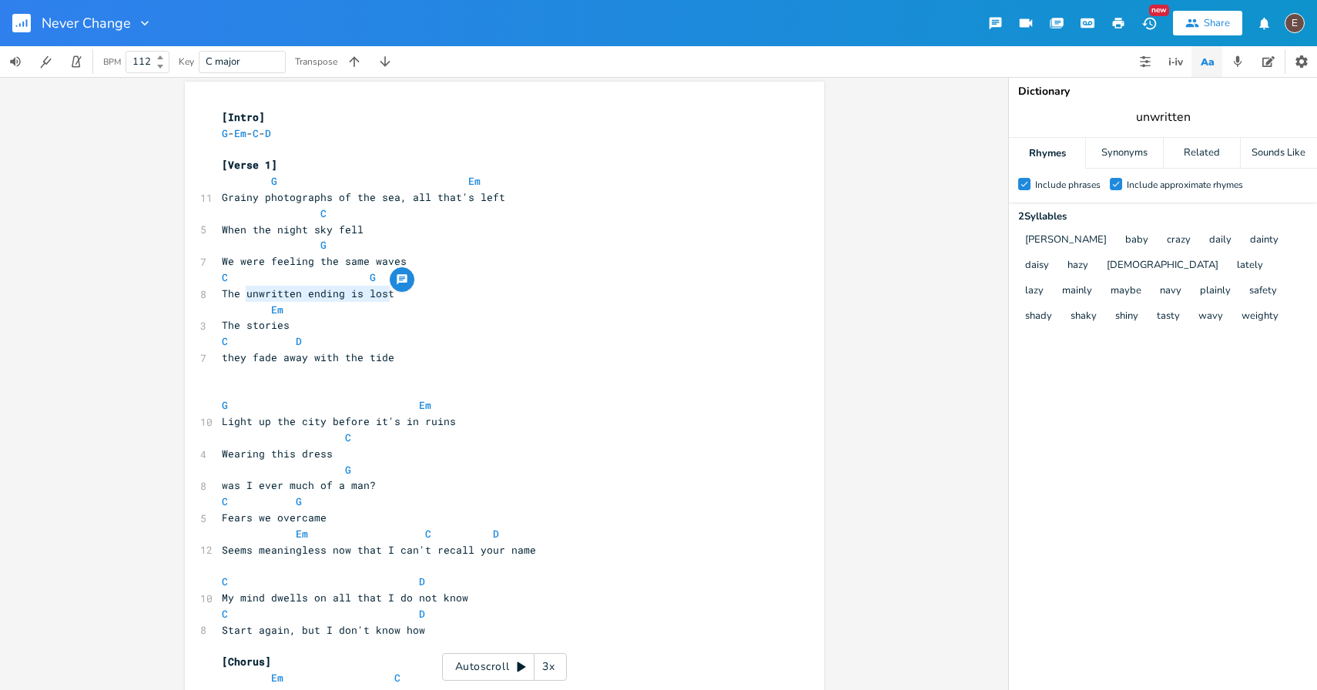
type input "unwritten"
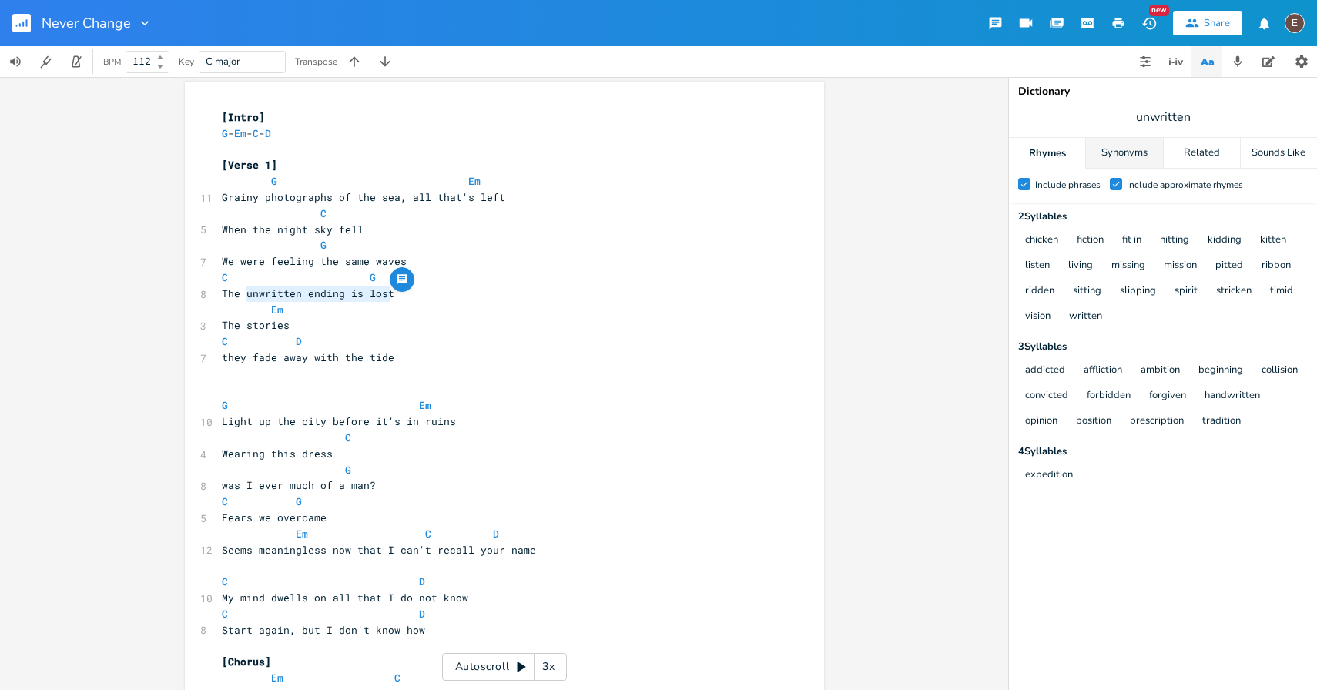
click at [1116, 150] on div "Synonyms" at bounding box center [1124, 153] width 76 height 31
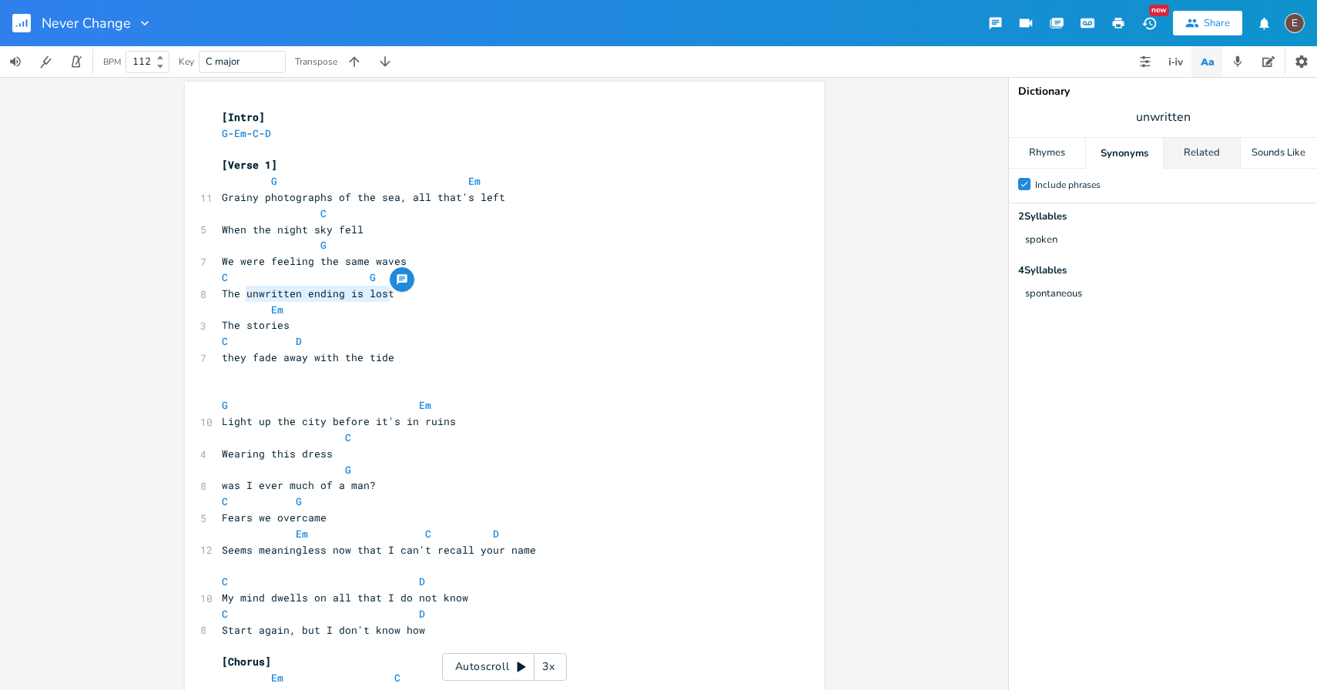
click at [1202, 158] on div "Related" at bounding box center [1202, 153] width 76 height 31
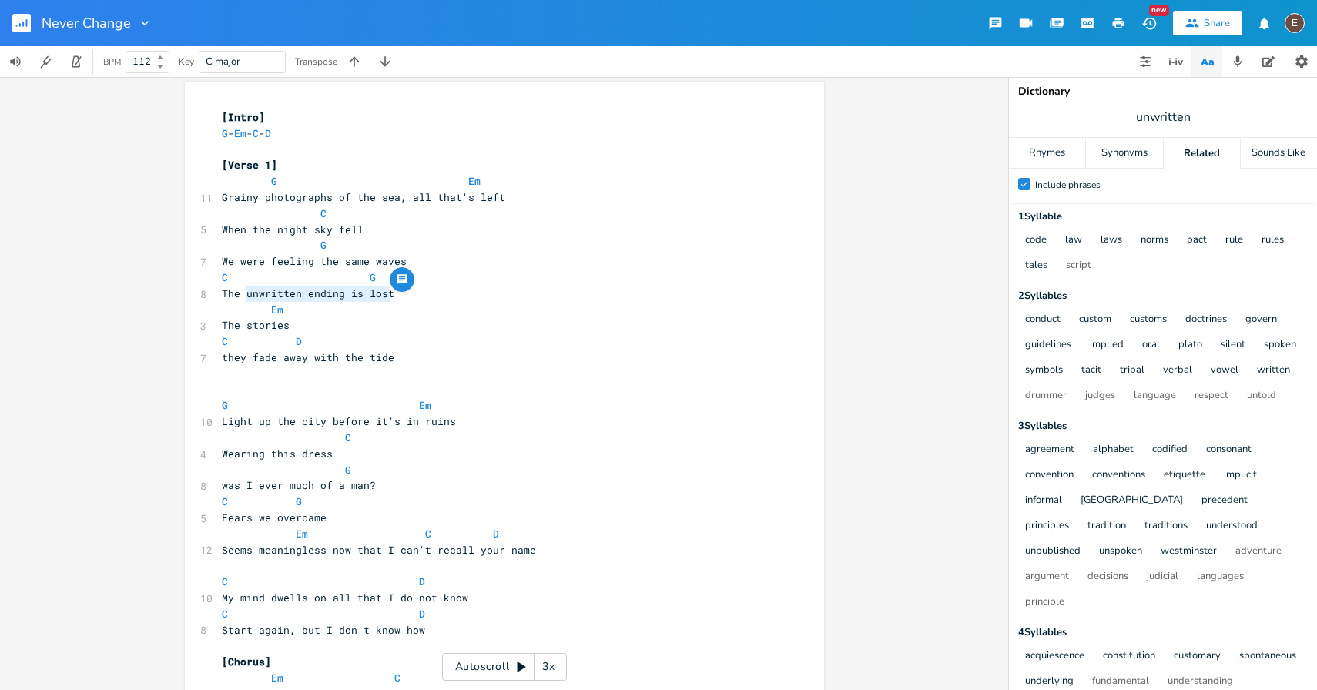
click at [1191, 126] on span "unwritten" at bounding box center [1163, 117] width 308 height 28
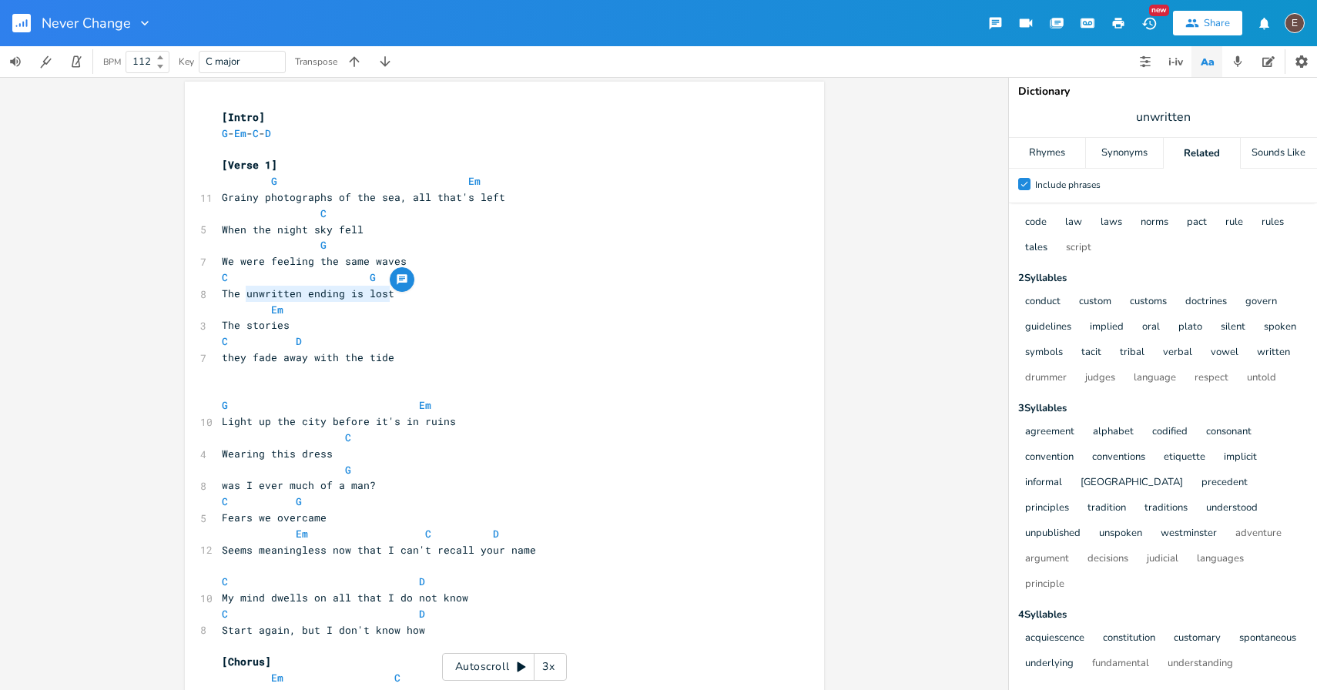
scroll to position [24, 0]
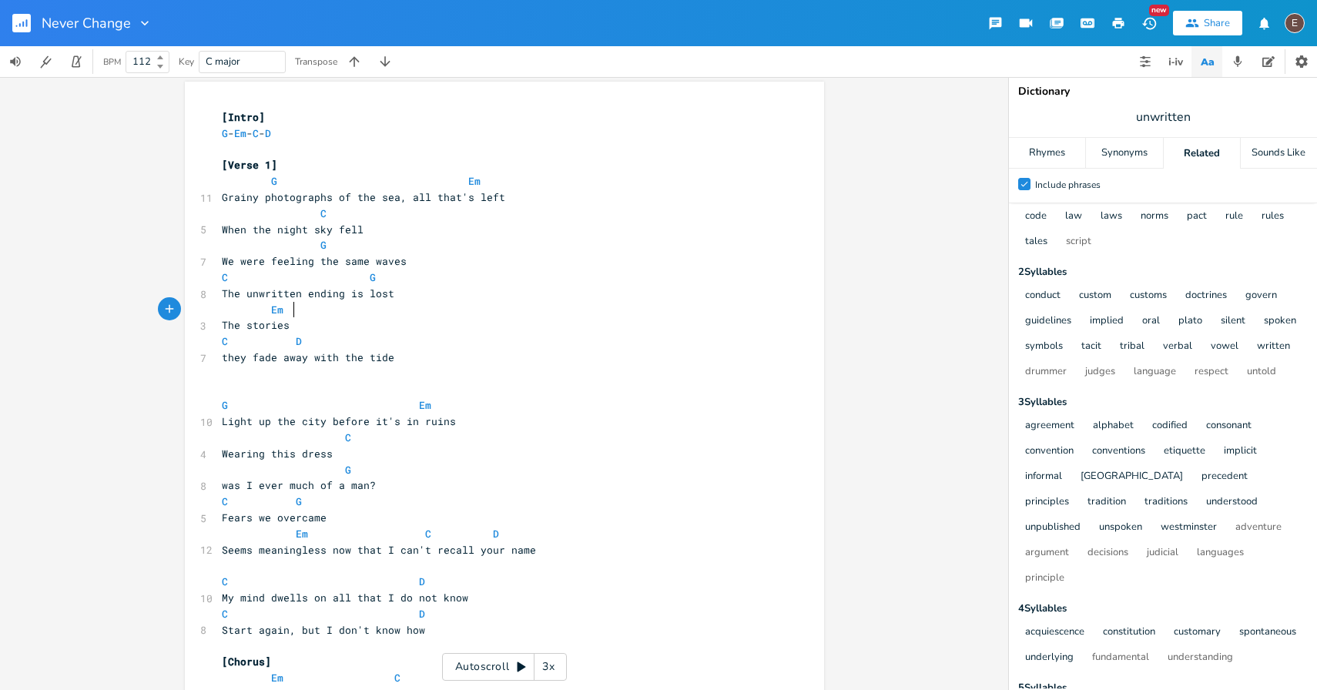
click at [357, 303] on pre "Em" at bounding box center [497, 310] width 556 height 16
click at [343, 300] on pre "The unwritten ending is lost" at bounding box center [497, 294] width 556 height 16
click at [324, 295] on span "The unwritten ending is lost" at bounding box center [308, 294] width 173 height 14
type textarea "ending"
click at [324, 295] on span "The unwritten ending is lost" at bounding box center [308, 294] width 173 height 14
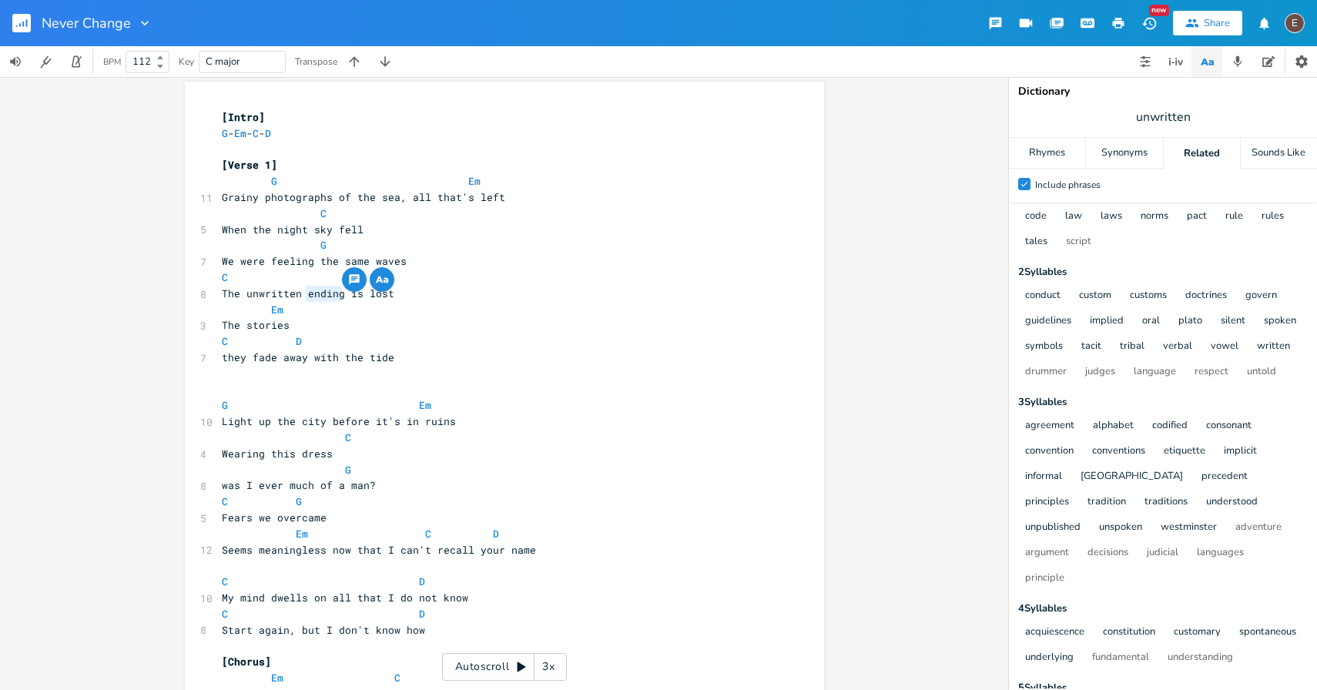
click at [327, 314] on pre "Em" at bounding box center [497, 310] width 556 height 16
click at [327, 320] on pre "The stories" at bounding box center [497, 325] width 556 height 16
click at [317, 297] on span "The unwritten ending is lost" at bounding box center [308, 294] width 173 height 14
type textarea "ending"
click at [318, 297] on span "The unwritten ending is lost" at bounding box center [308, 294] width 173 height 14
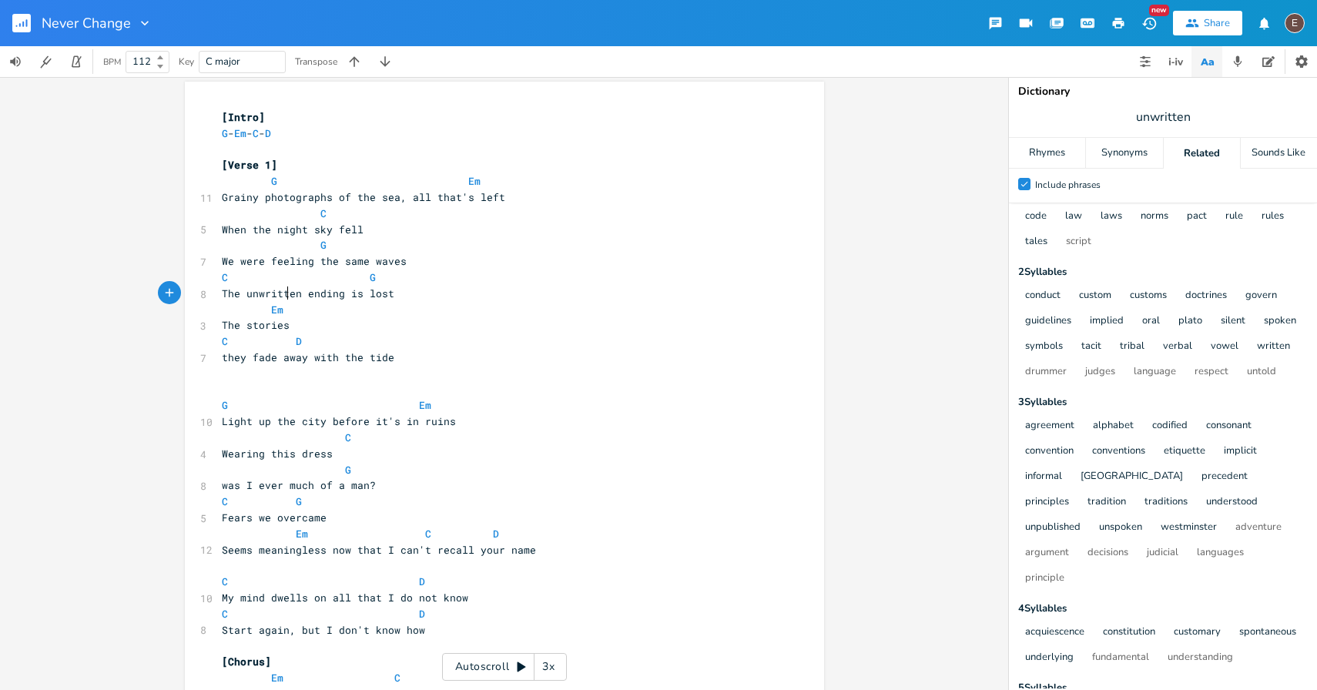
click at [284, 296] on span "The unwritten ending is lost" at bounding box center [308, 294] width 173 height 14
type textarea "unwritten"
click at [284, 296] on span "The unwritten ending is lost" at bounding box center [308, 294] width 173 height 14
drag, startPoint x: 385, startPoint y: 295, endPoint x: 240, endPoint y: 297, distance: 144.8
click at [240, 297] on pre "The unwritten ending is lost" at bounding box center [497, 294] width 556 height 16
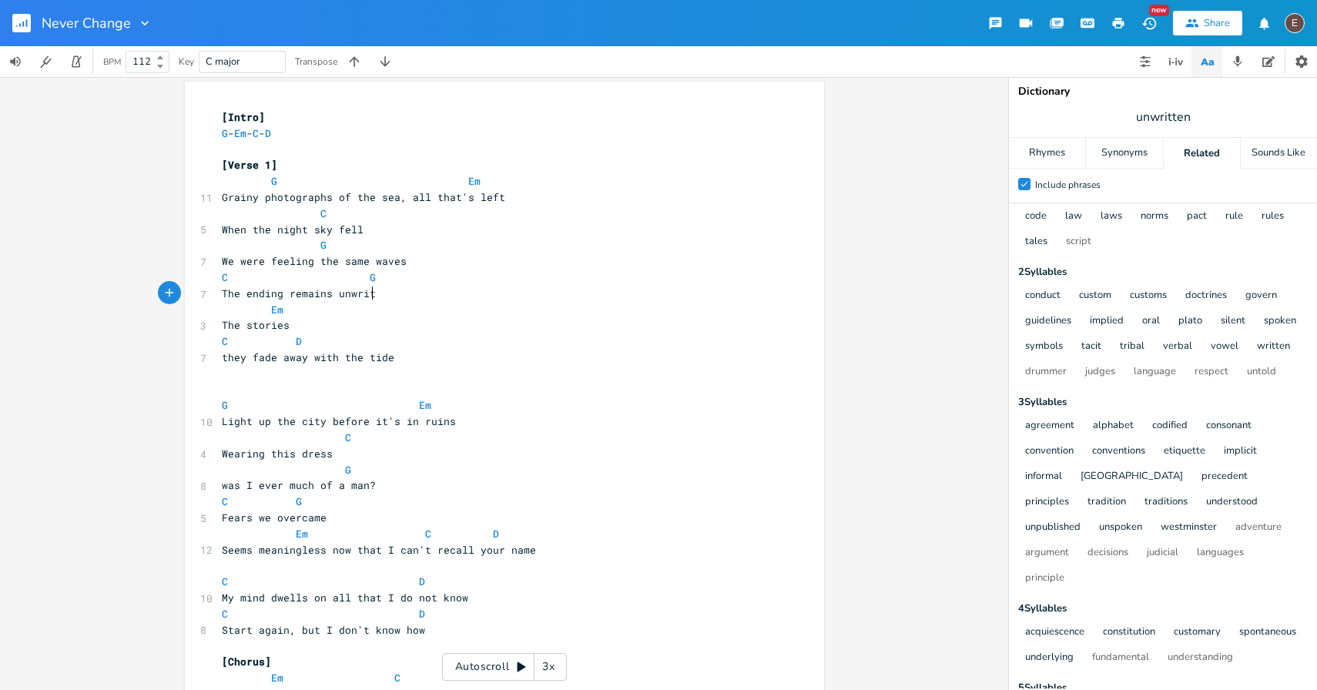
type textarea "ending remains unwritten"
click at [226, 325] on span "The stories" at bounding box center [256, 325] width 68 height 14
type textarea "The"
click at [226, 325] on span "The stories" at bounding box center [256, 325] width 68 height 14
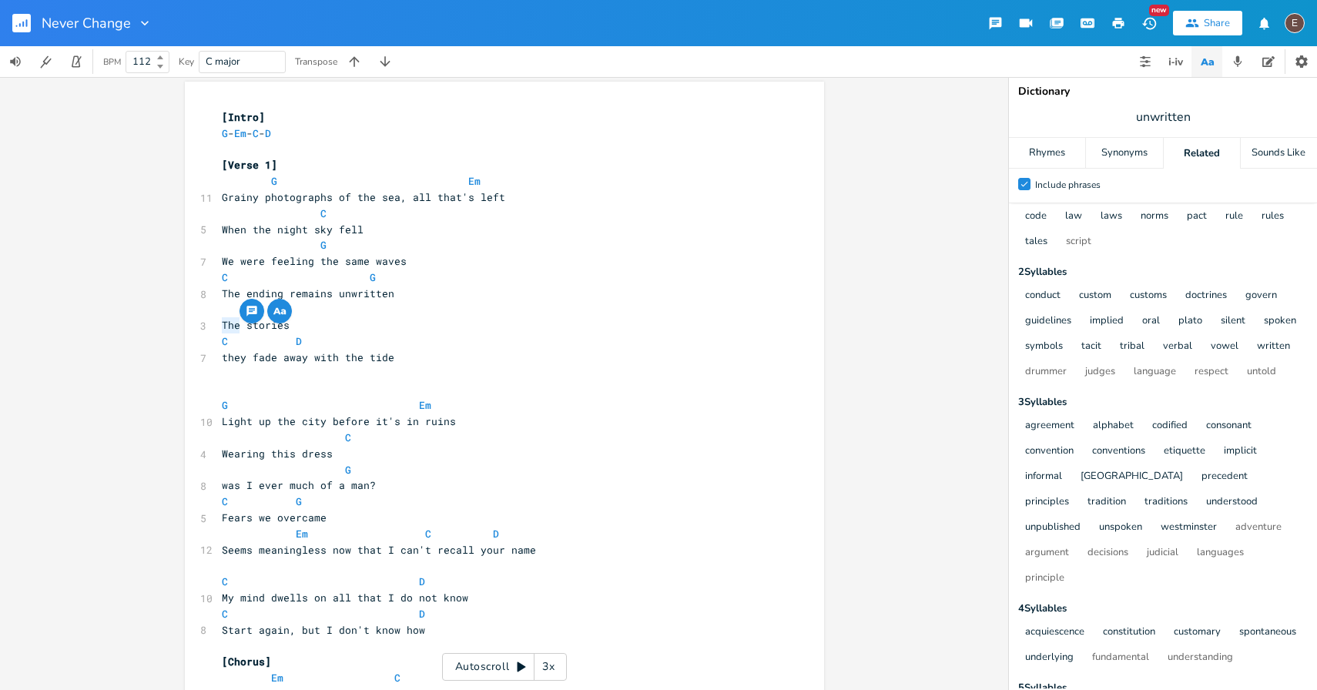
click at [290, 330] on span "The stories" at bounding box center [256, 325] width 68 height 14
click at [226, 417] on span "Light up the city before it's in ruins" at bounding box center [339, 421] width 234 height 14
type textarea "Light"
click at [226, 417] on span "Light up the city before it's in ruins" at bounding box center [339, 421] width 234 height 14
click at [422, 421] on span "Light up the city before it's in ruins" at bounding box center [339, 421] width 234 height 14
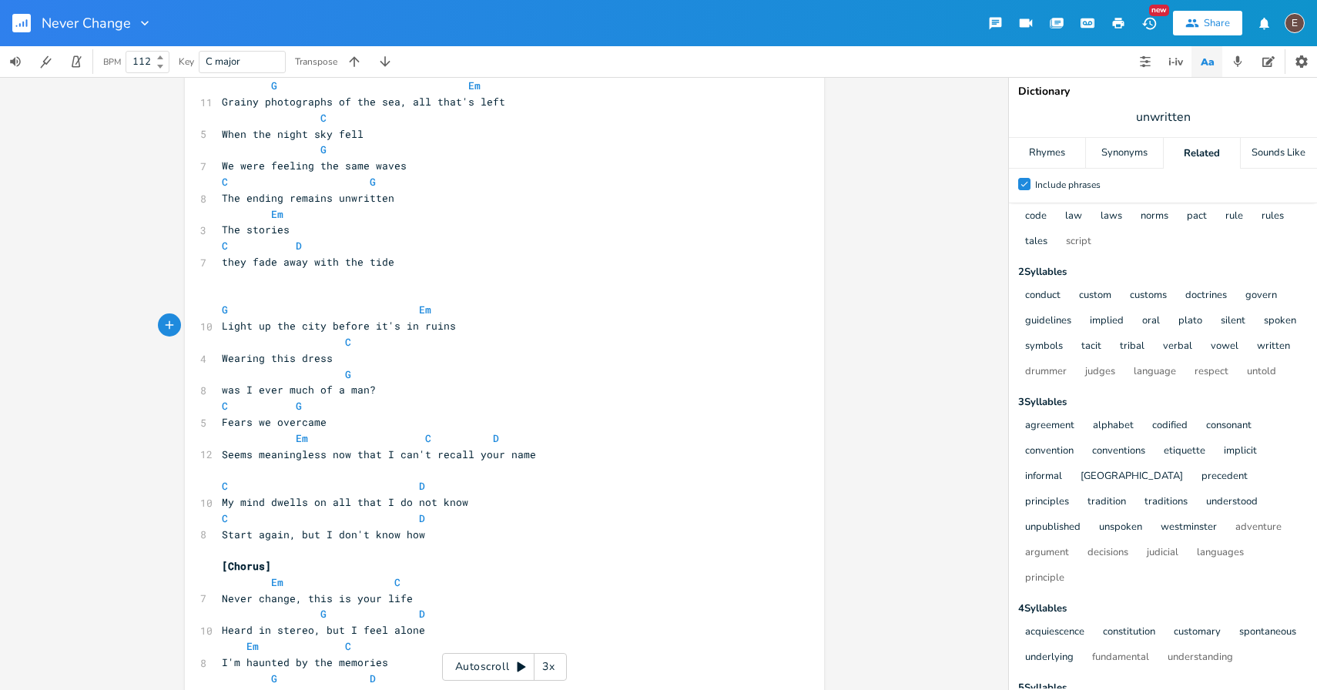
scroll to position [0, 0]
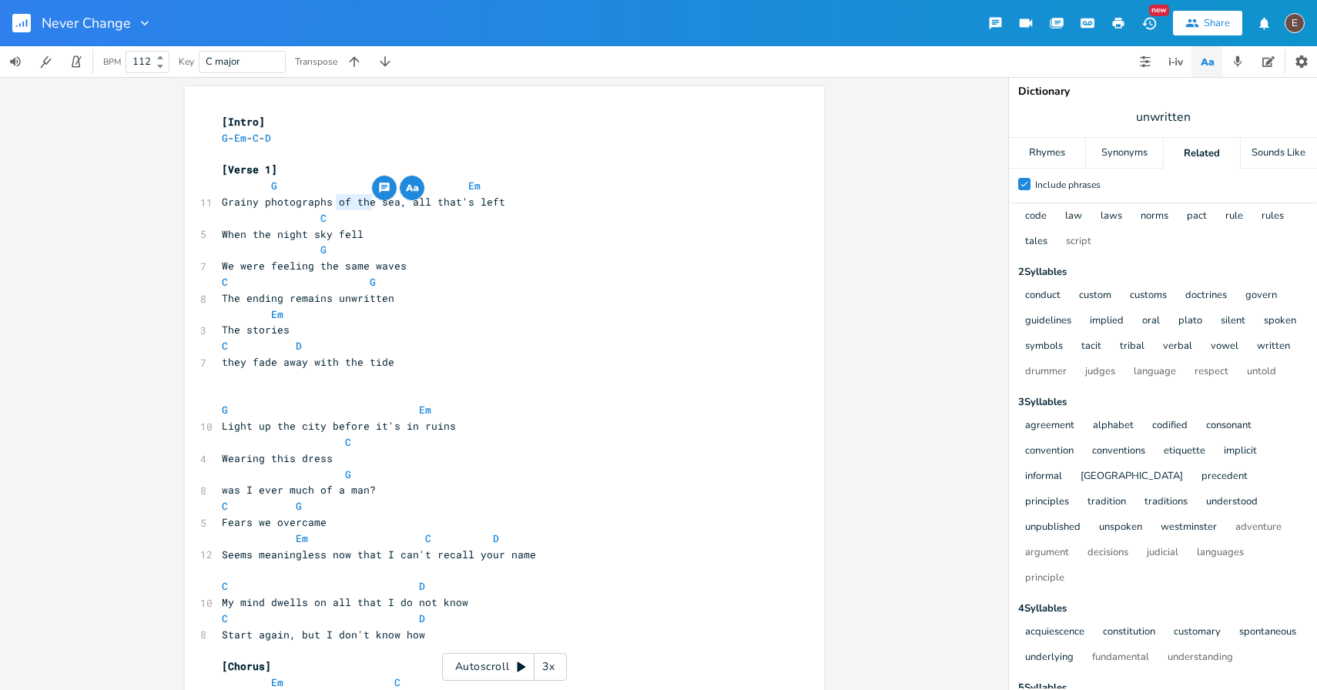
drag, startPoint x: 367, startPoint y: 204, endPoint x: 333, endPoint y: 206, distance: 34.7
click at [333, 206] on span "Grainy photographs of the sea, all that's left" at bounding box center [363, 202] width 283 height 14
type textarea "of the"
click at [348, 206] on span "Grainy photographs of the sea, all that's left" at bounding box center [363, 202] width 283 height 14
click at [373, 203] on span "Grainy photographs of the sea, all that's left" at bounding box center [363, 202] width 283 height 14
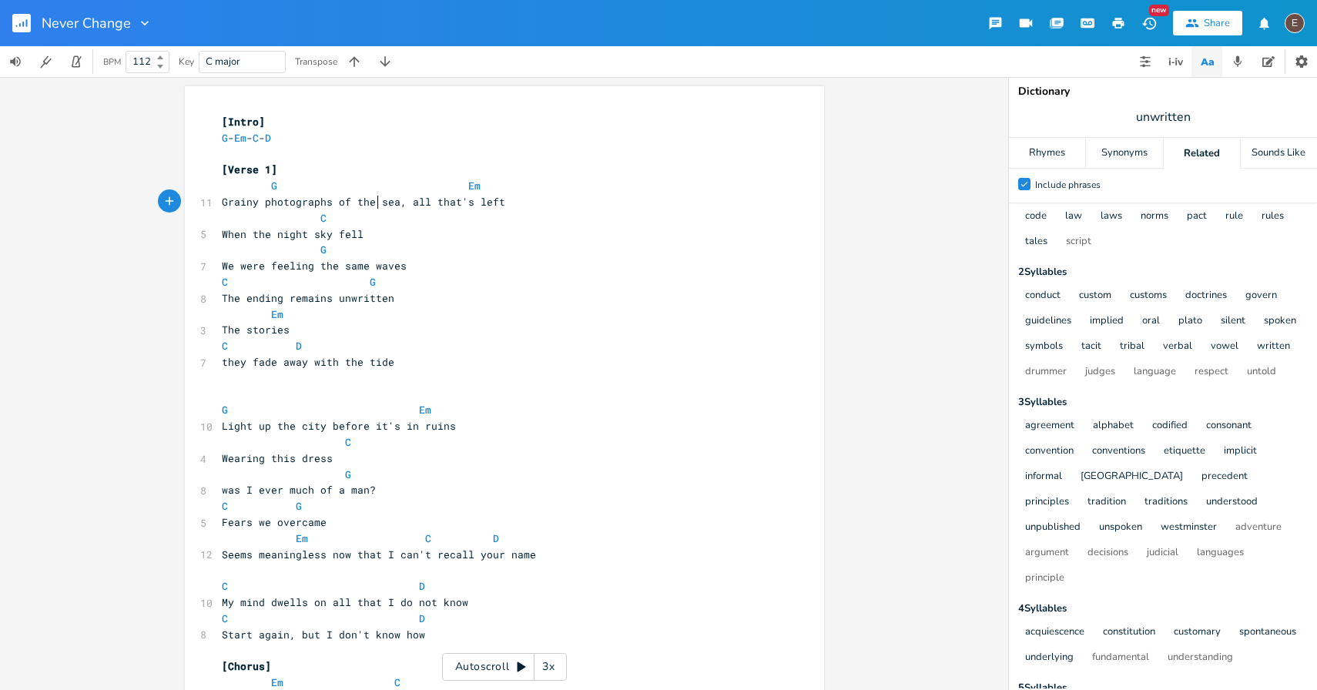
click at [373, 203] on span "Grainy photographs of the sea, all that's left" at bounding box center [363, 202] width 283 height 14
click at [384, 204] on span "Grainy photographs of the sea, all that's left" at bounding box center [363, 202] width 283 height 14
type textarea "sea"
click at [384, 204] on span "Grainy photographs of the sea, all that's left" at bounding box center [363, 202] width 283 height 14
click at [397, 206] on span "Grainy photographs of the sea, all that's left" at bounding box center [363, 202] width 283 height 14
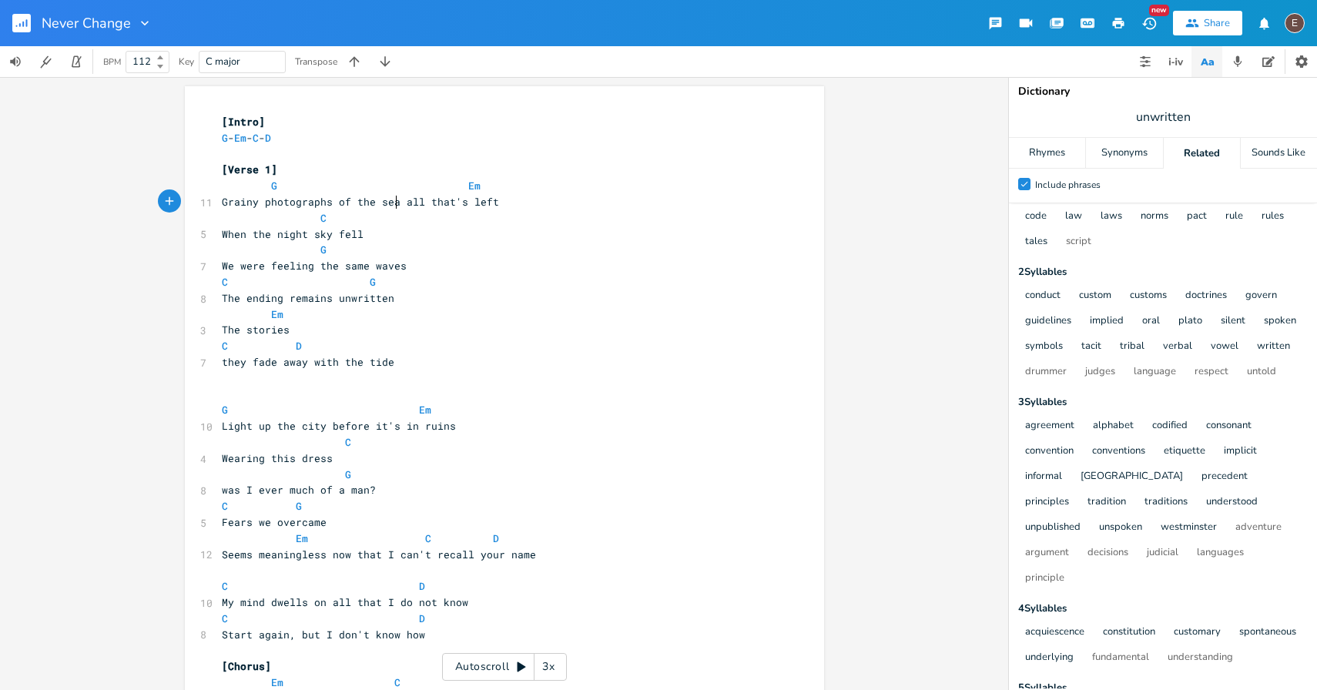
scroll to position [0, 9]
type textarea "is"
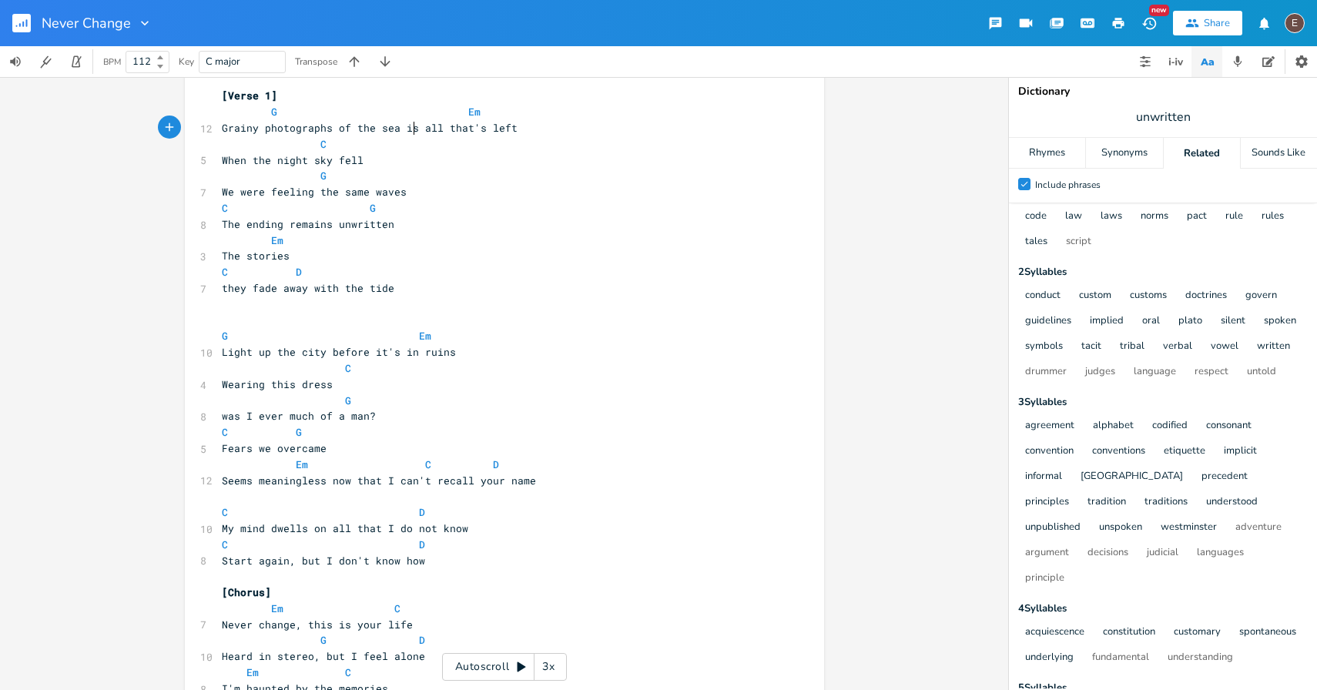
scroll to position [71, 0]
click at [345, 230] on span "The ending remains unwritten" at bounding box center [308, 227] width 173 height 14
type textarea "unwritten"
click at [345, 230] on span "The ending remains unwritten" at bounding box center [308, 227] width 173 height 14
click at [305, 227] on span "The ending remains unwritten" at bounding box center [308, 227] width 173 height 14
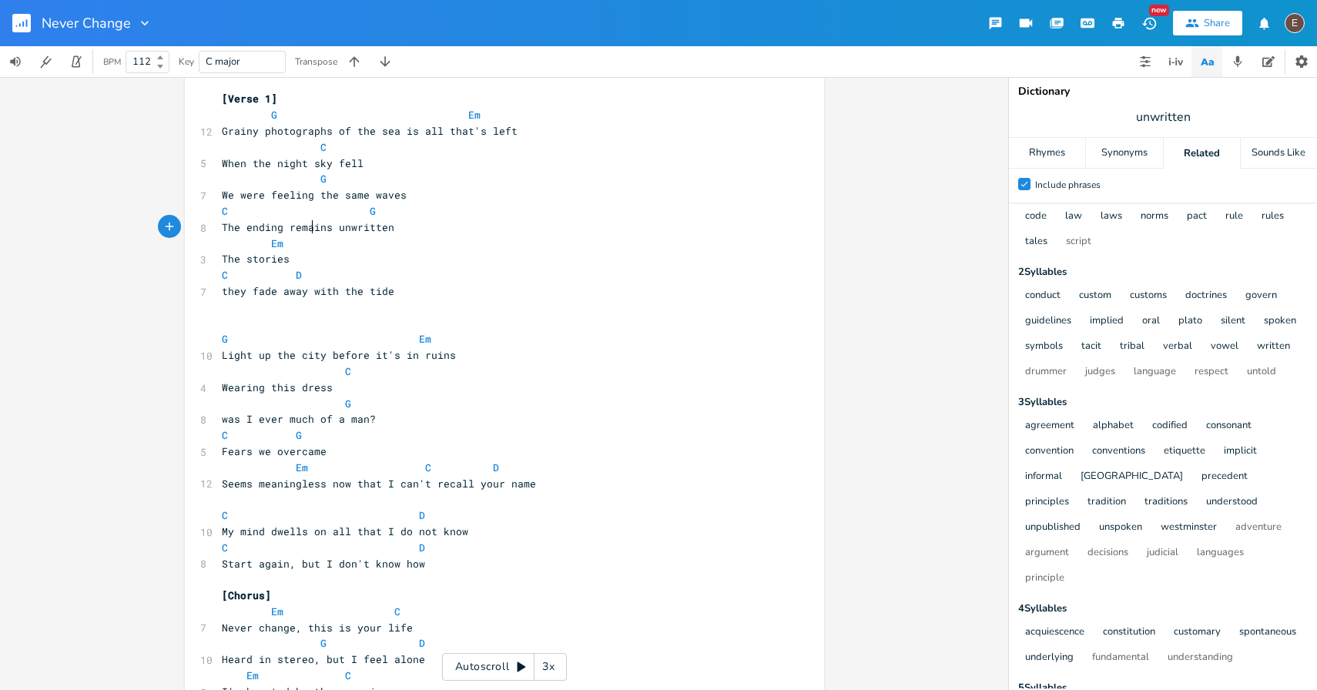
type textarea "remains"
click at [305, 227] on span "The ending remains unwritten" at bounding box center [308, 227] width 173 height 14
click at [372, 233] on pre "The ending remains unwritten" at bounding box center [497, 228] width 556 height 16
type textarea "unwritten"
click at [372, 233] on pre "The ending remains unwritten" at bounding box center [497, 228] width 556 height 16
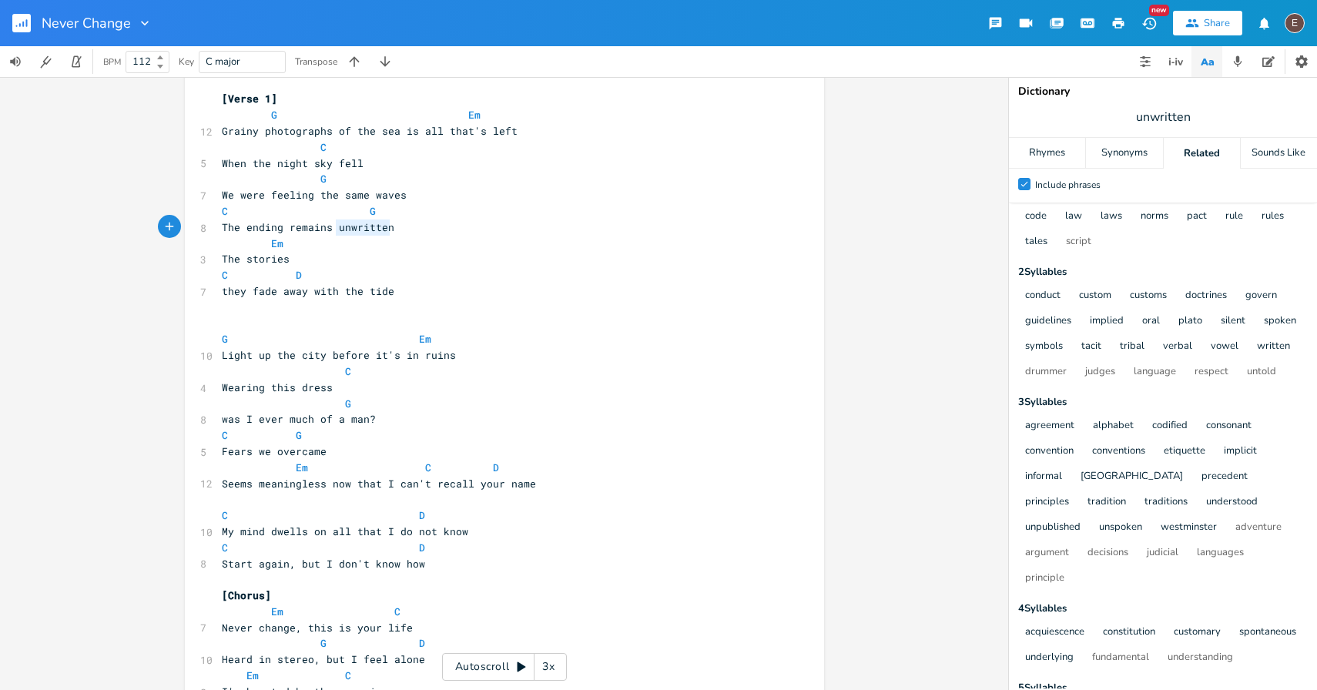
click at [385, 233] on pre "The ending remains unwritten" at bounding box center [497, 228] width 556 height 16
drag, startPoint x: 383, startPoint y: 231, endPoint x: 283, endPoint y: 229, distance: 100.2
click at [283, 229] on pre "The ending remains unwritten" at bounding box center [497, 228] width 556 height 16
type textarea "unwritten and lost"
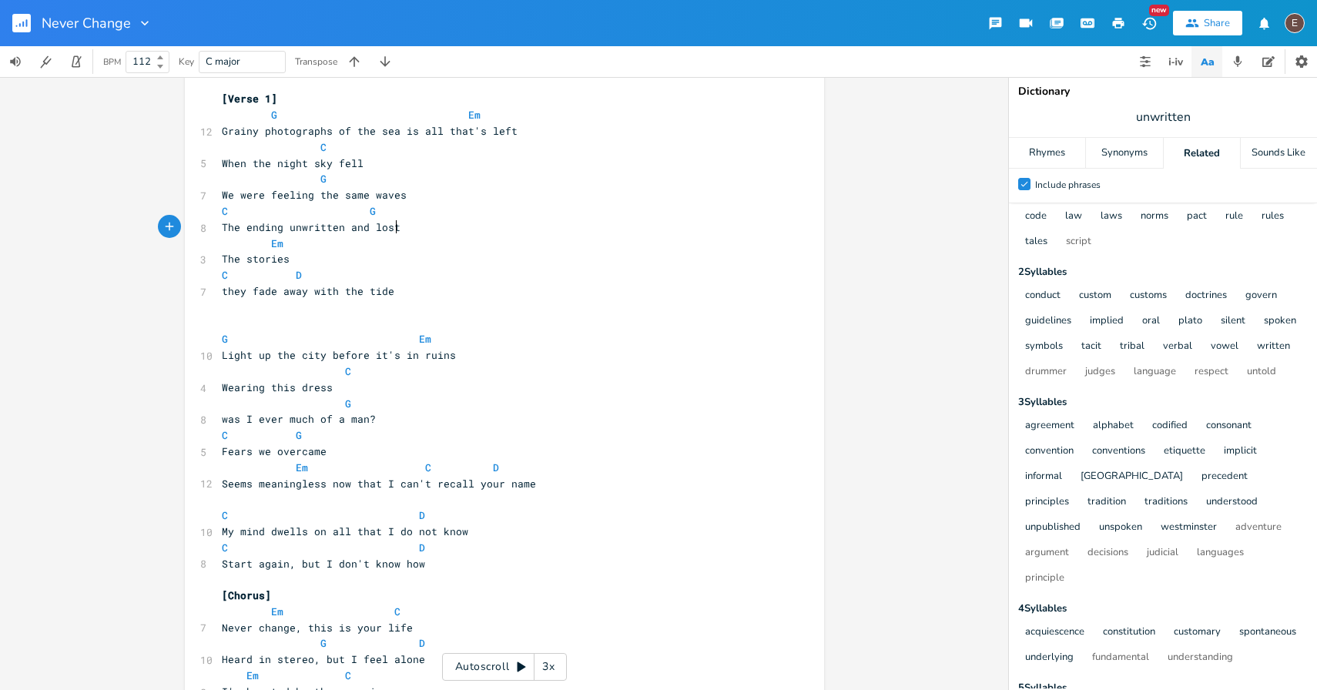
click at [324, 229] on span "The ending unwritten and lost" at bounding box center [311, 227] width 179 height 14
type textarea "unwritten"
click at [324, 229] on span "The ending unwritten and lost" at bounding box center [311, 227] width 179 height 14
click at [337, 258] on pre "The stories" at bounding box center [497, 259] width 556 height 16
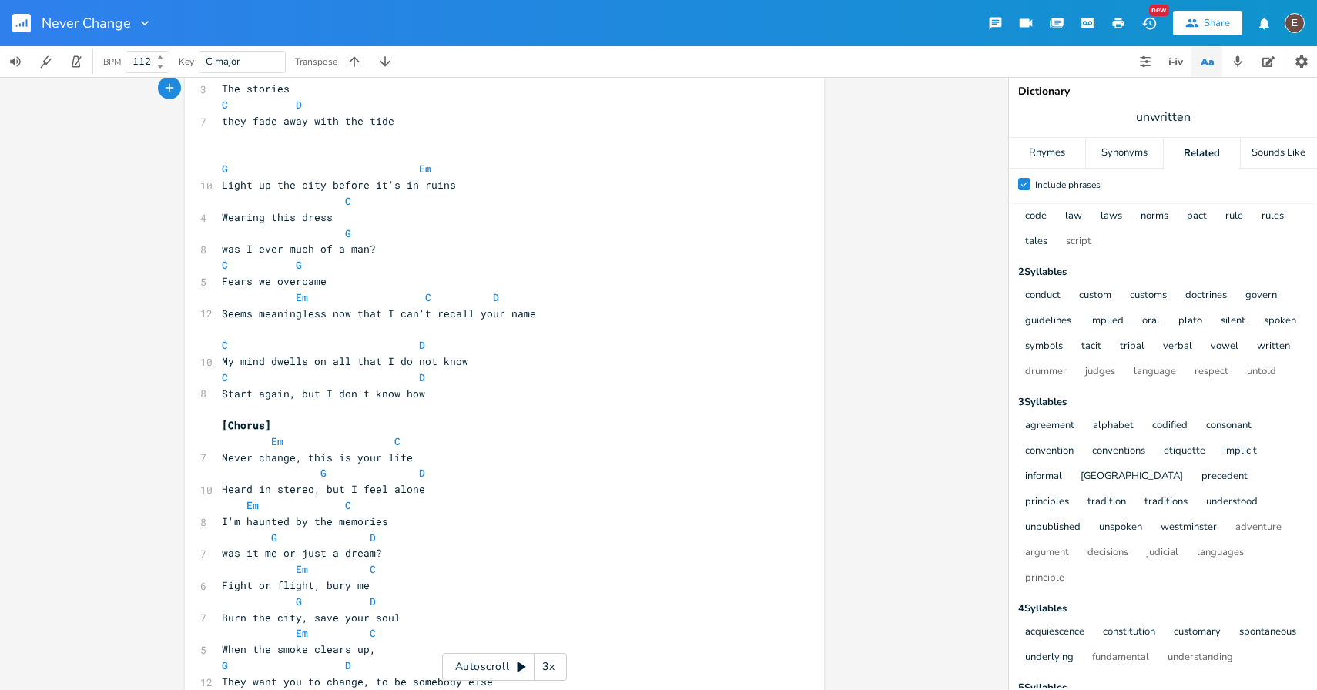
scroll to position [248, 0]
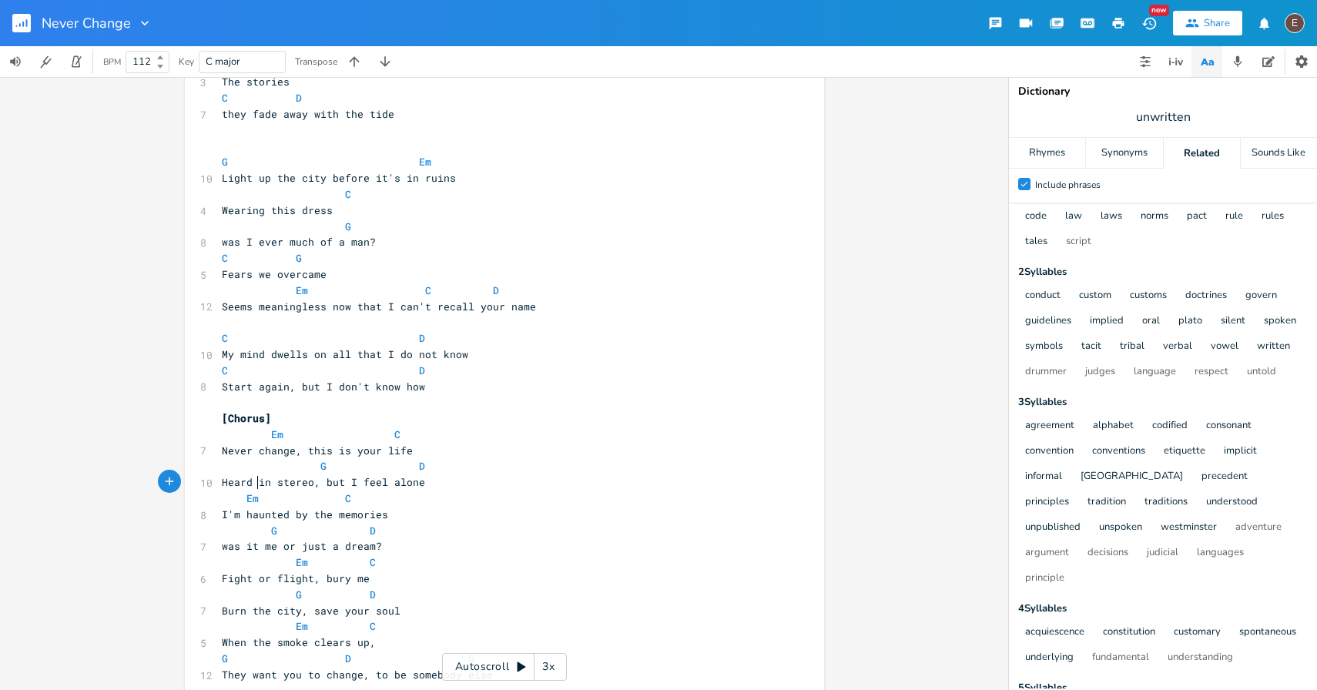
click at [252, 480] on span "Heard in stereo, but I feel alone" at bounding box center [323, 482] width 203 height 14
type textarea "it"
click at [329, 490] on pre "Heard it in stereo, but I feel alone" at bounding box center [497, 482] width 556 height 16
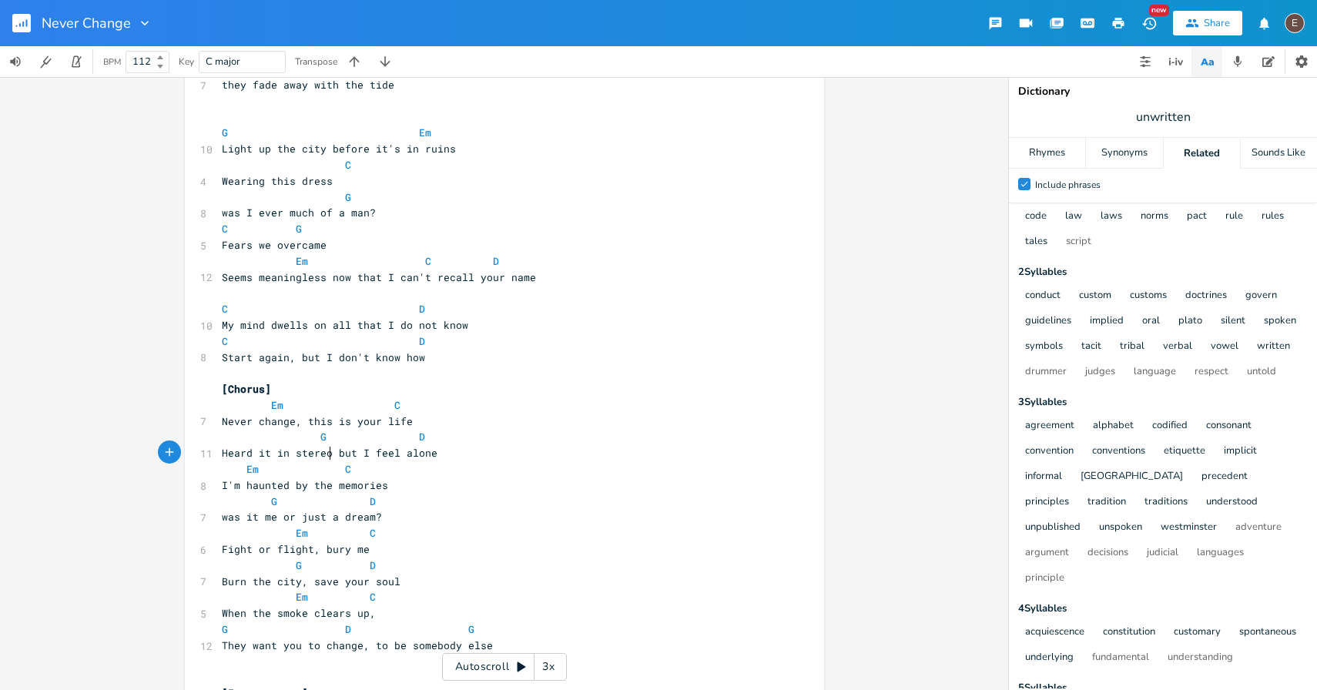
scroll to position [280, 0]
click at [278, 518] on span "was it me or just a dream?" at bounding box center [302, 514] width 160 height 14
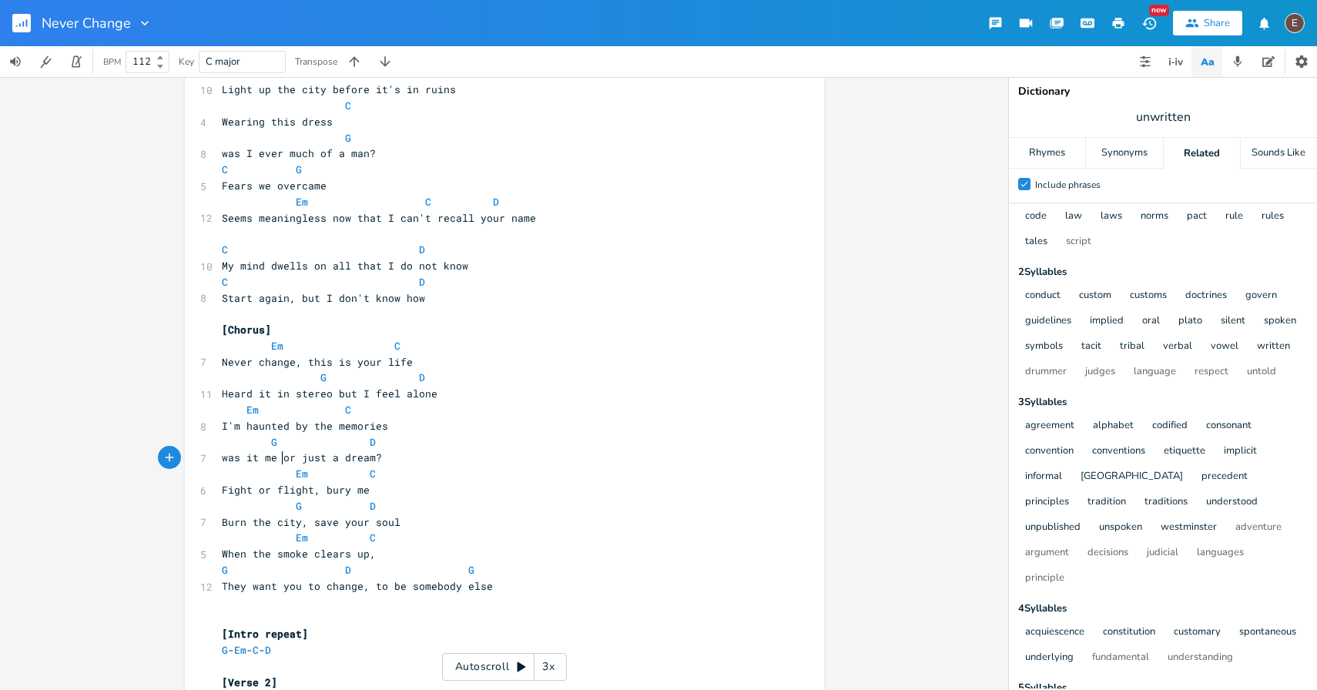
scroll to position [337, 0]
type textarea "They want you to change, to be somebody else"
click at [495, 578] on pre "They want you to change, to be somebody else" at bounding box center [497, 586] width 556 height 16
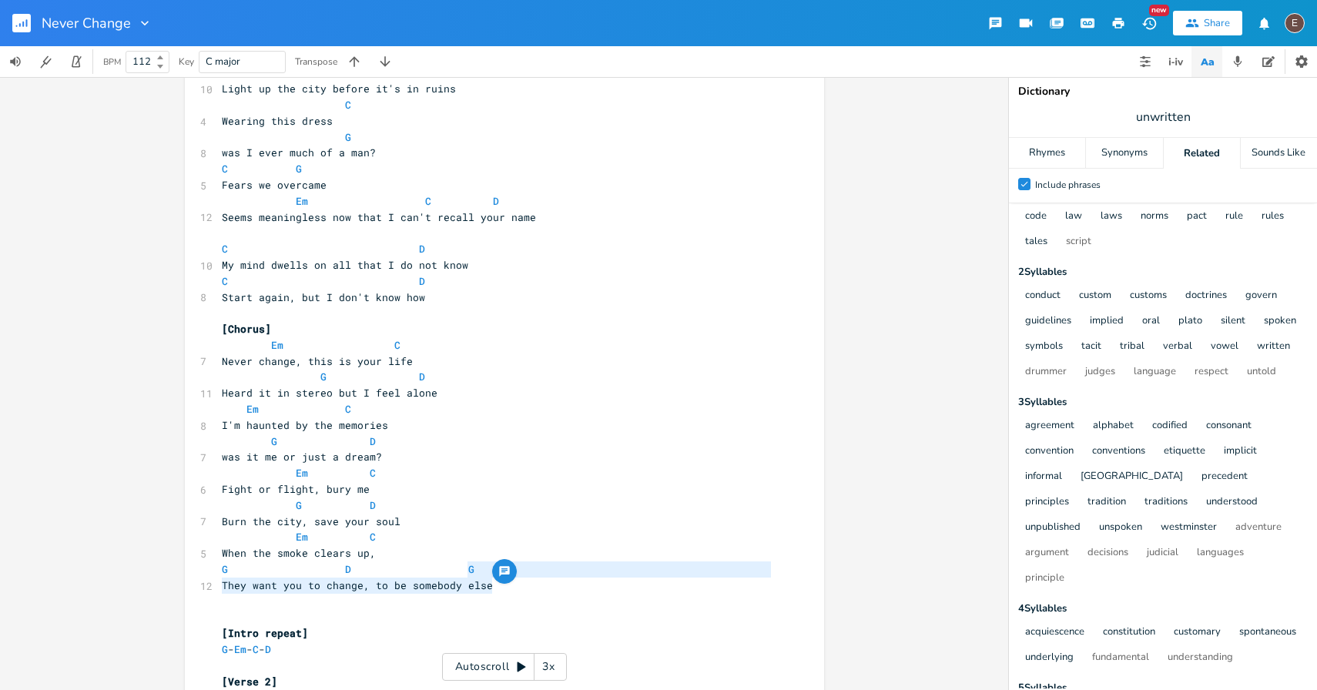
click at [595, 327] on pre "[Chorus]" at bounding box center [497, 329] width 556 height 16
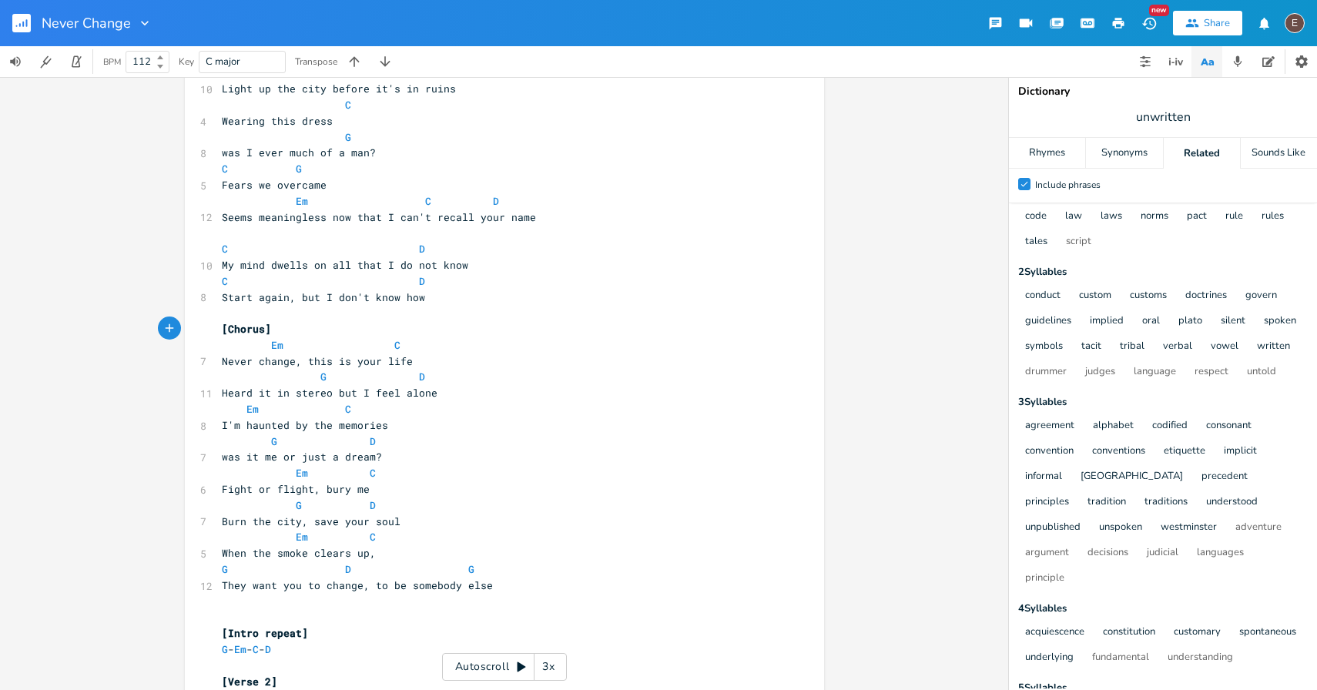
click at [357, 397] on span "Heard it in stereo but I feel alone" at bounding box center [330, 393] width 216 height 14
type textarea "I"
click at [357, 397] on span "Heard it in stereo but I feel alone" at bounding box center [330, 393] width 216 height 14
drag, startPoint x: 394, startPoint y: 396, endPoint x: 355, endPoint y: 392, distance: 38.7
click at [355, 392] on span "Heard it in stereo but I feel alone" at bounding box center [330, 393] width 216 height 14
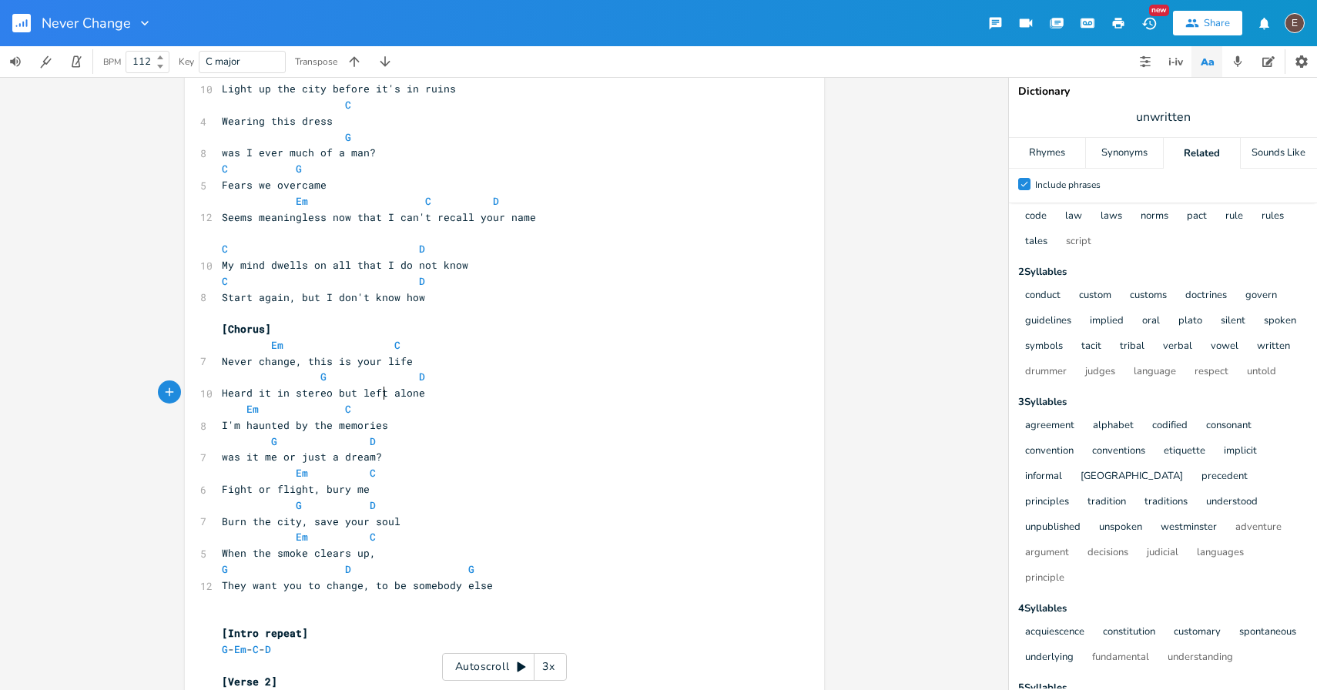
scroll to position [0, 15]
type textarea "lefta"
type textarea "all"
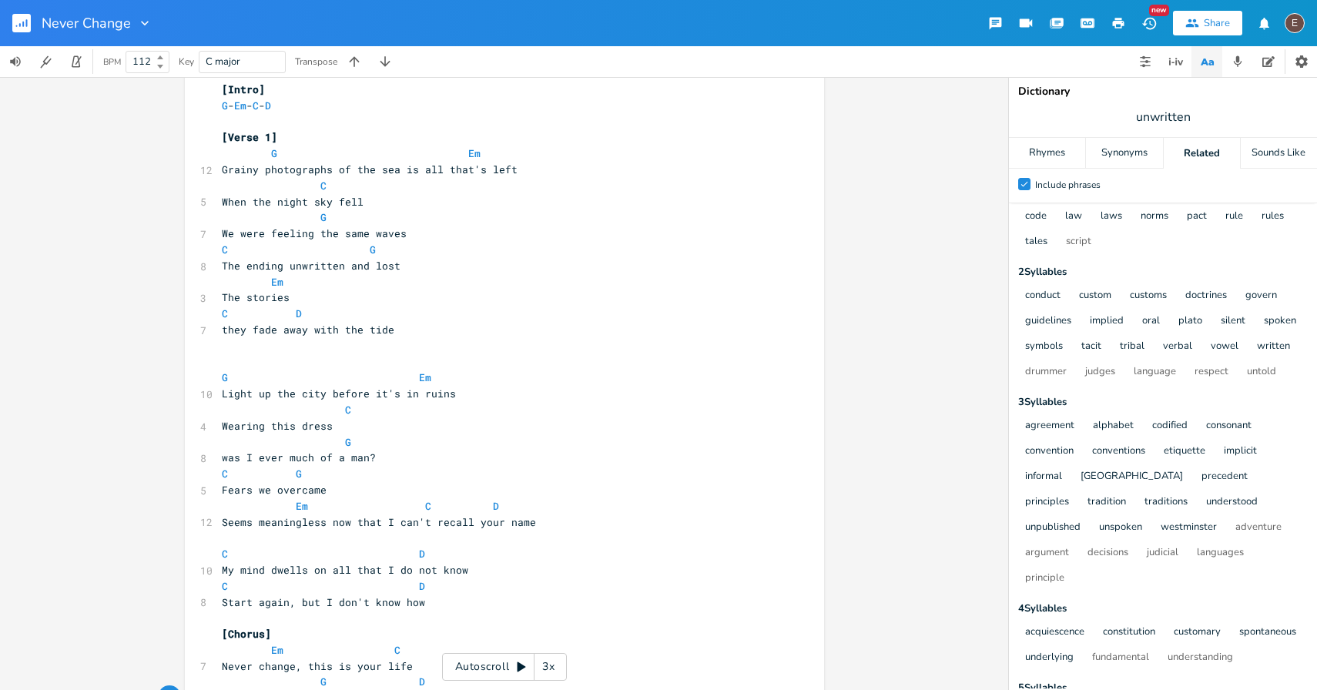
scroll to position [0, 0]
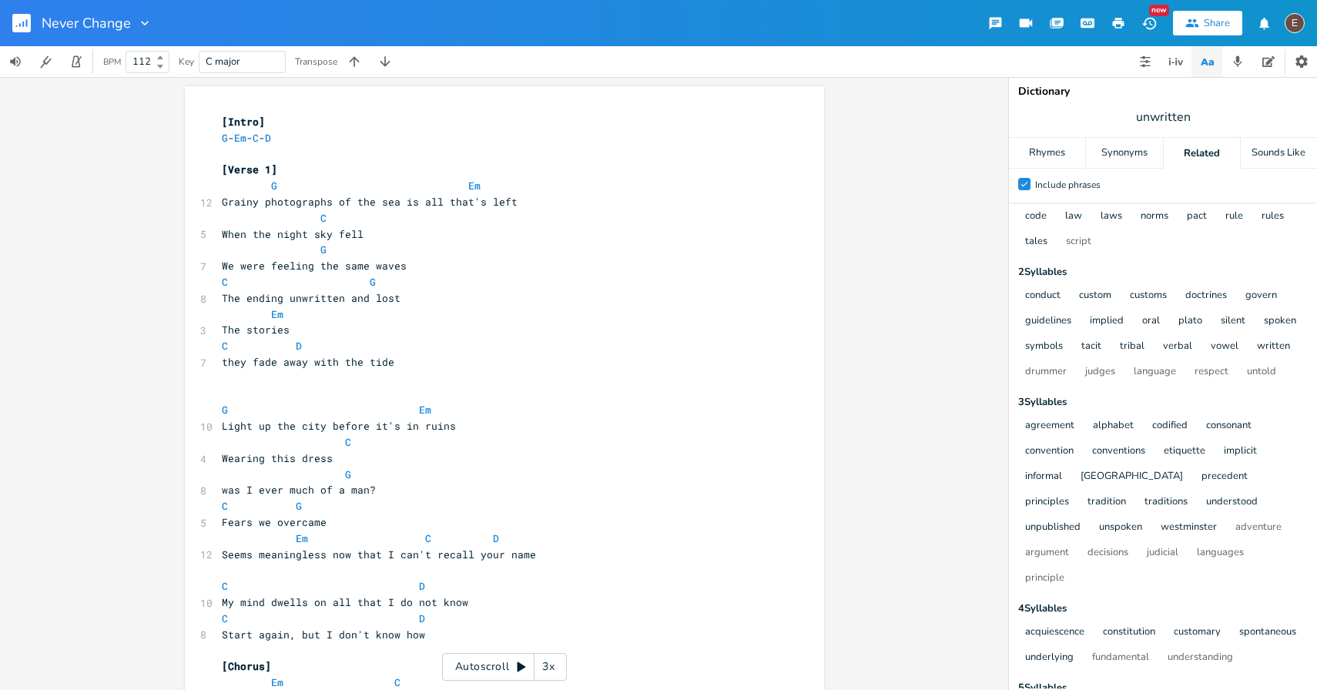
click at [297, 202] on span "Grainy photographs of the sea is all that's left" at bounding box center [370, 202] width 296 height 14
type textarea "photos"
click at [424, 200] on span "Grainy photos of the sea is all that's left" at bounding box center [354, 202] width 265 height 14
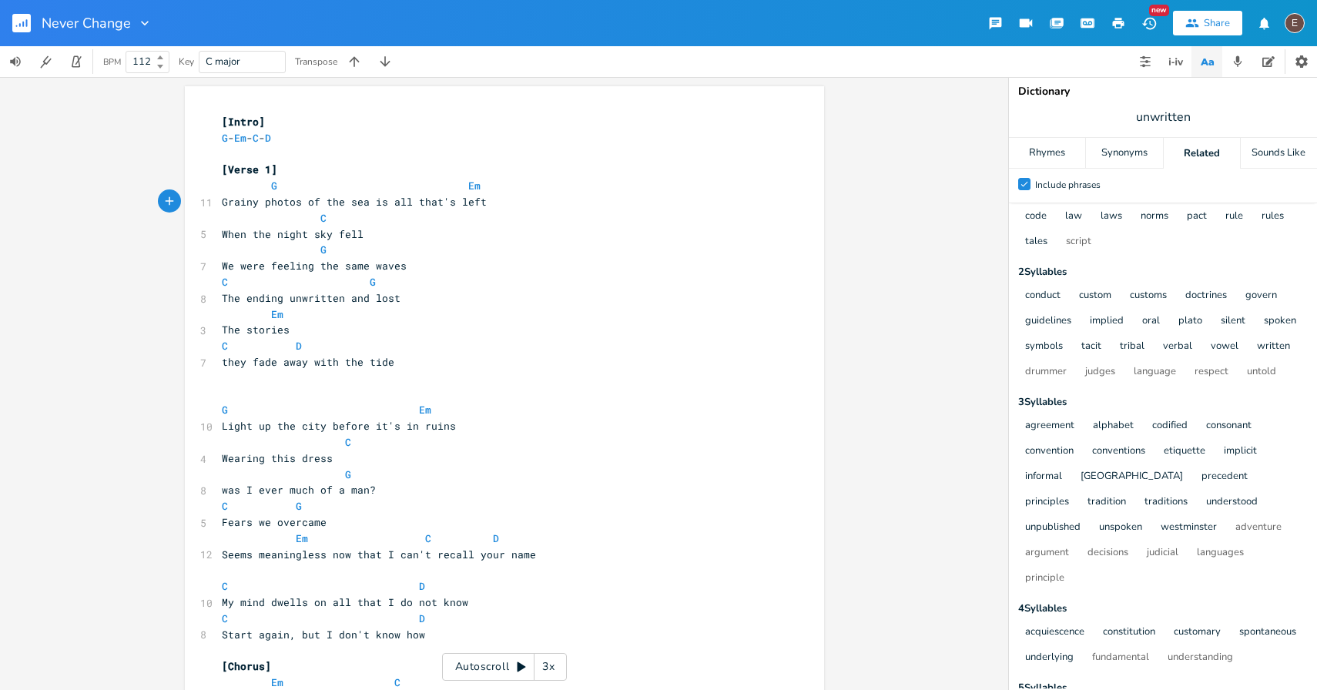
click at [488, 199] on pre "Grainy photos of the sea is all that's left" at bounding box center [497, 202] width 556 height 16
click at [222, 236] on span "When the night sky fell" at bounding box center [305, 234] width 166 height 14
type textarea "From"
type textarea "w"
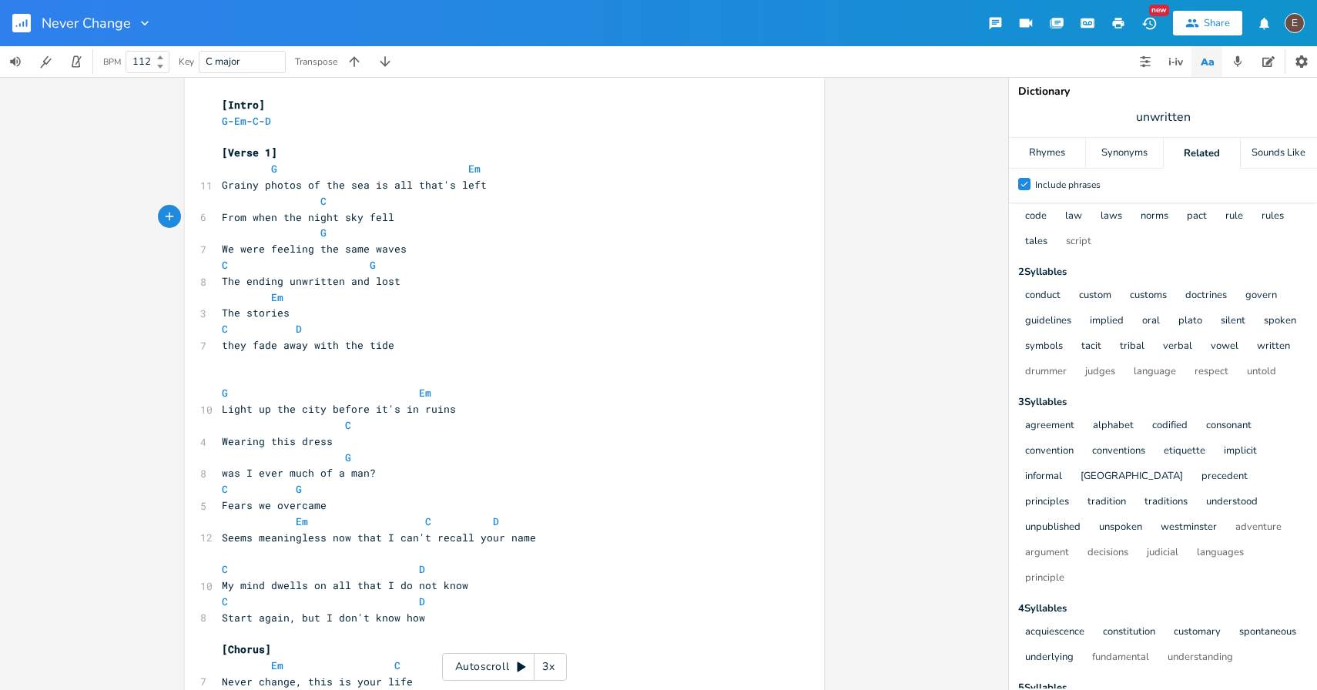
scroll to position [16, 0]
click at [222, 265] on span "C" at bounding box center [225, 266] width 6 height 15
click at [429, 266] on span at bounding box center [431, 266] width 25 height 16
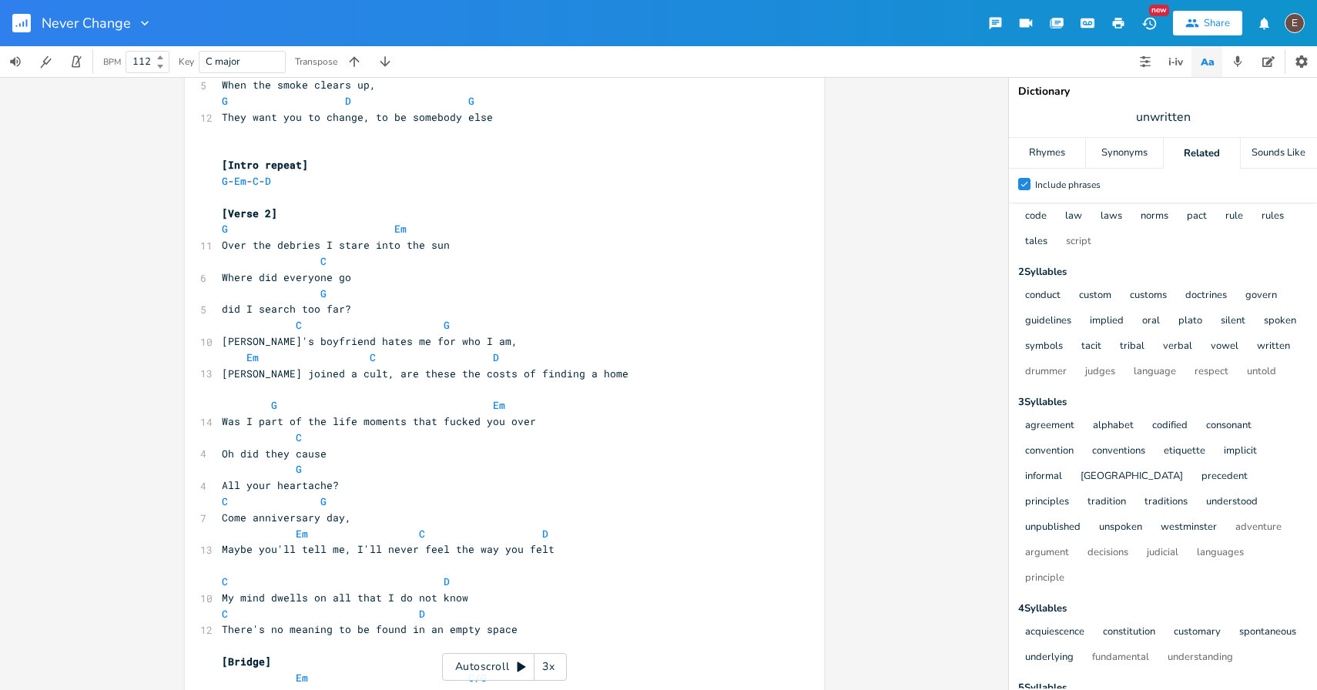
scroll to position [960, 0]
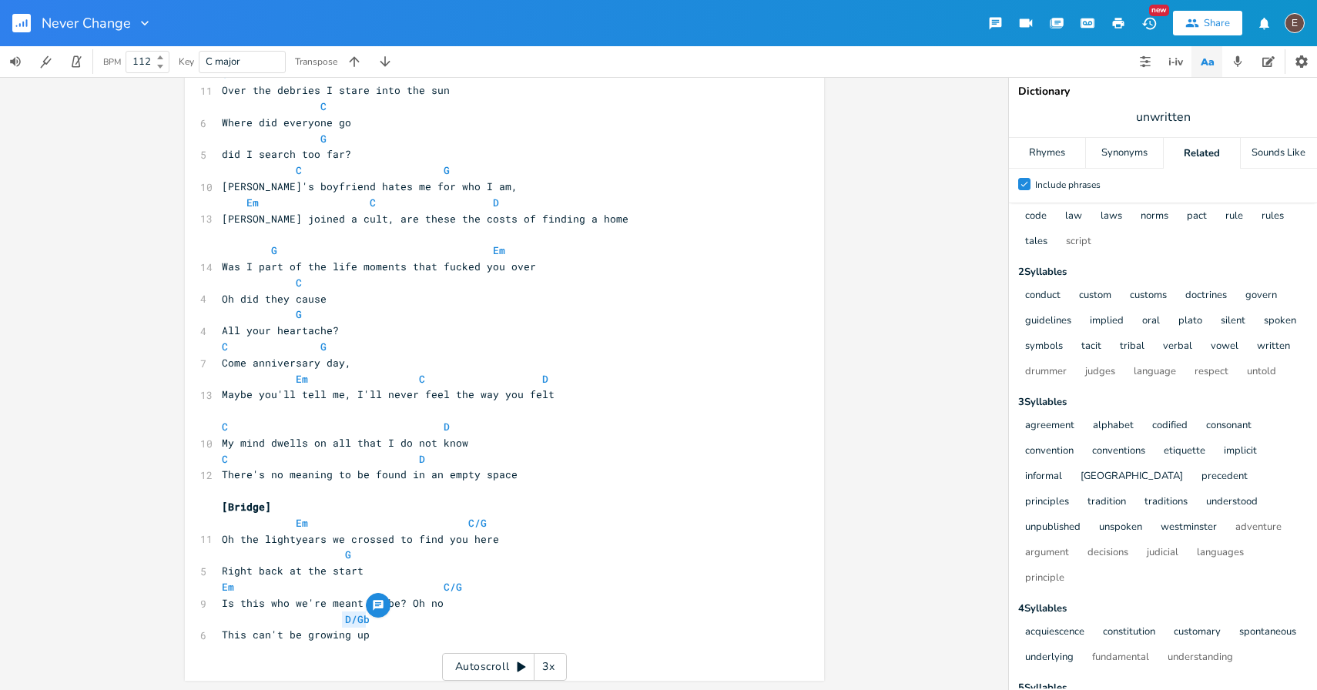
drag, startPoint x: 359, startPoint y: 618, endPoint x: 330, endPoint y: 620, distance: 29.4
click at [330, 620] on pre "D/Gb" at bounding box center [497, 620] width 556 height 16
type textarea "G"
type textarea "D/#"
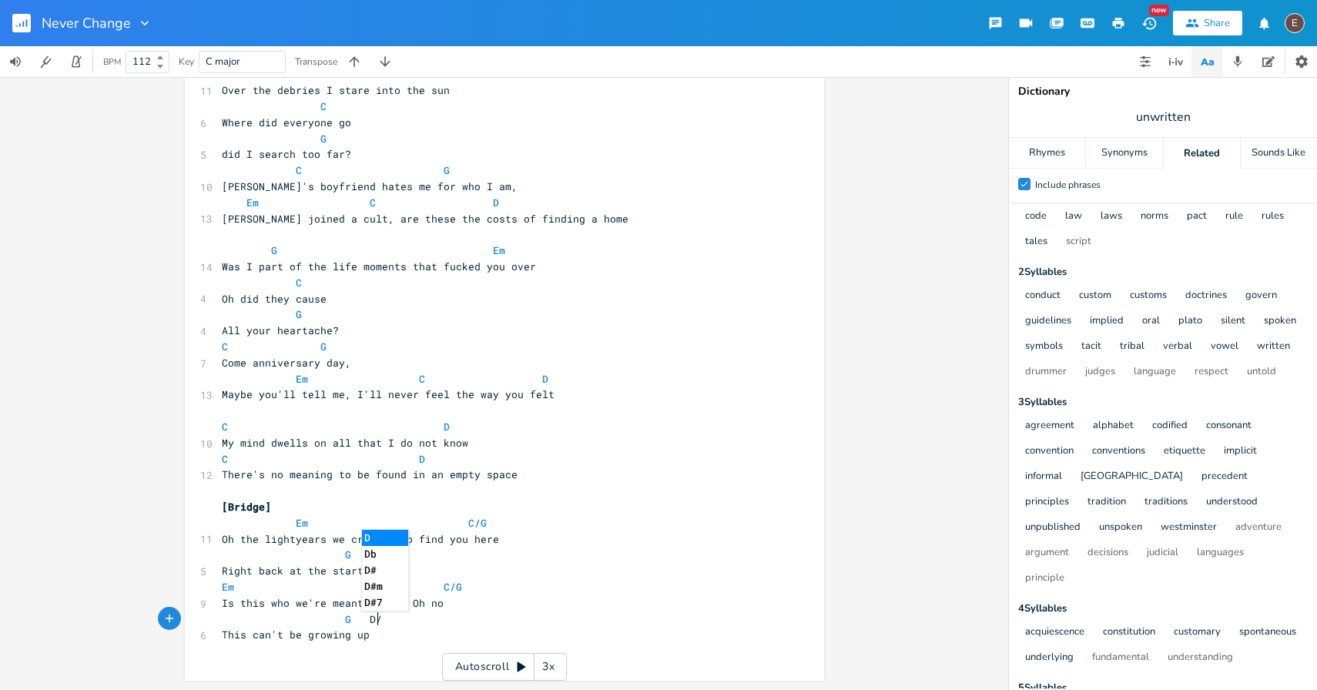
scroll to position [0, 15]
type textarea "F"
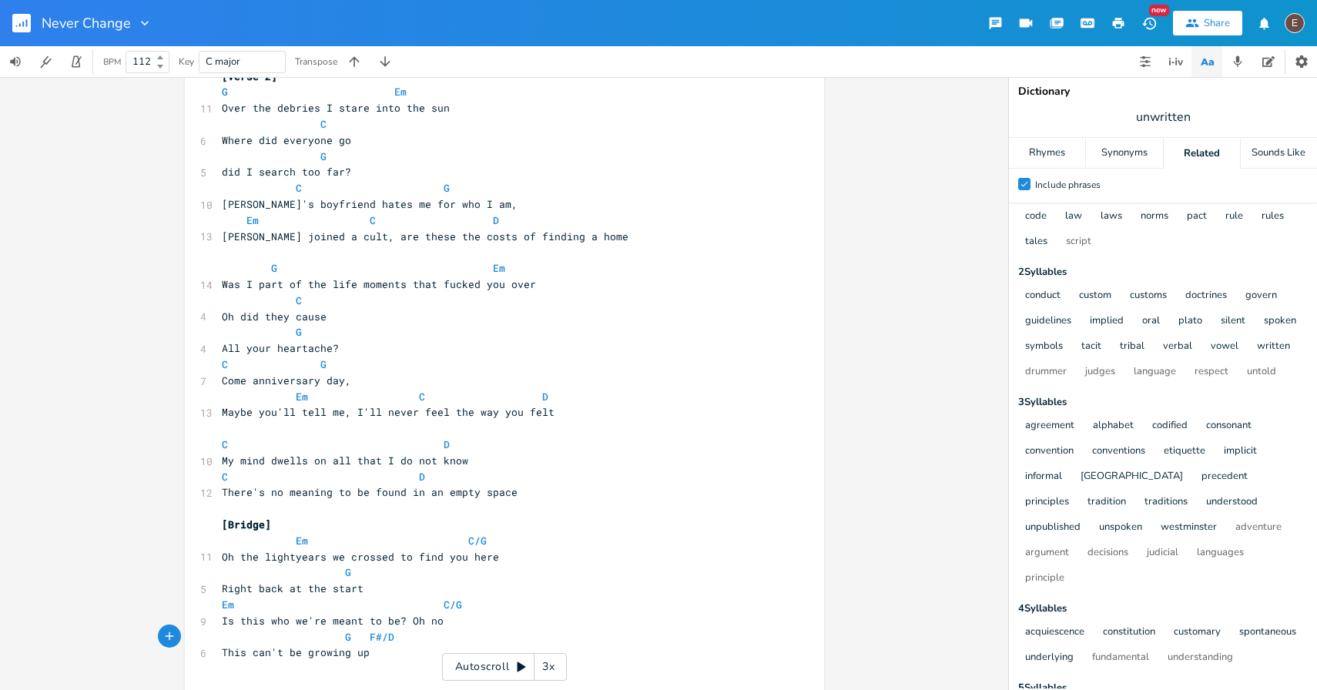
type textarea "F#/D"
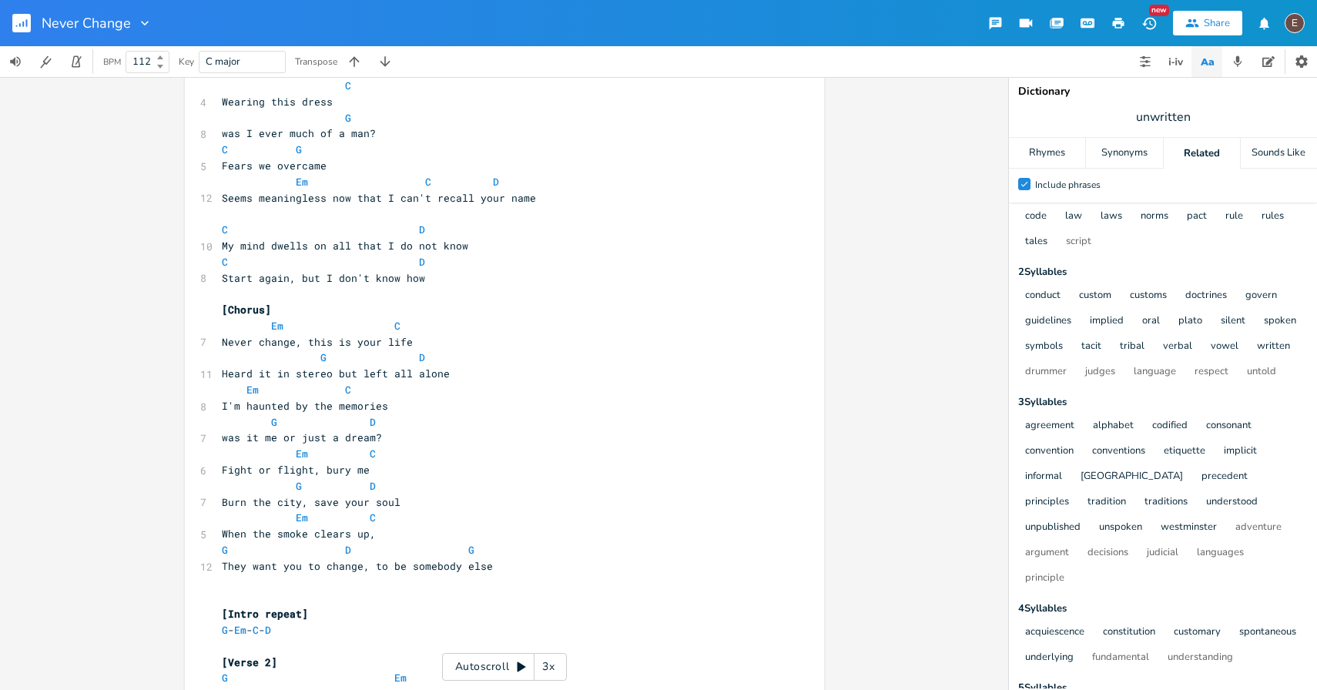
scroll to position [367, 0]
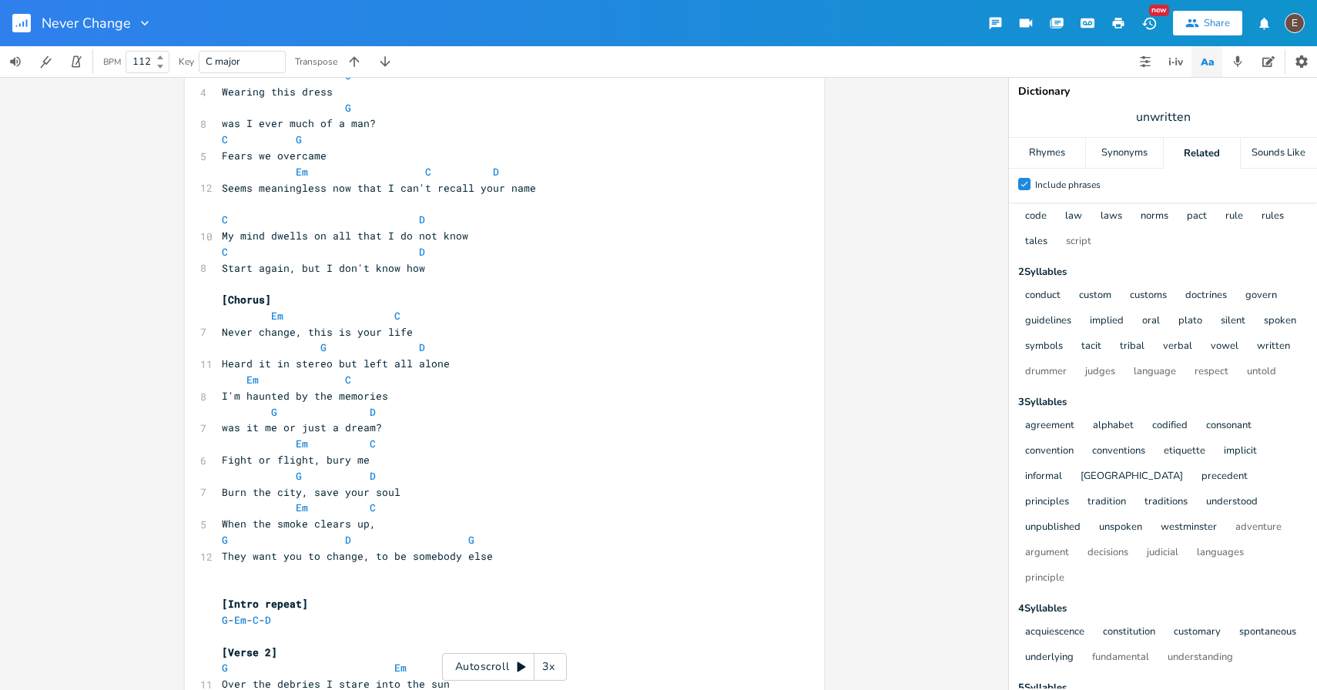
click at [266, 363] on span "Heard it in stereo but left all alone" at bounding box center [336, 364] width 228 height 14
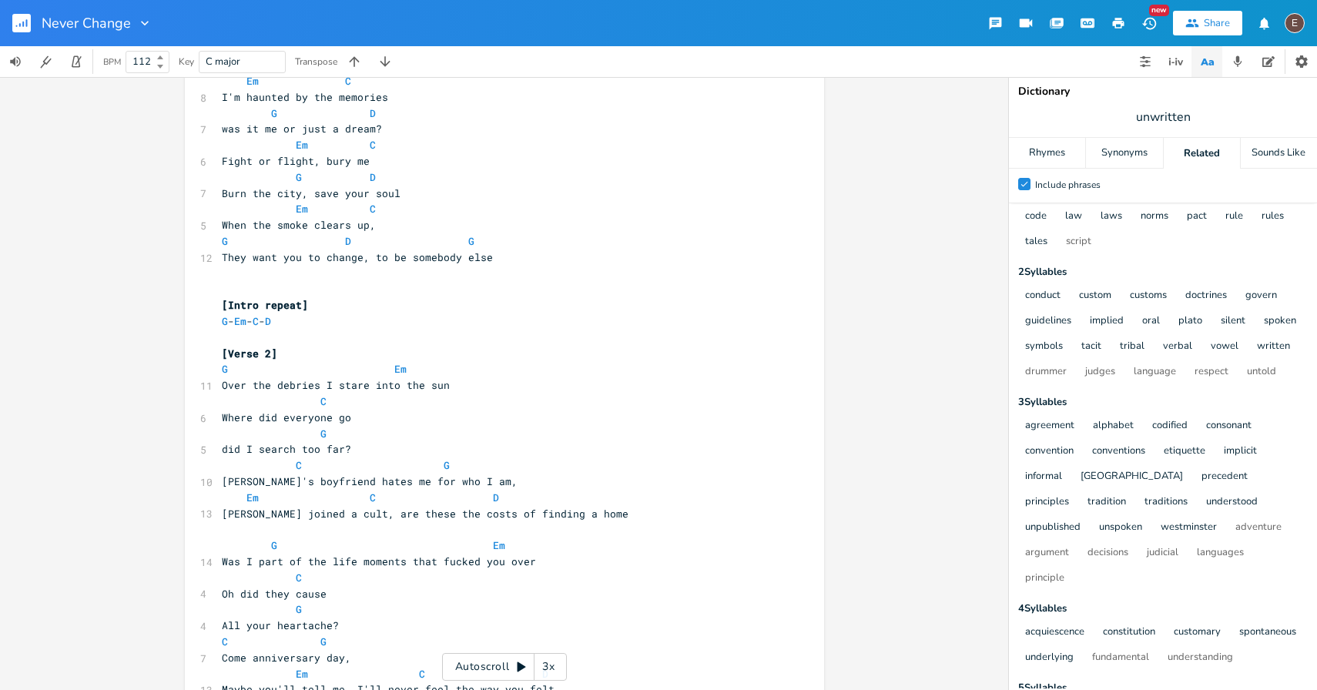
scroll to position [674, 0]
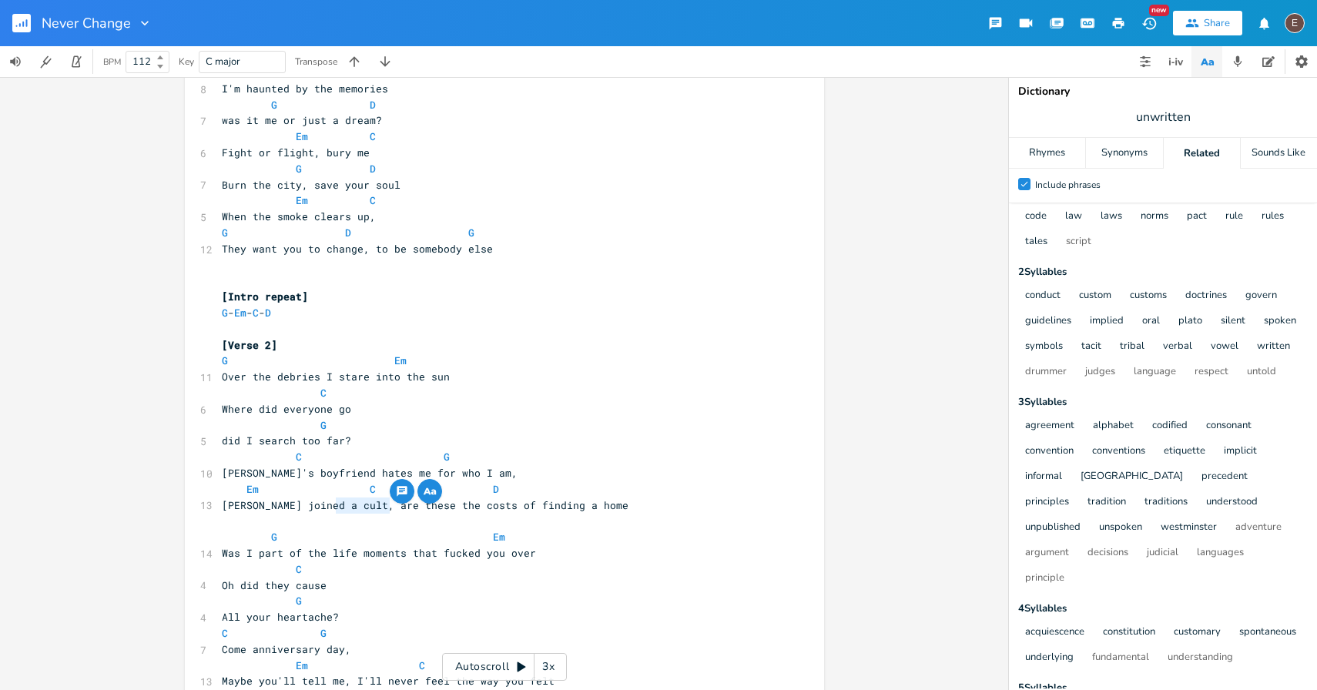
drag, startPoint x: 387, startPoint y: 507, endPoint x: 332, endPoint y: 509, distance: 55.5
click at [332, 509] on span "[PERSON_NAME] joined a cult, are these the costs of finding a home" at bounding box center [425, 505] width 407 height 14
type textarea "is this"
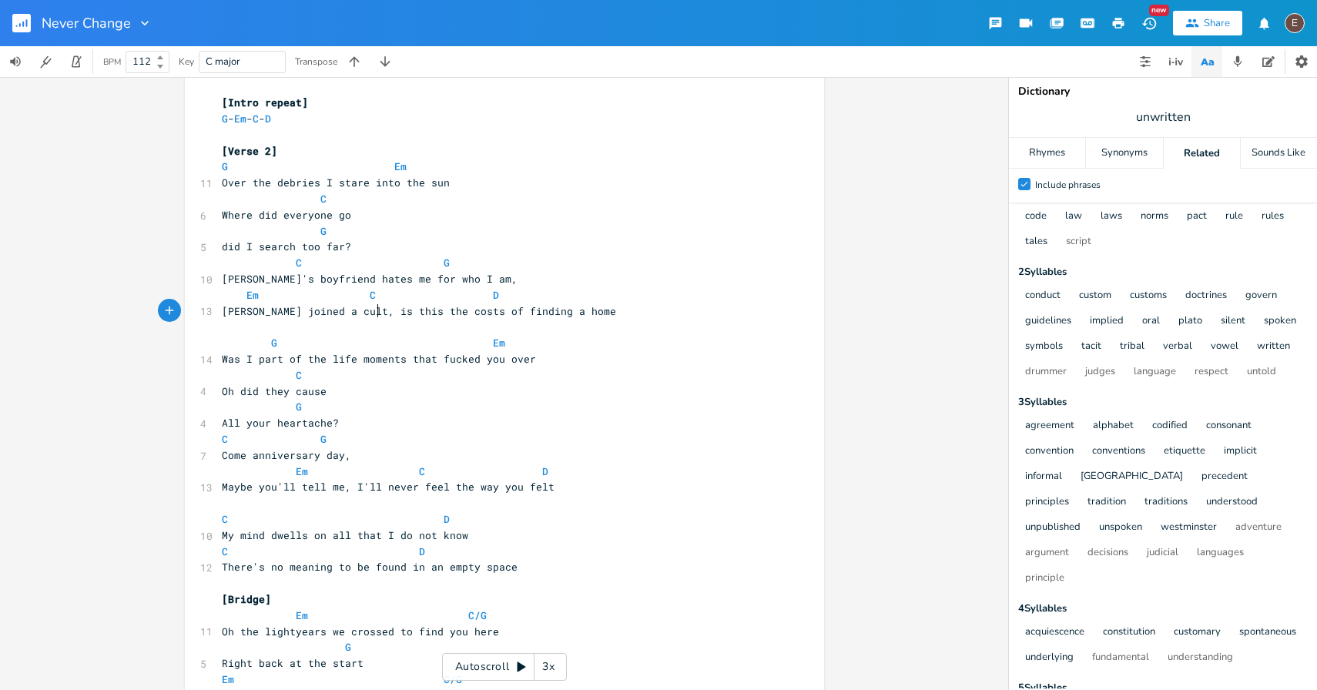
click at [434, 313] on span "[PERSON_NAME] joined a cult, is this the costs of finding a home" at bounding box center [419, 311] width 394 height 14
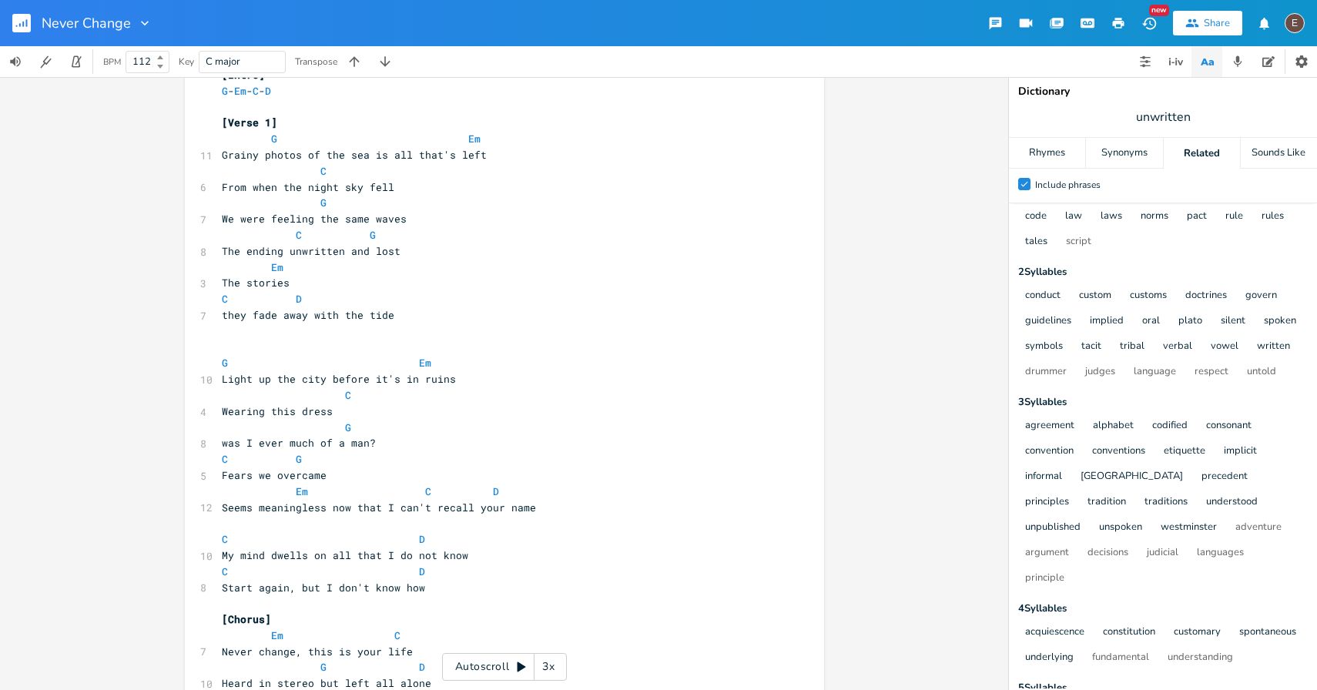
scroll to position [0, 0]
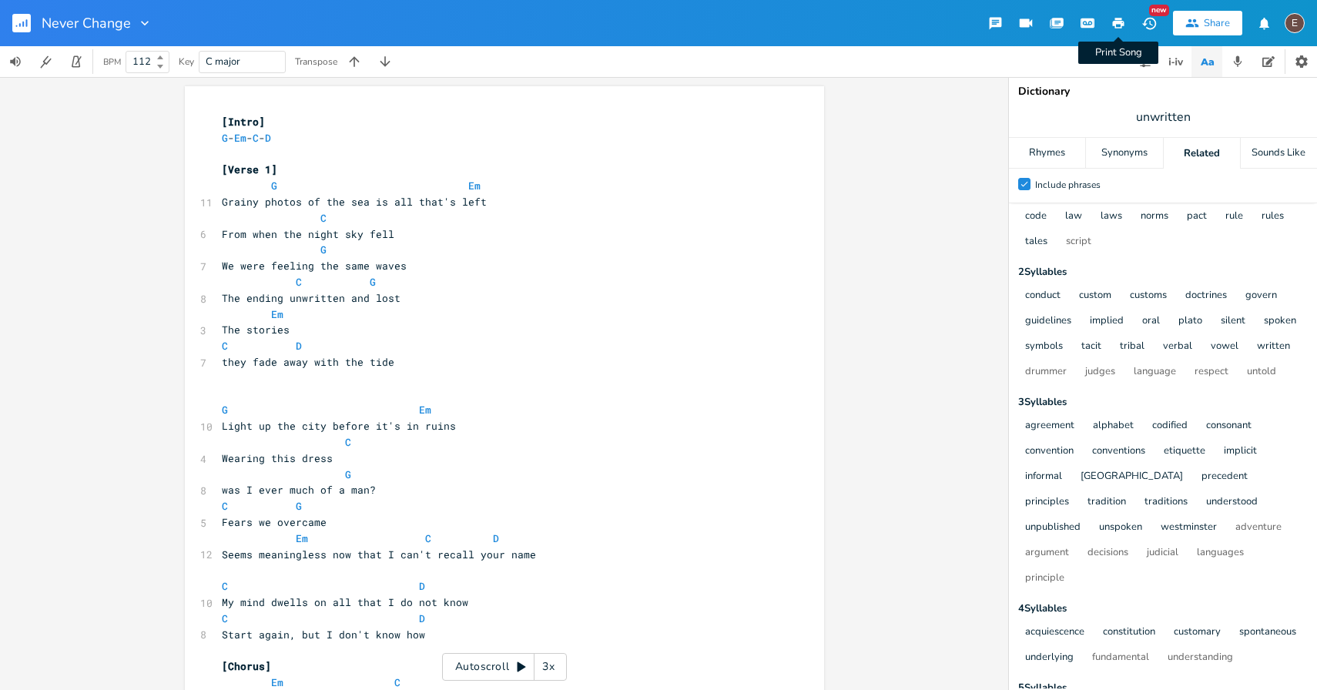
click at [1125, 25] on button "Print Song" at bounding box center [1118, 23] width 31 height 28
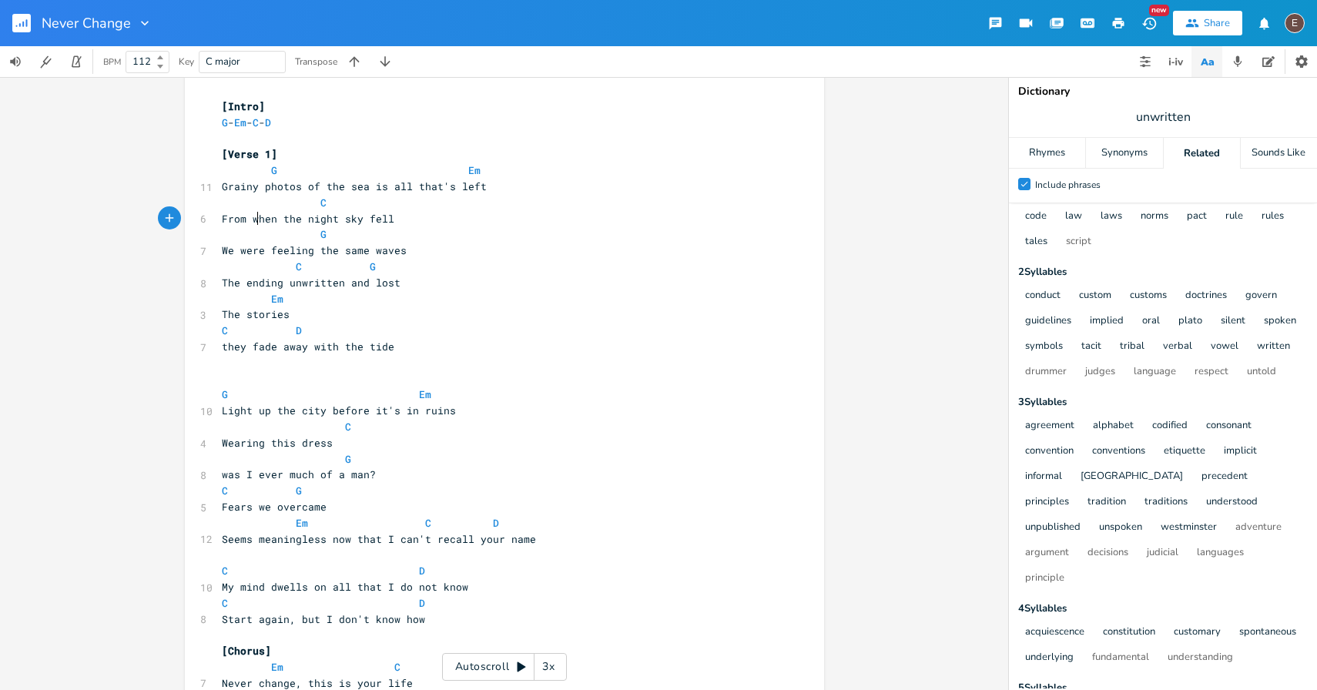
click at [251, 220] on span "From when the night sky fell" at bounding box center [317, 219] width 191 height 14
click at [222, 251] on span "We were feeling the same waves" at bounding box center [314, 250] width 185 height 14
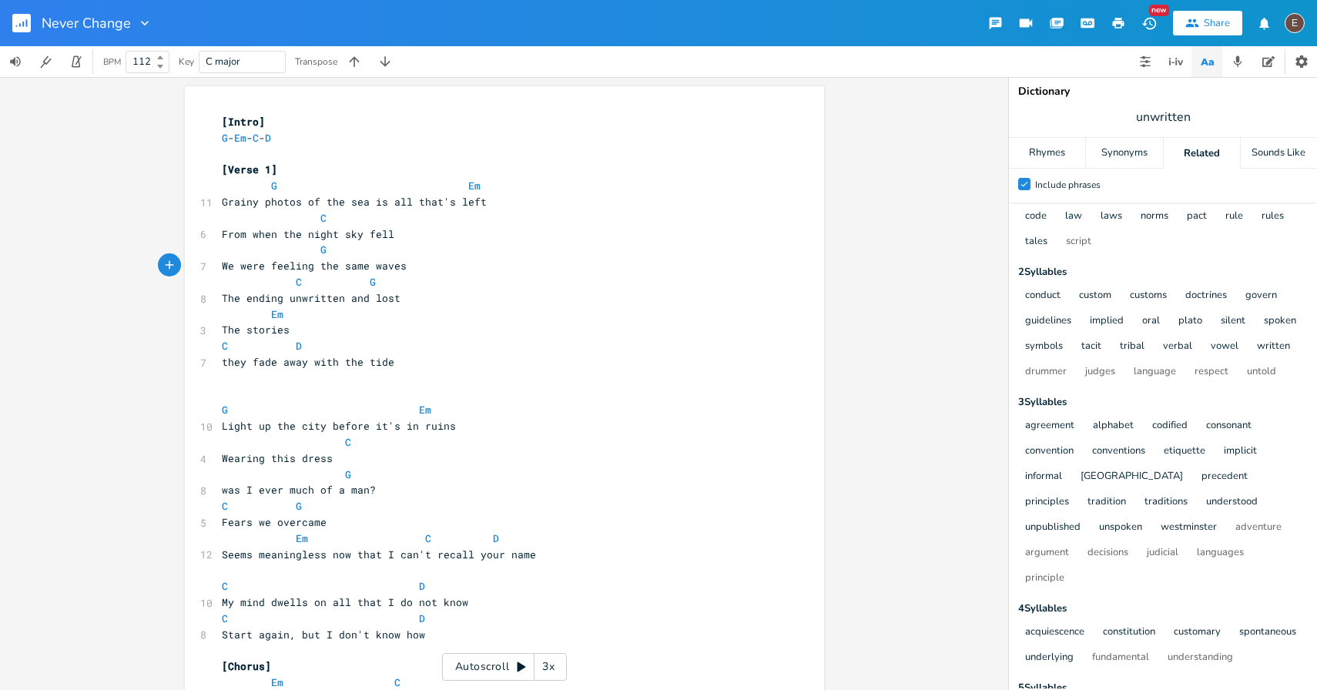
click at [29, 19] on rect "button" at bounding box center [21, 23] width 18 height 18
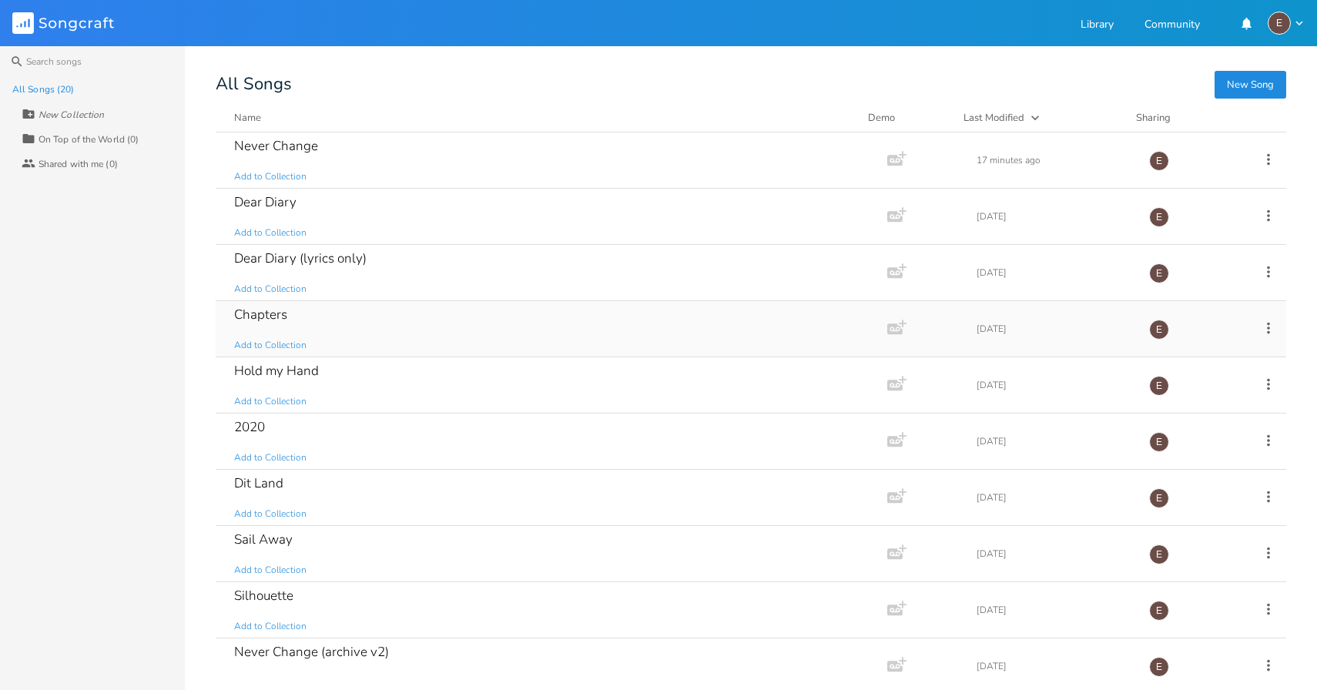
click at [352, 327] on div "Chapters Add to Collection" at bounding box center [548, 328] width 629 height 55
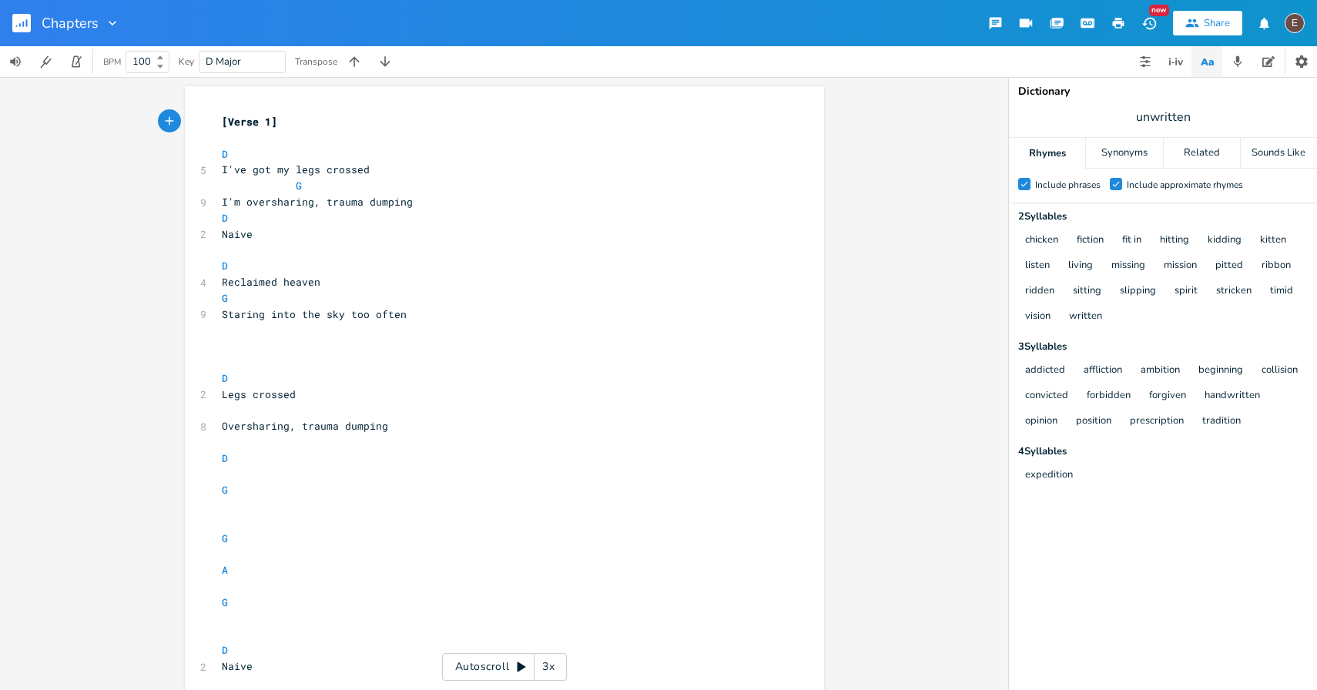
click at [404, 314] on pre "Staring into the sky too often" at bounding box center [497, 315] width 556 height 16
type textarea "]"
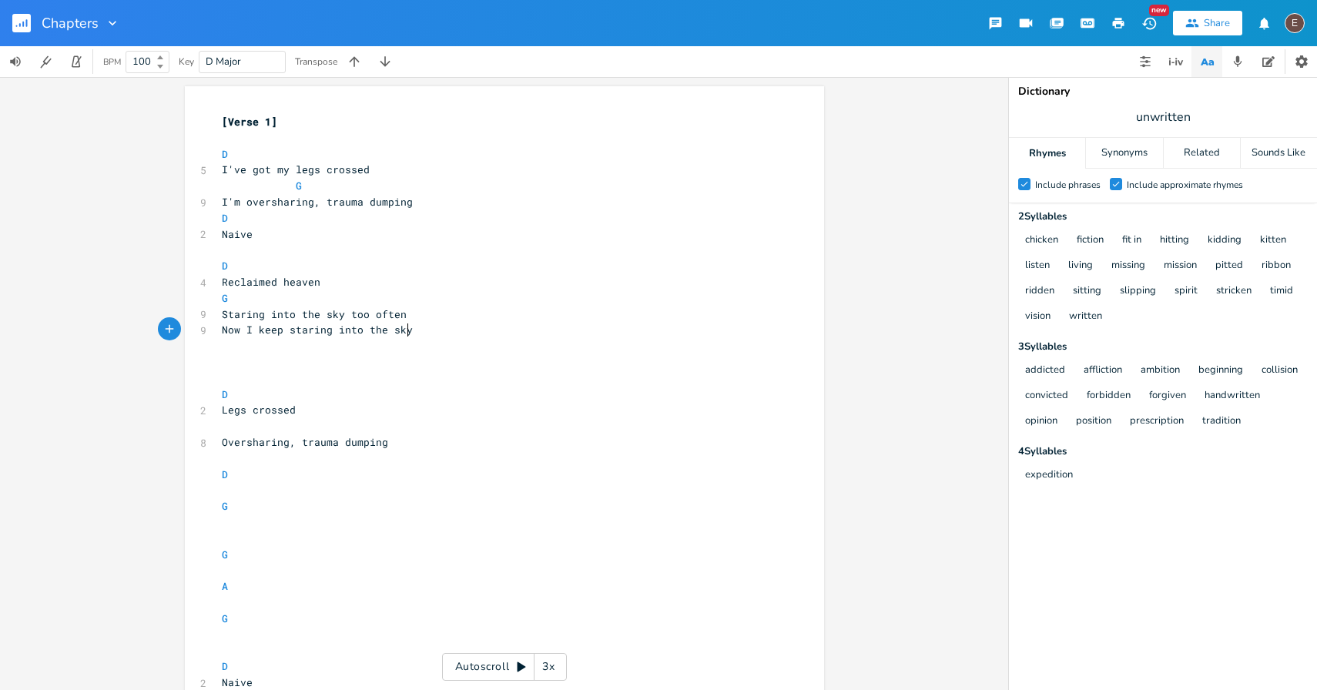
scroll to position [0, 140]
type textarea "Now I keep staring into the sky"
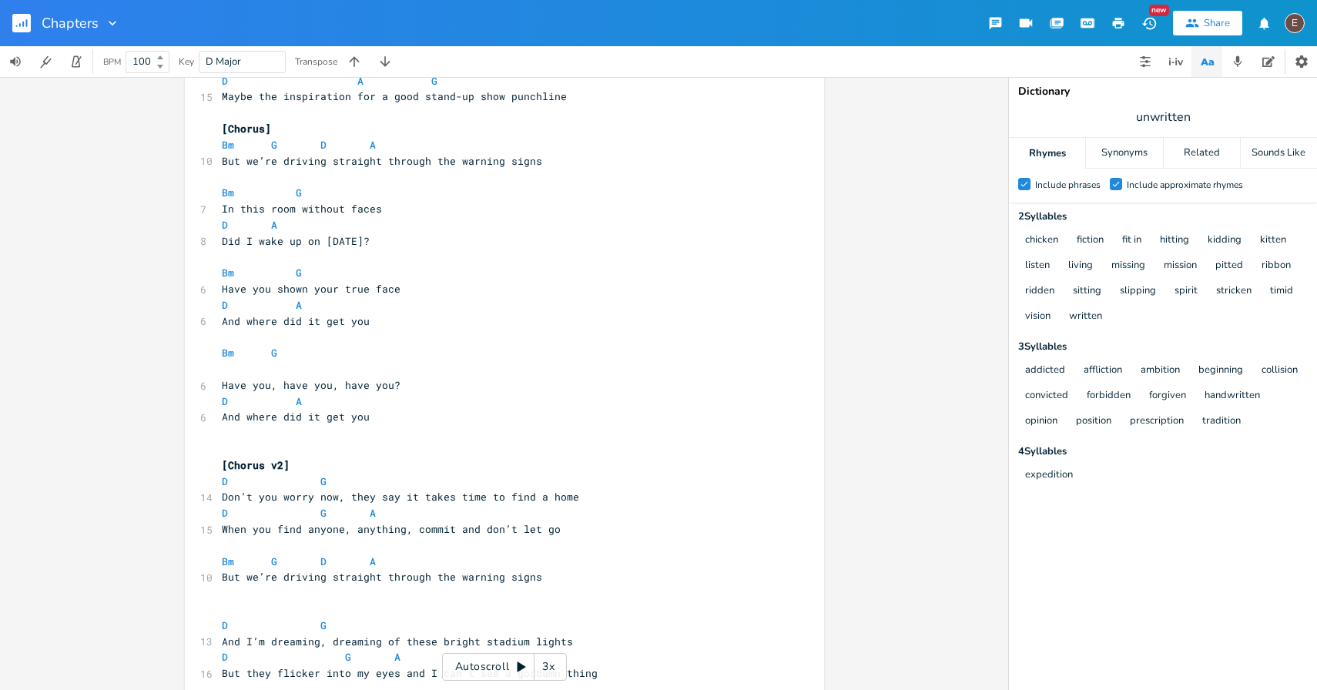
scroll to position [122, 0]
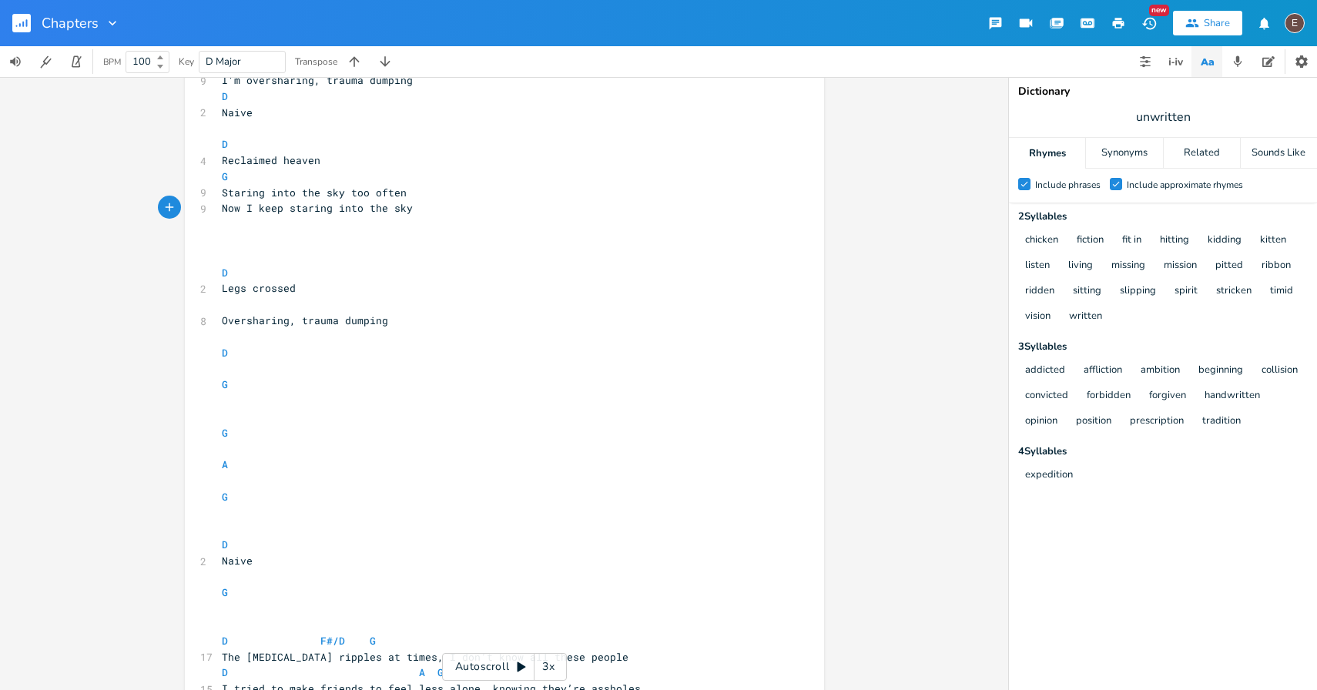
click at [27, 24] on icon "button" at bounding box center [27, 23] width 2 height 8
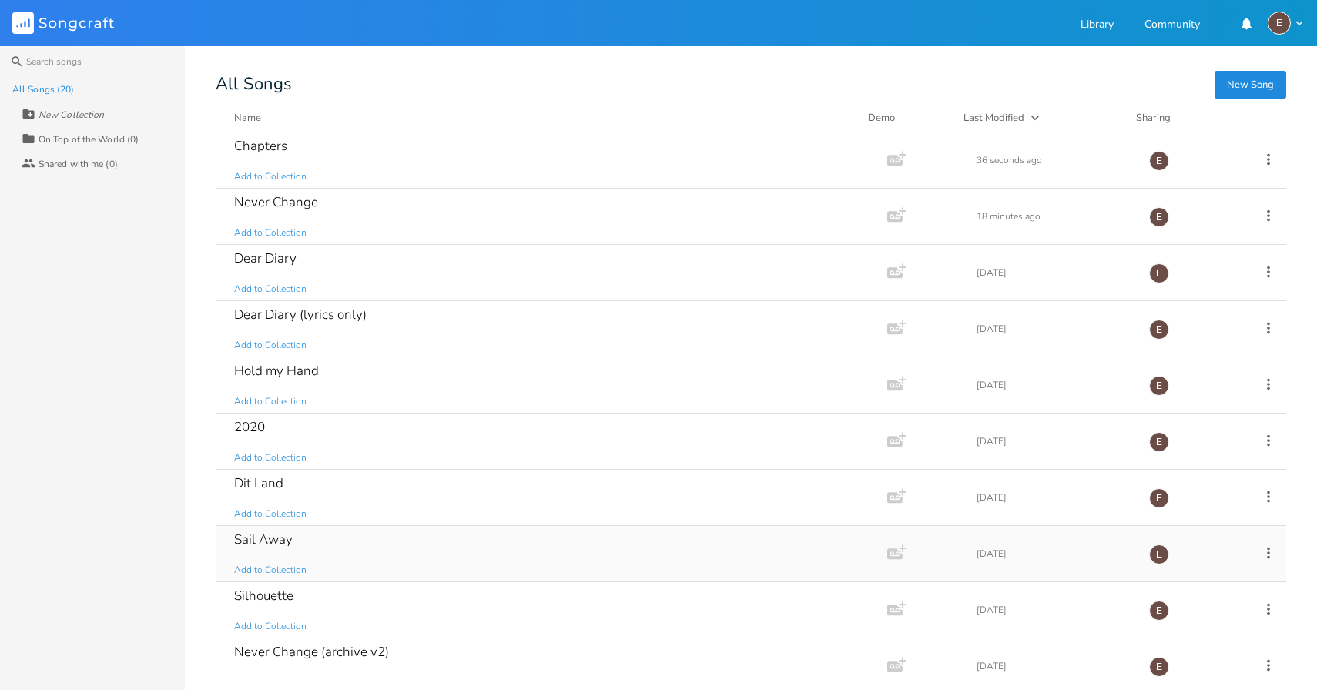
click at [357, 553] on div "Sail Away Add to Collection" at bounding box center [548, 553] width 629 height 55
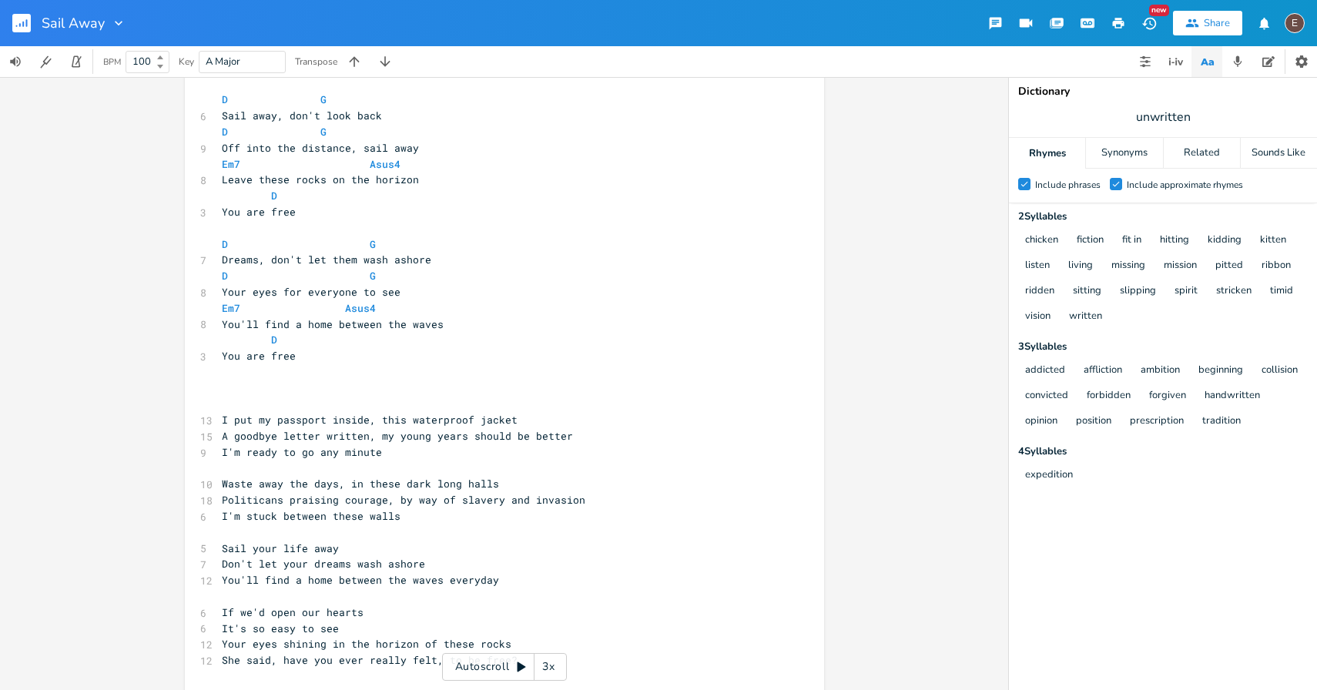
scroll to position [17, 0]
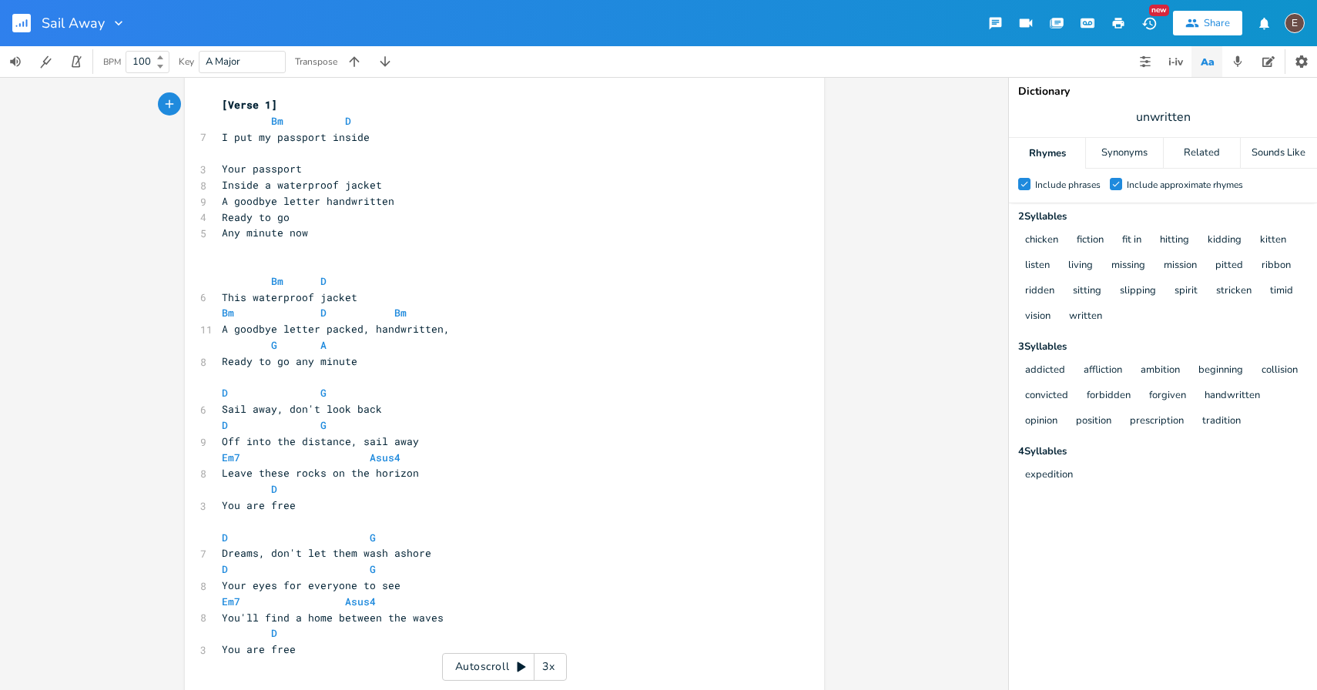
click at [14, 25] on rect "button" at bounding box center [21, 23] width 18 height 18
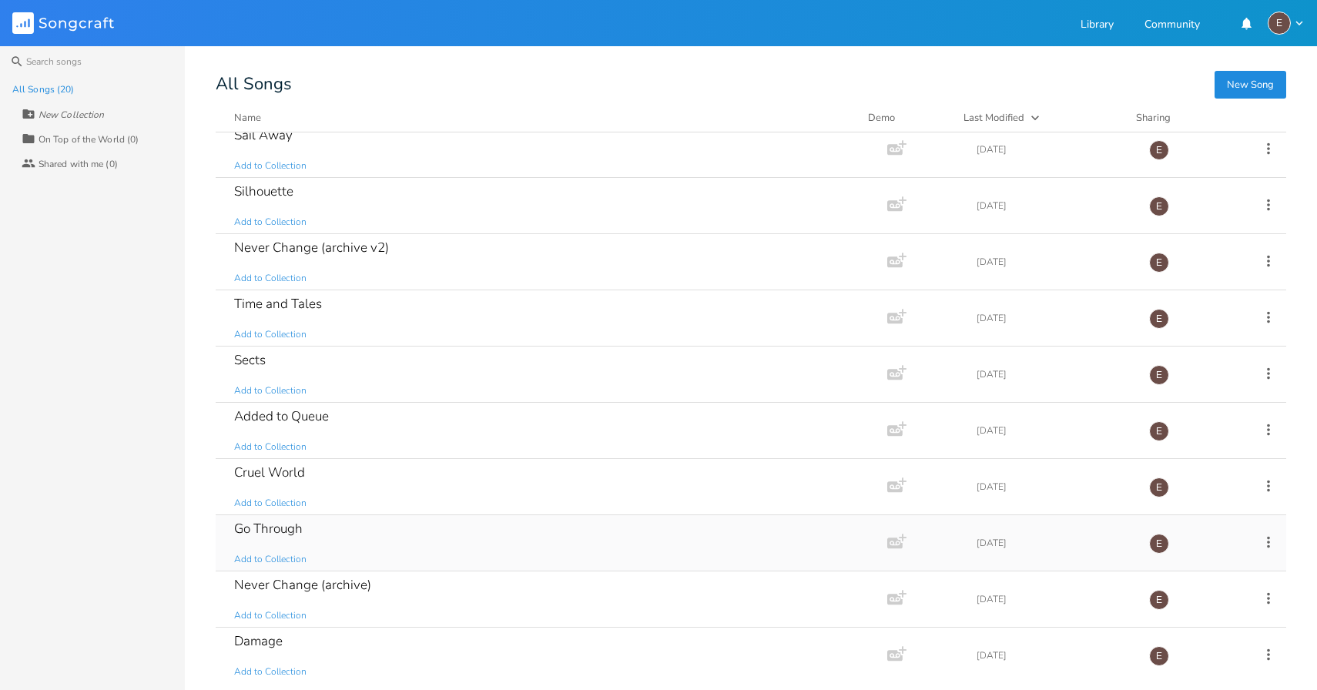
scroll to position [579, 0]
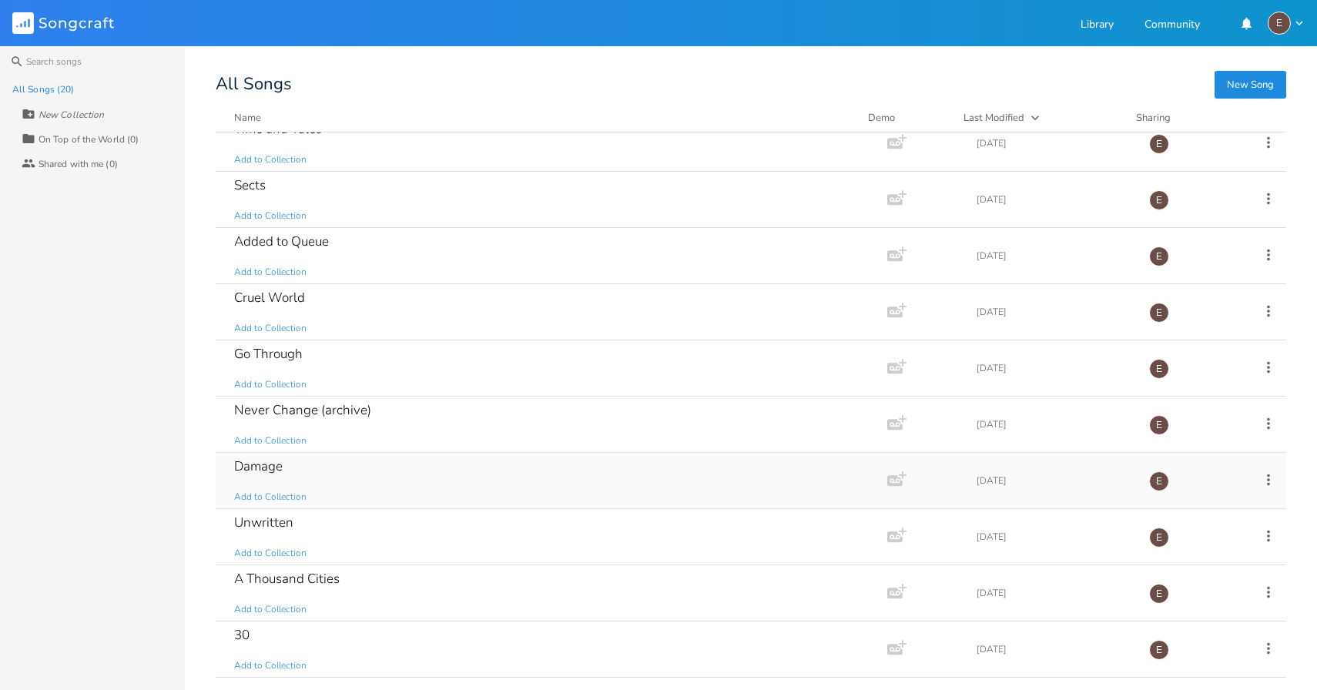
click at [317, 474] on div "Damage Add to Collection" at bounding box center [548, 480] width 629 height 55
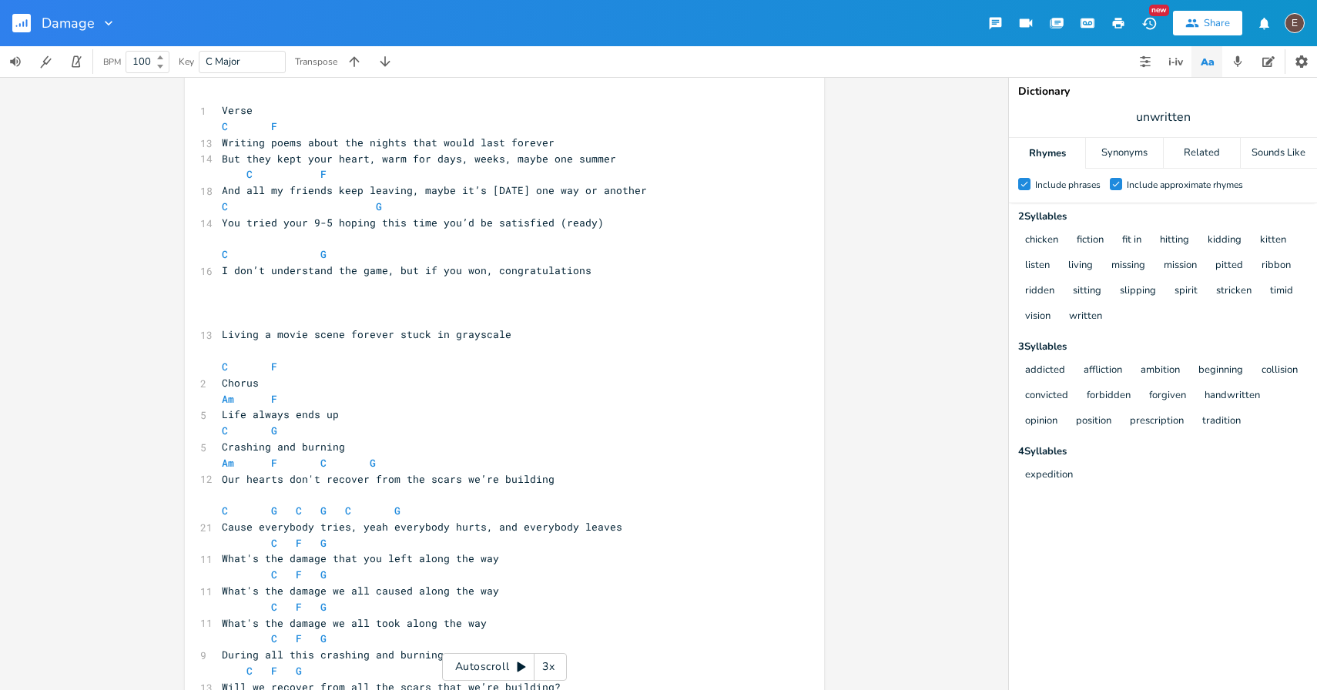
scroll to position [17, 0]
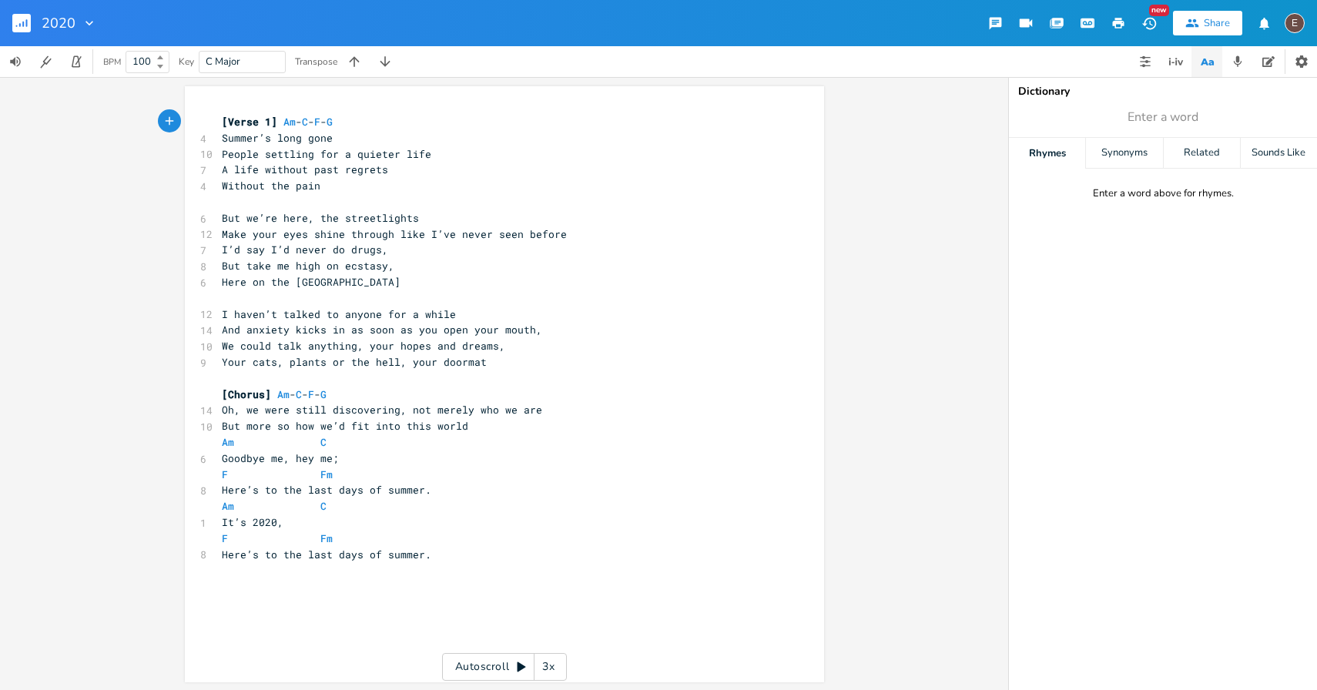
click at [24, 25] on rect "button" at bounding box center [21, 23] width 18 height 18
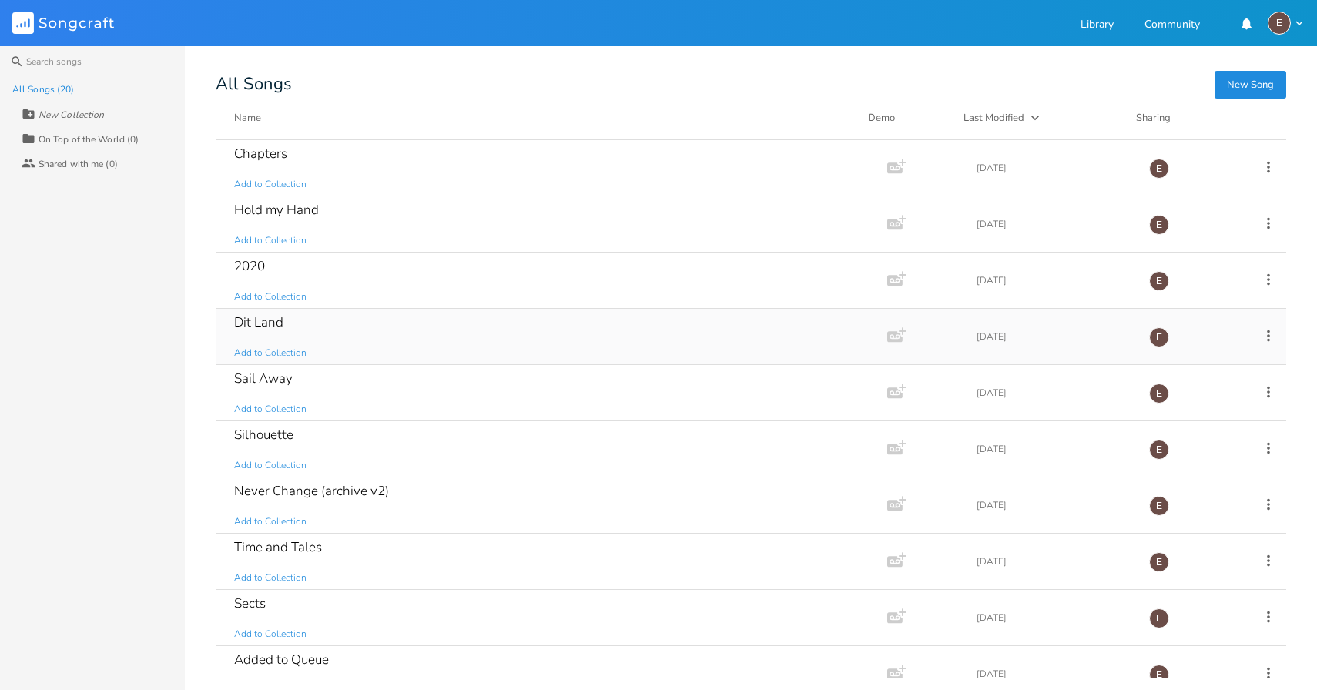
scroll to position [162, 0]
click at [391, 491] on div "Never Change (archive v2) Add to Collection" at bounding box center [548, 504] width 629 height 55
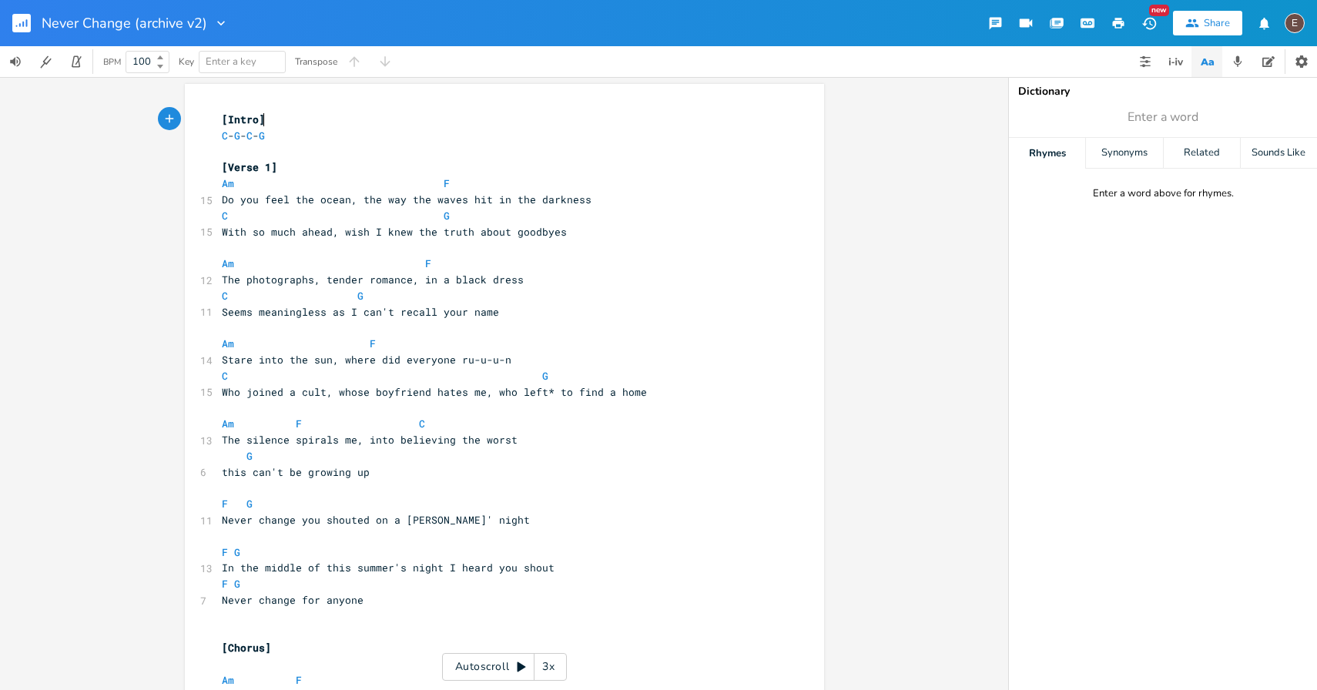
scroll to position [3, 0]
type textarea "I knew the truth about goodbyes"
drag, startPoint x: 555, startPoint y: 230, endPoint x: 365, endPoint y: 231, distance: 190.3
click at [365, 231] on span "With so much ahead, wish I knew the truth about goodbyes" at bounding box center [394, 231] width 345 height 14
click at [343, 231] on span "With so much ahead, wish I knew the truth about goodbyes" at bounding box center [394, 231] width 345 height 14
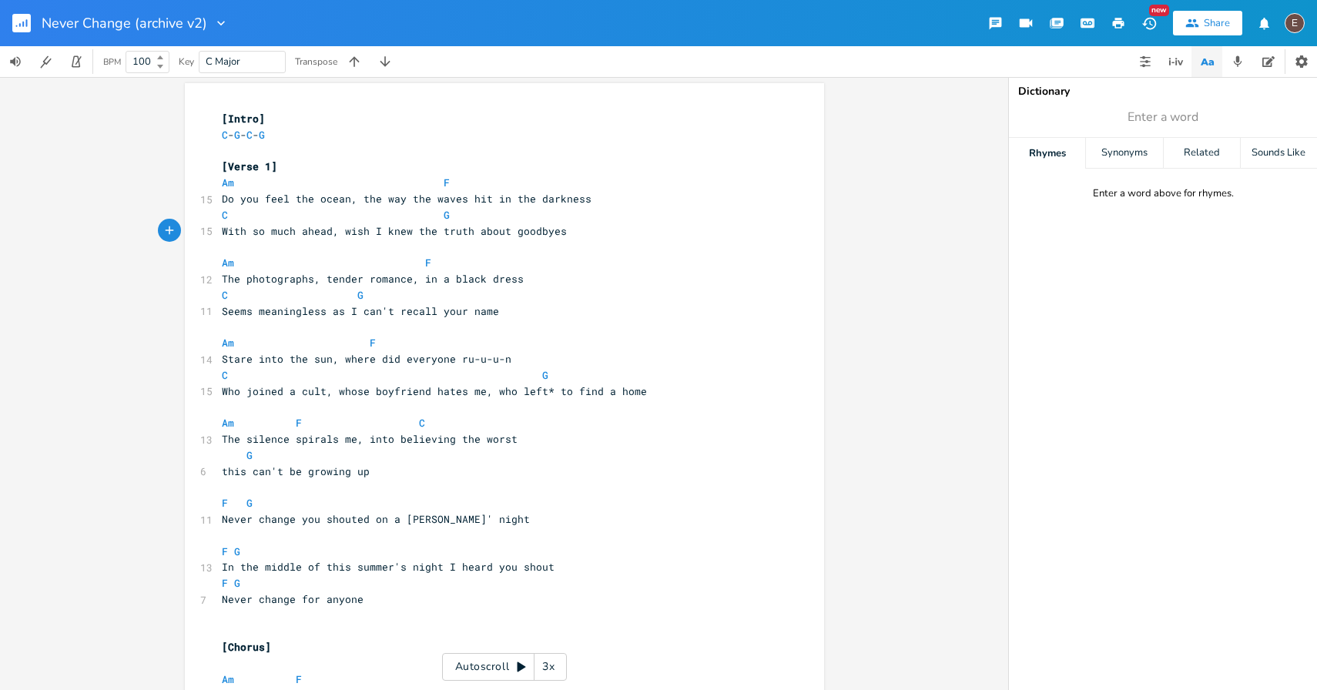
click at [325, 232] on span "With so much ahead, wish I knew the truth about goodbyes" at bounding box center [394, 231] width 345 height 14
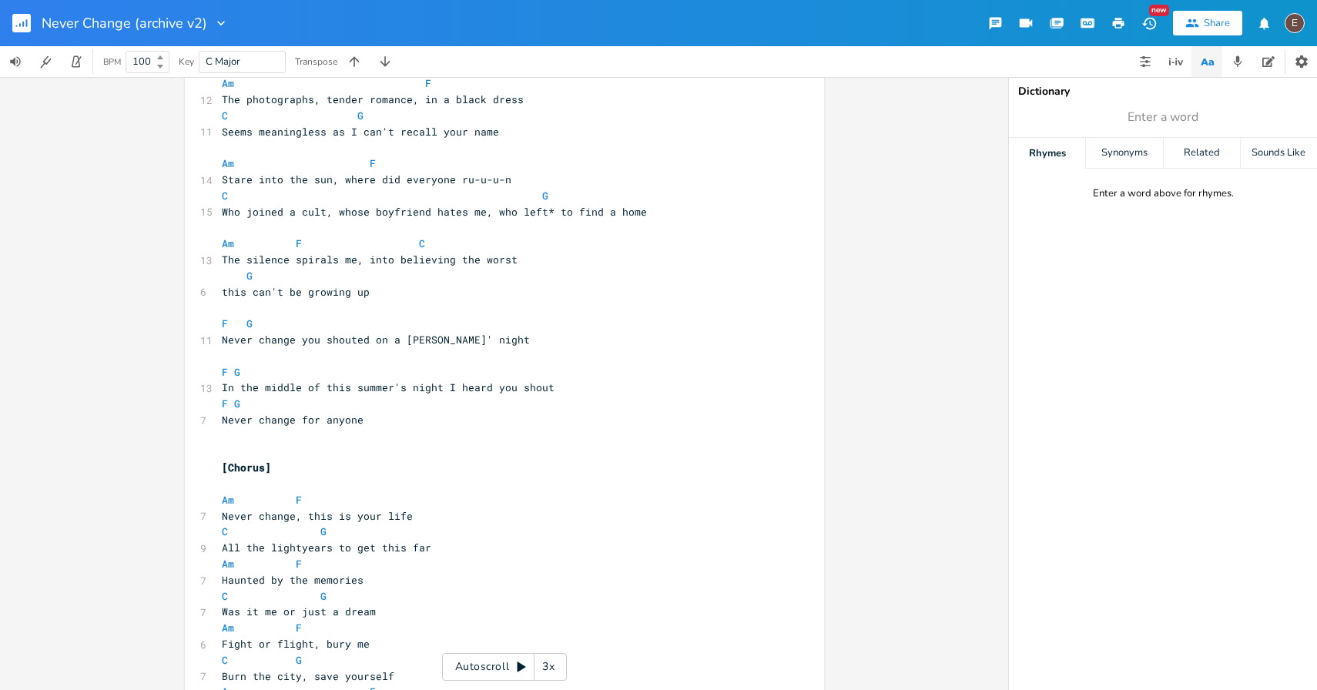
scroll to position [0, 0]
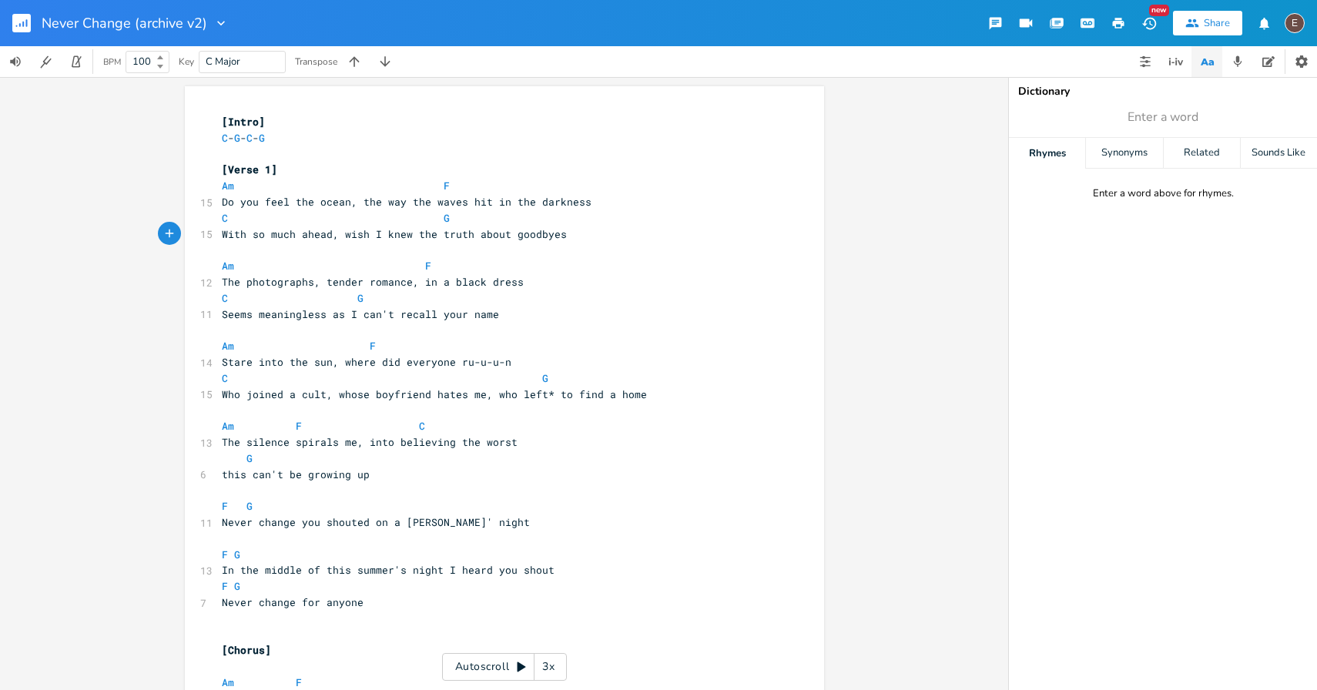
click at [460, 284] on span "The photographs, tender romance, in a black dress" at bounding box center [373, 282] width 302 height 14
click at [518, 283] on pre "The photographs, tender romance, in a black dress" at bounding box center [497, 282] width 556 height 16
type textarea "yone ru-u-u-n"
drag, startPoint x: 501, startPoint y: 368, endPoint x: 421, endPoint y: 369, distance: 80.9
click at [421, 369] on pre "Stare into the sun, where did everyone ru-u-u-n" at bounding box center [497, 362] width 556 height 16
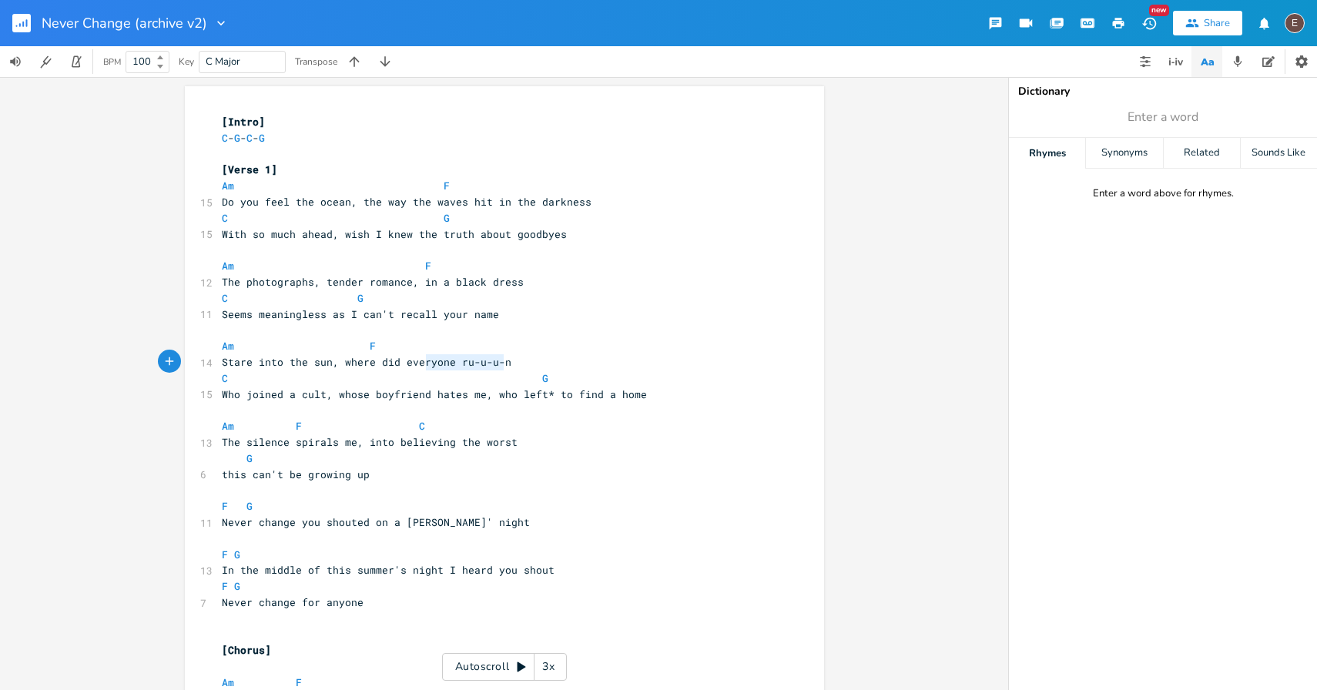
click at [421, 369] on pre "Stare into the sun, where did everyone ru-u-u-n" at bounding box center [497, 362] width 556 height 16
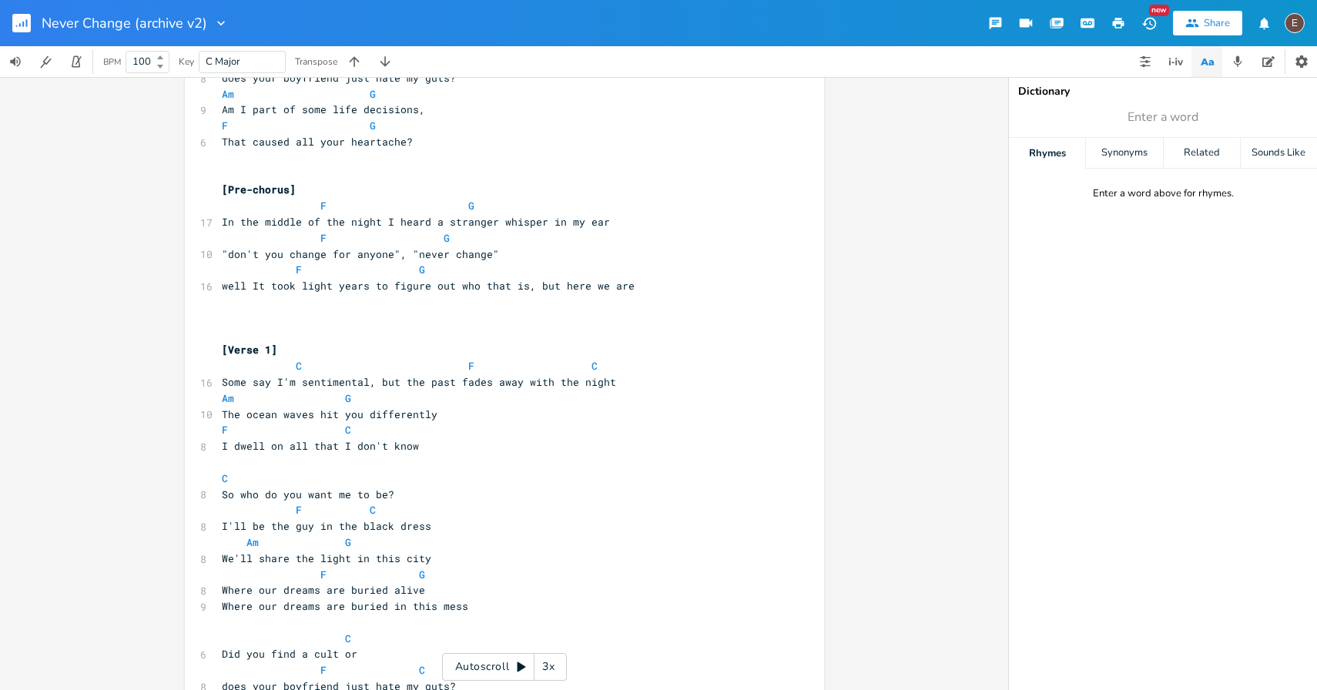
scroll to position [4174, 0]
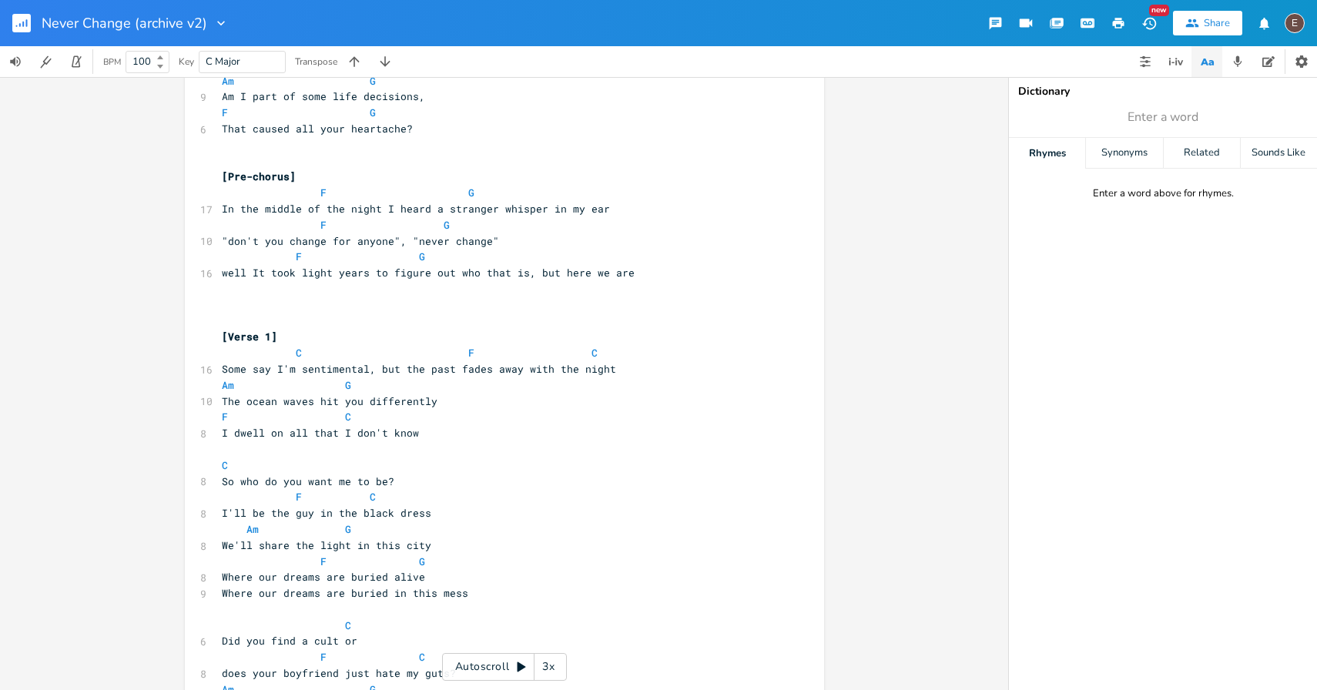
click at [444, 407] on pre "The ocean waves hit you differently" at bounding box center [497, 402] width 556 height 16
type textarea "The ocean waves hit you differently"
click at [444, 407] on pre "The ocean waves hit you differently" at bounding box center [497, 402] width 556 height 16
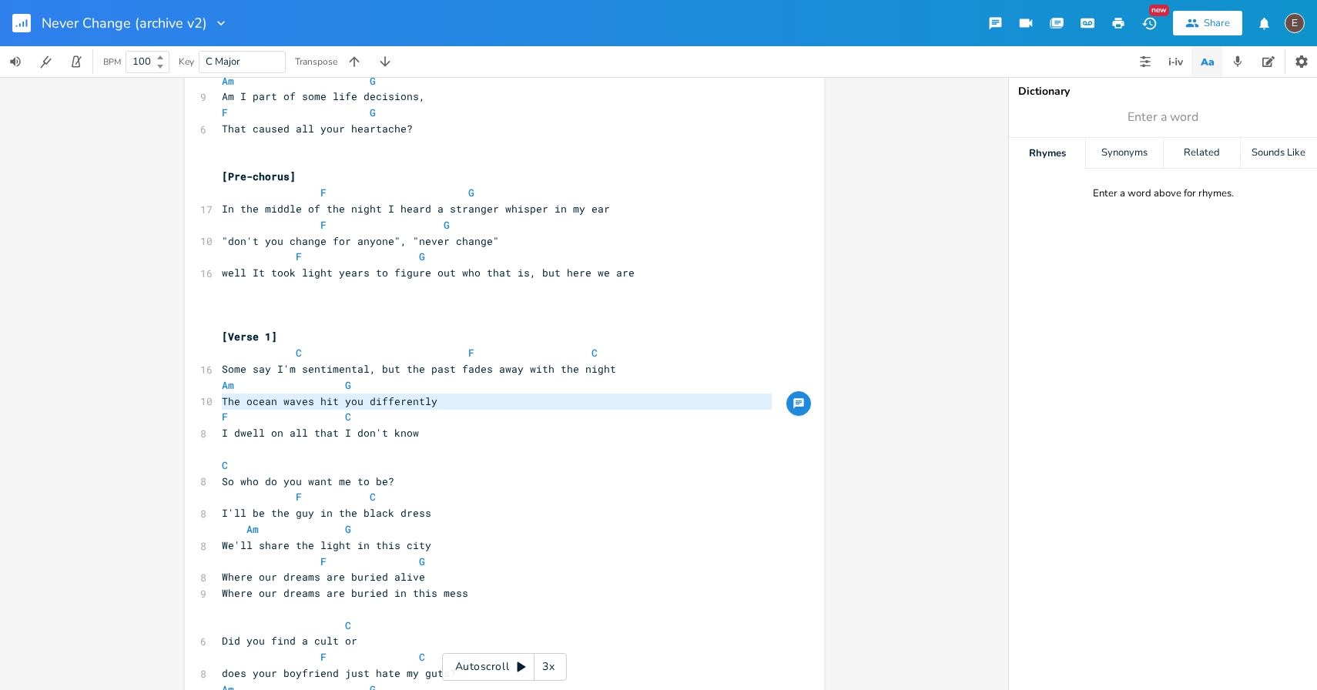
click at [466, 408] on pre "The ocean waves hit you differently" at bounding box center [497, 402] width 556 height 16
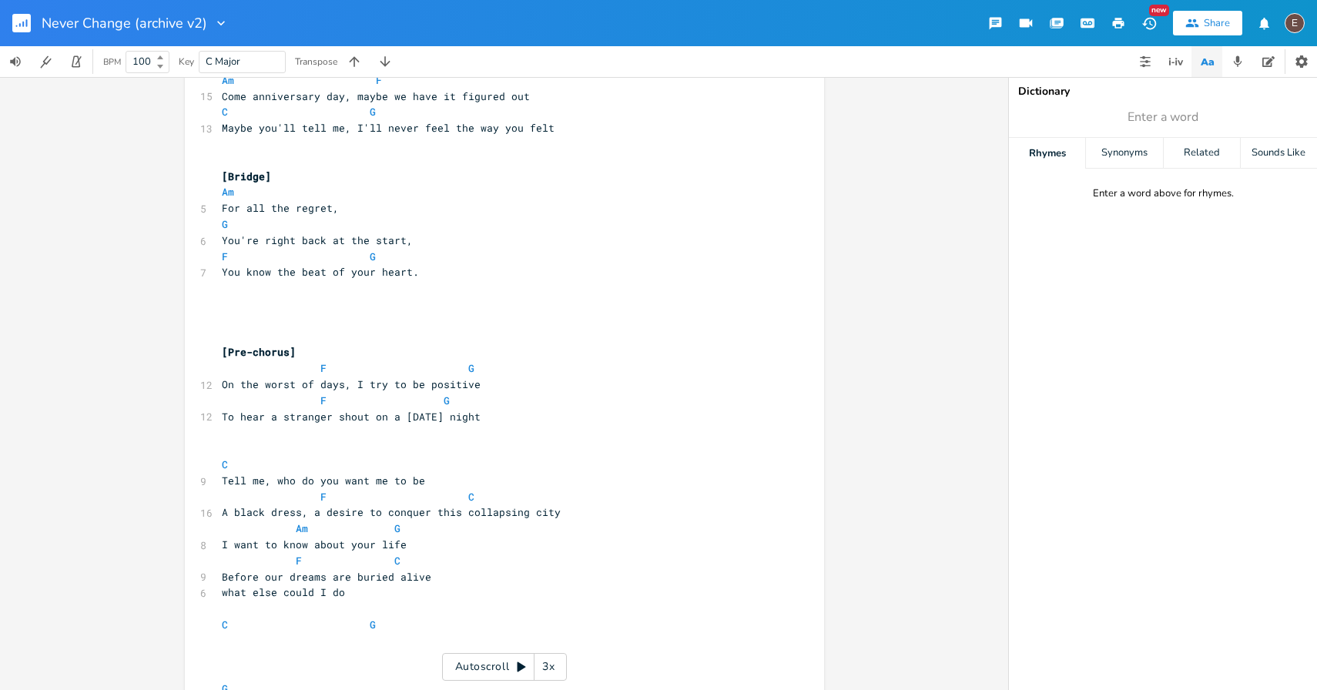
scroll to position [1514, 0]
